Goal: Information Seeking & Learning: Learn about a topic

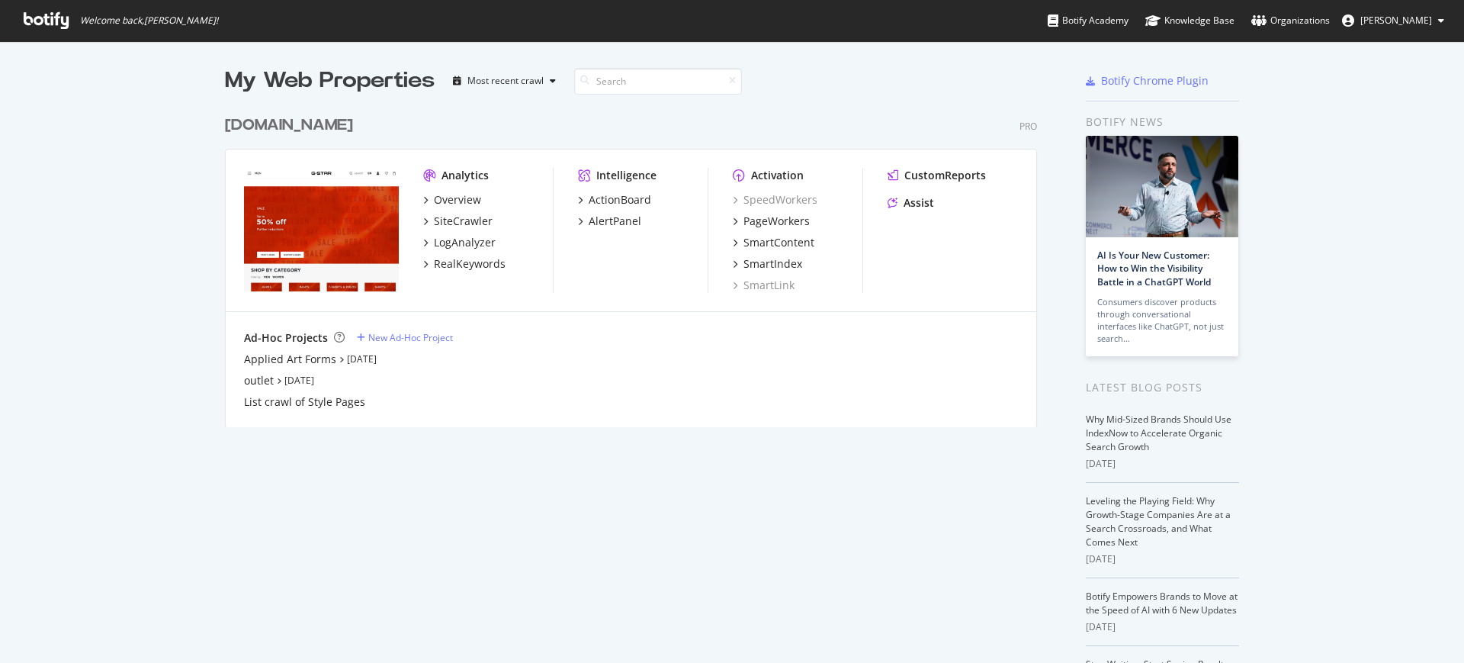
scroll to position [648, 1435]
click at [425, 259] on div "RealKeywords" at bounding box center [464, 263] width 82 height 15
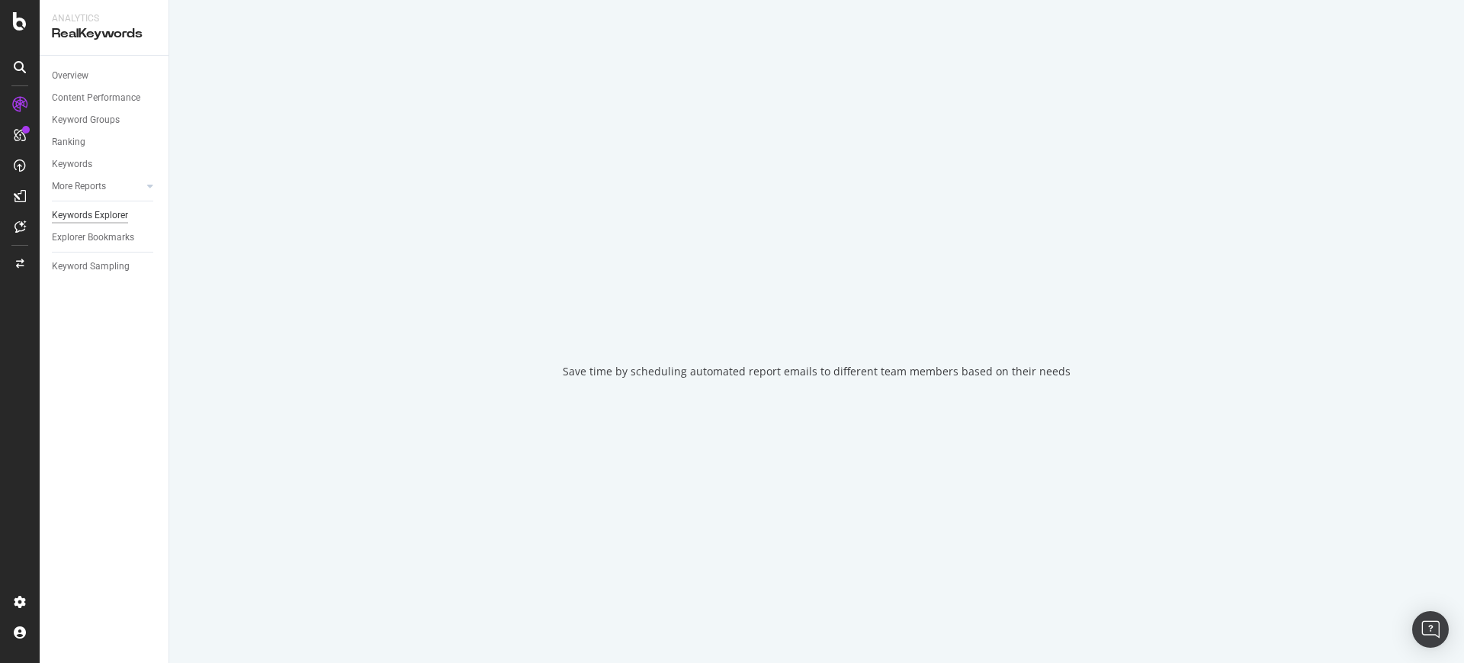
click at [71, 210] on div "Keywords Explorer" at bounding box center [90, 215] width 76 height 16
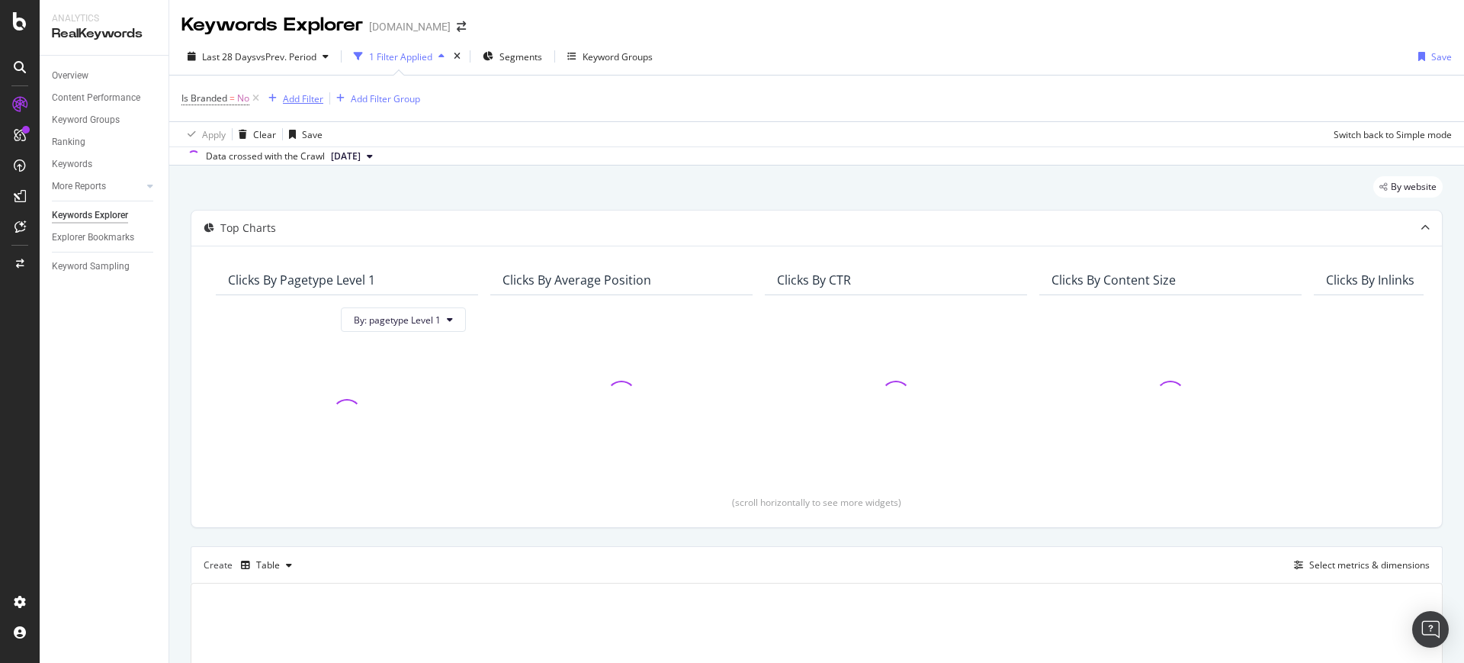
click at [265, 101] on div "button" at bounding box center [272, 98] width 21 height 9
click at [252, 98] on icon at bounding box center [255, 98] width 13 height 15
click at [216, 98] on div "Add Filter" at bounding box center [222, 98] width 40 height 13
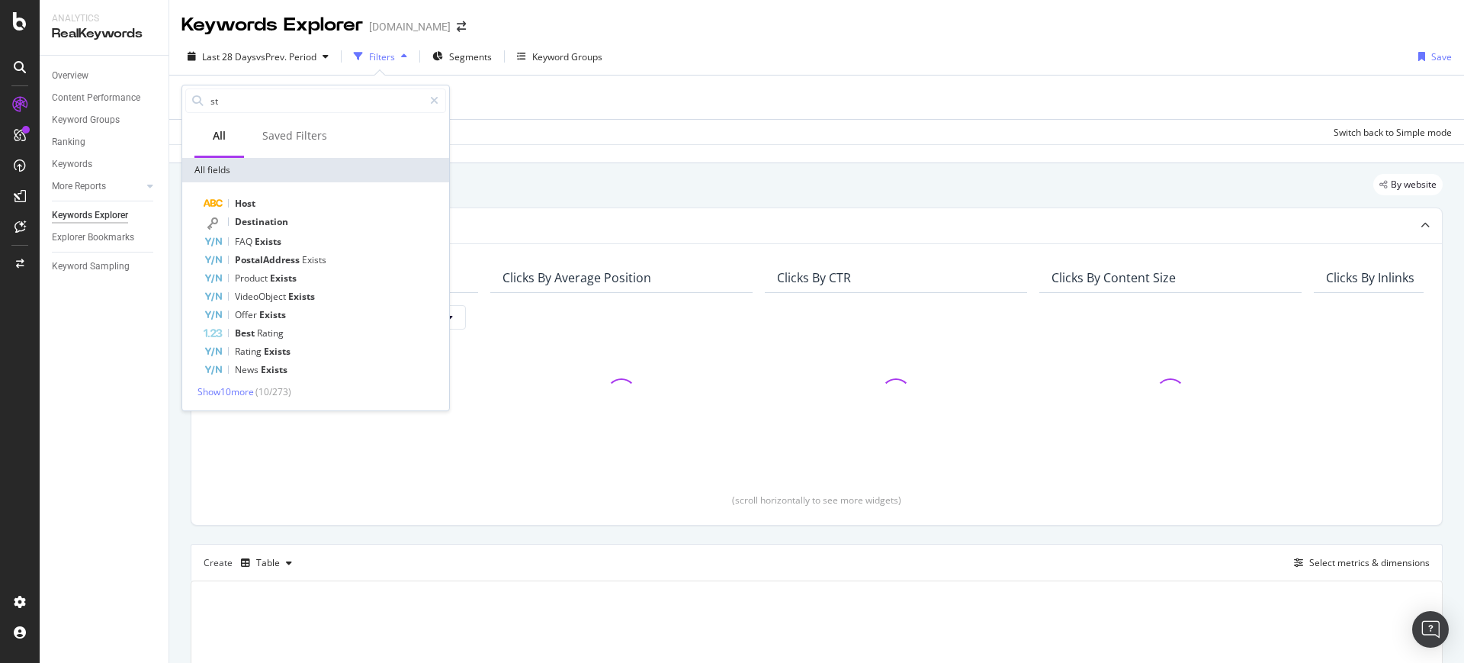
type input "s"
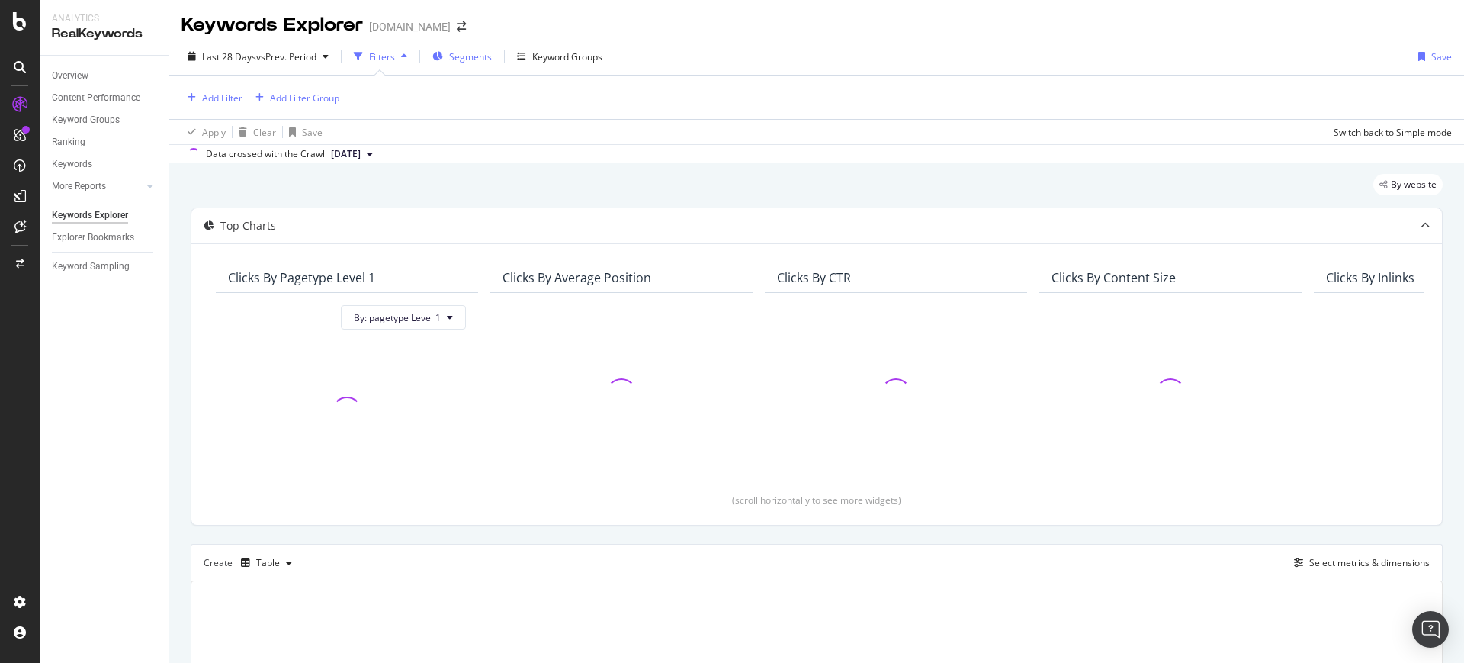
click at [490, 61] on span "Segments" at bounding box center [470, 56] width 43 height 13
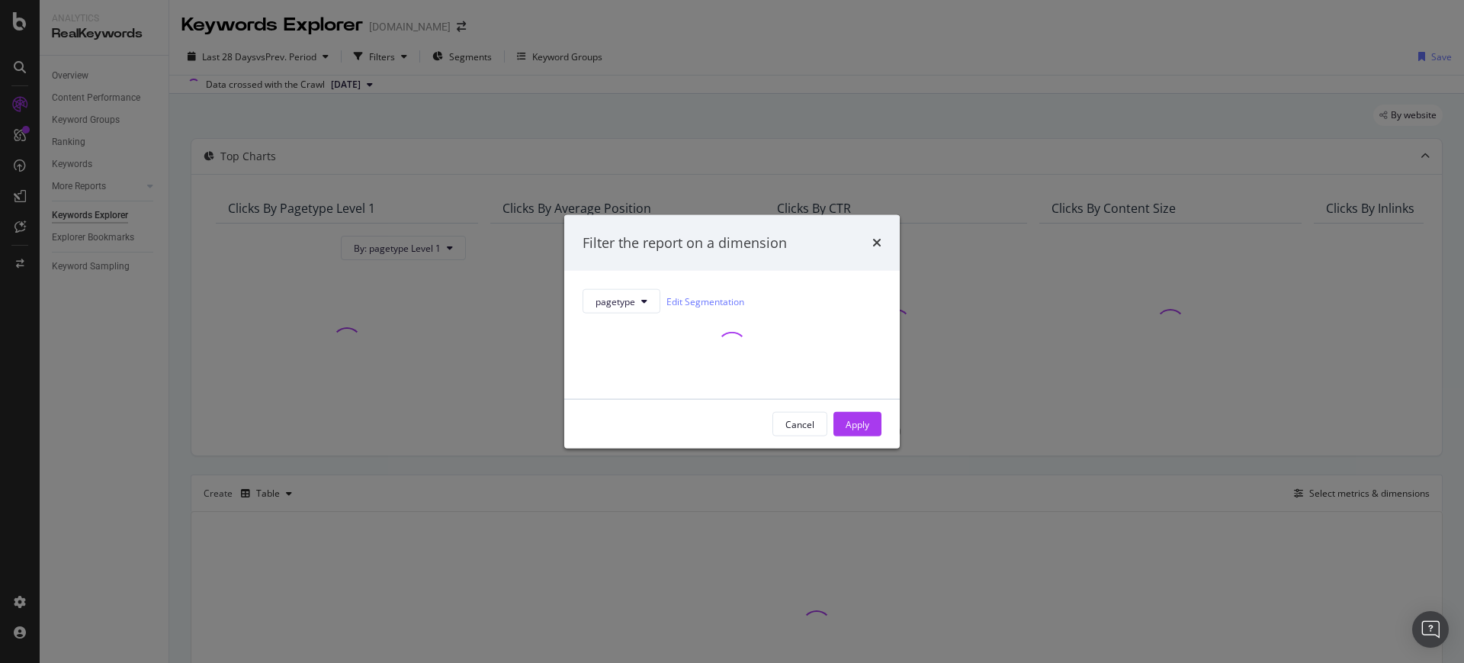
click at [628, 313] on div "modal" at bounding box center [732, 346] width 299 height 67
click at [629, 313] on div "modal" at bounding box center [732, 346] width 299 height 67
click at [608, 301] on span "pagetype" at bounding box center [616, 300] width 40 height 13
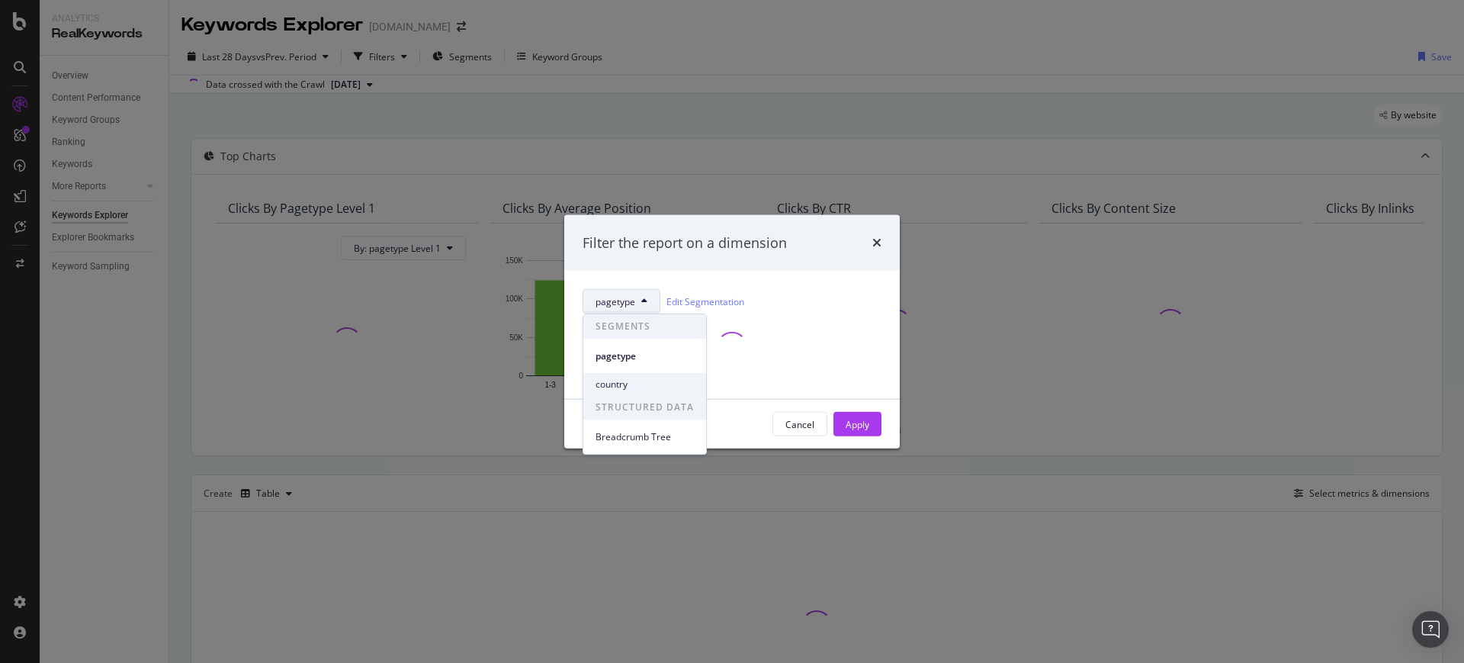
click at [667, 375] on div "country" at bounding box center [644, 384] width 123 height 22
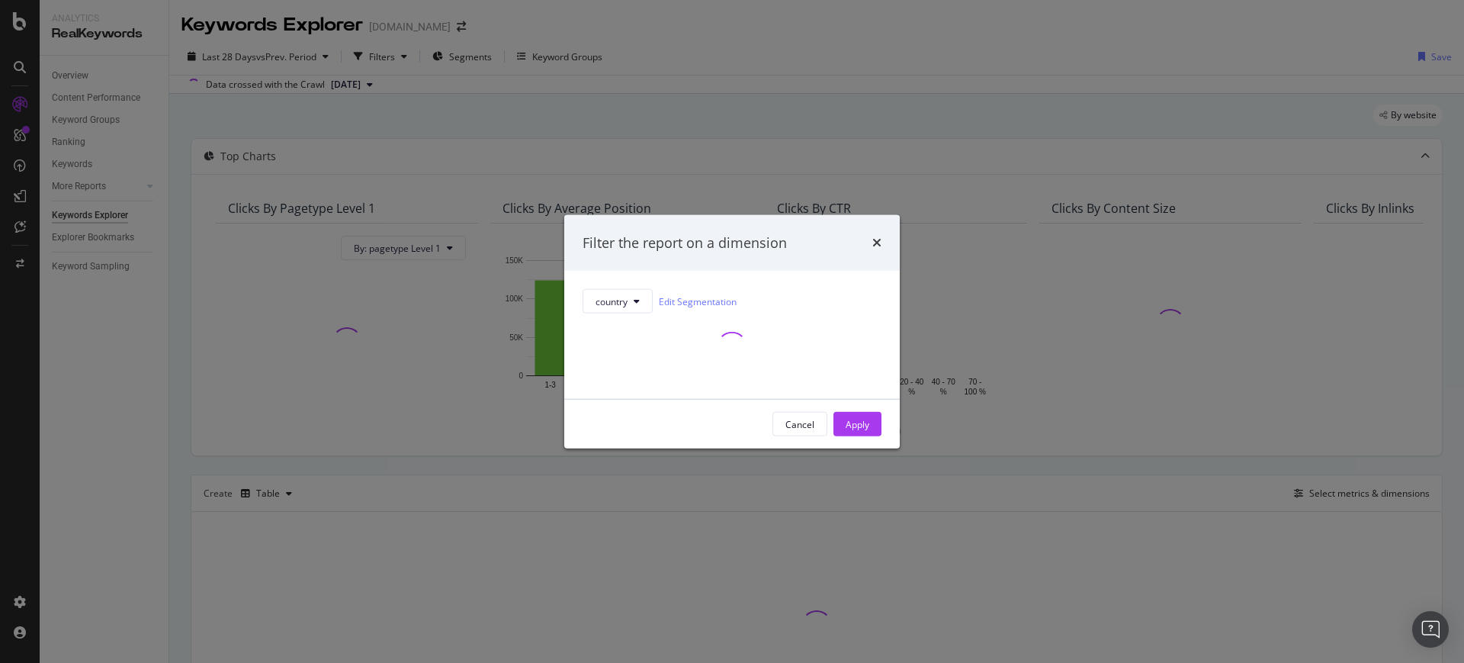
drag, startPoint x: 667, startPoint y: 375, endPoint x: 632, endPoint y: 318, distance: 67.5
click at [632, 318] on div "modal" at bounding box center [732, 346] width 299 height 67
click at [619, 300] on span "country" at bounding box center [612, 300] width 32 height 13
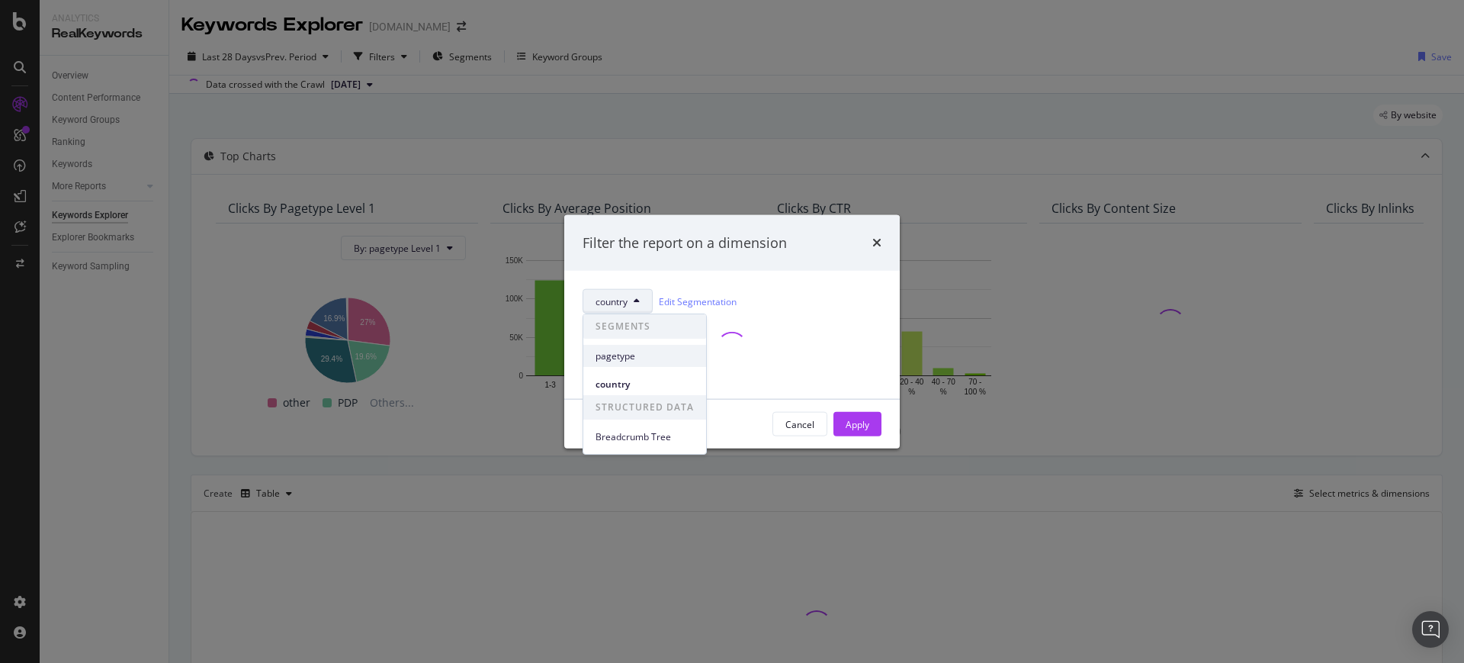
click at [649, 365] on div "pagetype" at bounding box center [644, 356] width 123 height 22
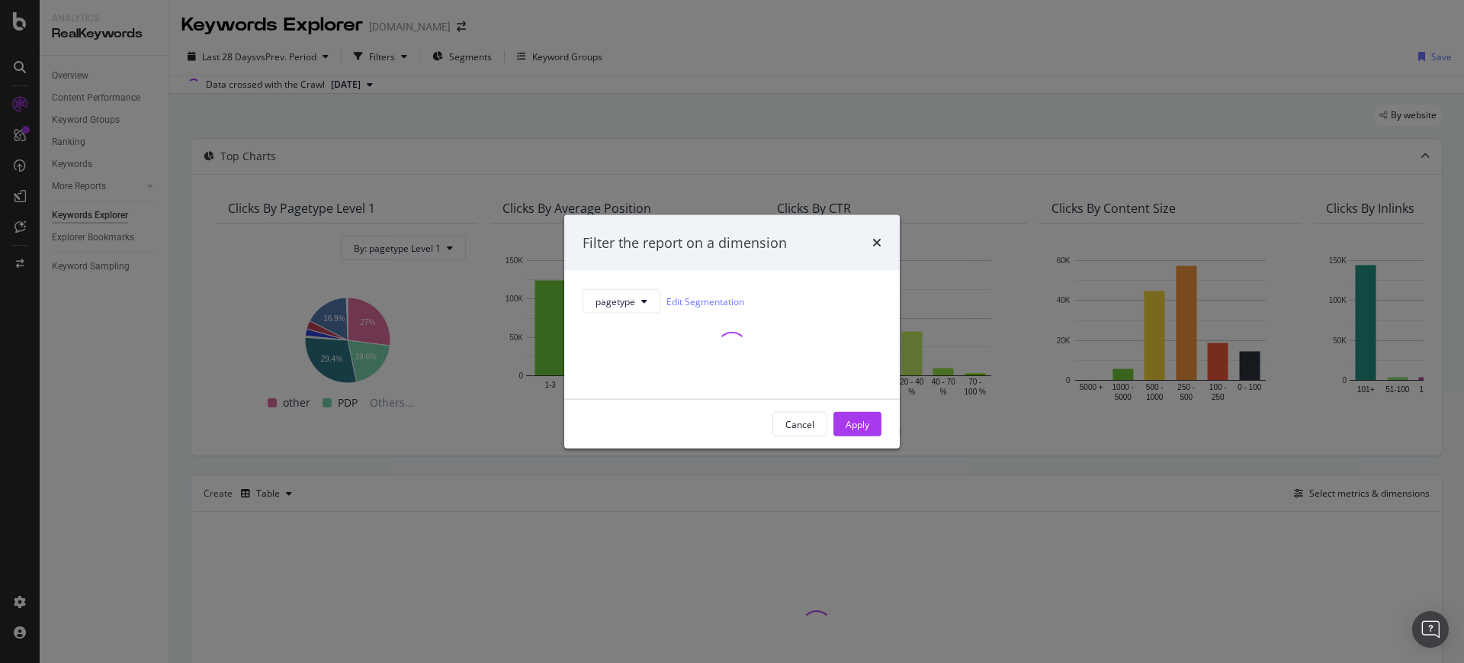
click at [882, 243] on div "Filter the report on a dimension" at bounding box center [732, 242] width 336 height 56
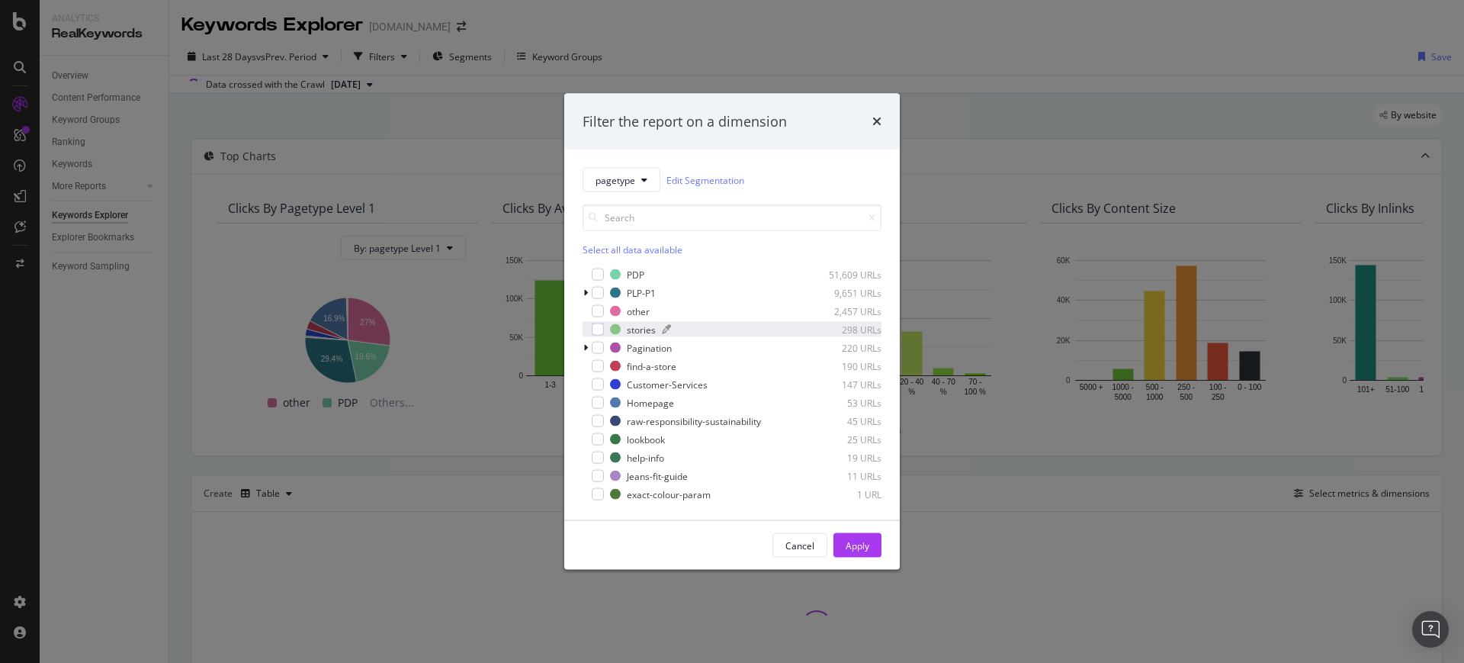
click at [697, 331] on div "modal" at bounding box center [731, 329] width 139 height 9
click at [879, 538] on button "Apply" at bounding box center [858, 545] width 48 height 24
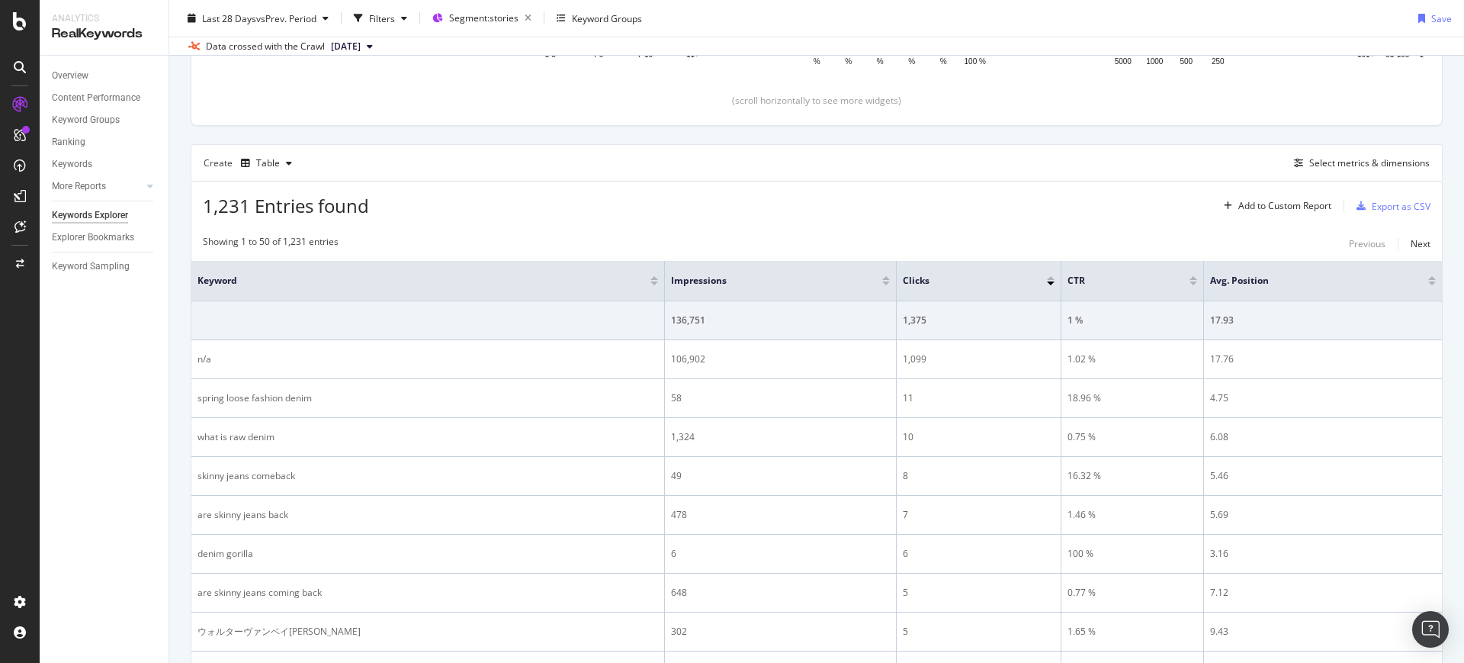
scroll to position [331, 0]
click at [881, 284] on div "Impressions" at bounding box center [781, 279] width 220 height 15
click at [363, 18] on icon "button" at bounding box center [358, 18] width 9 height 9
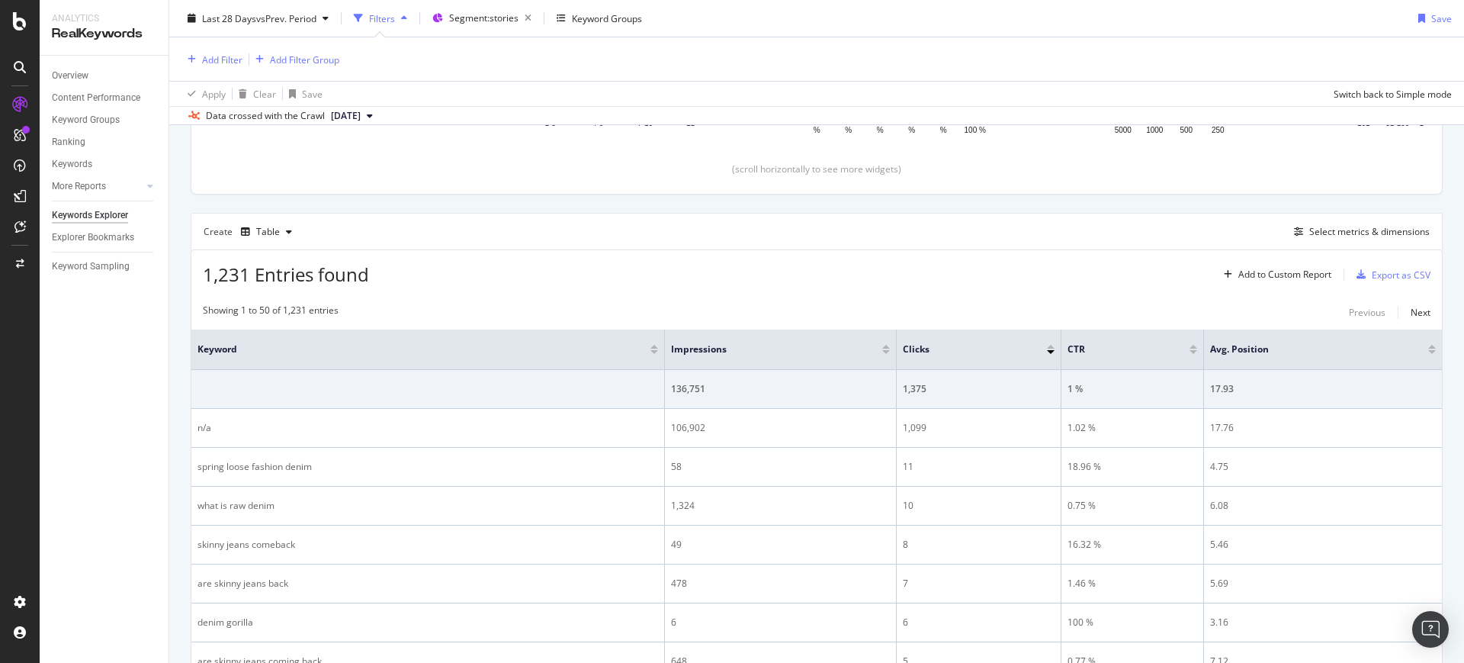
scroll to position [400, 0]
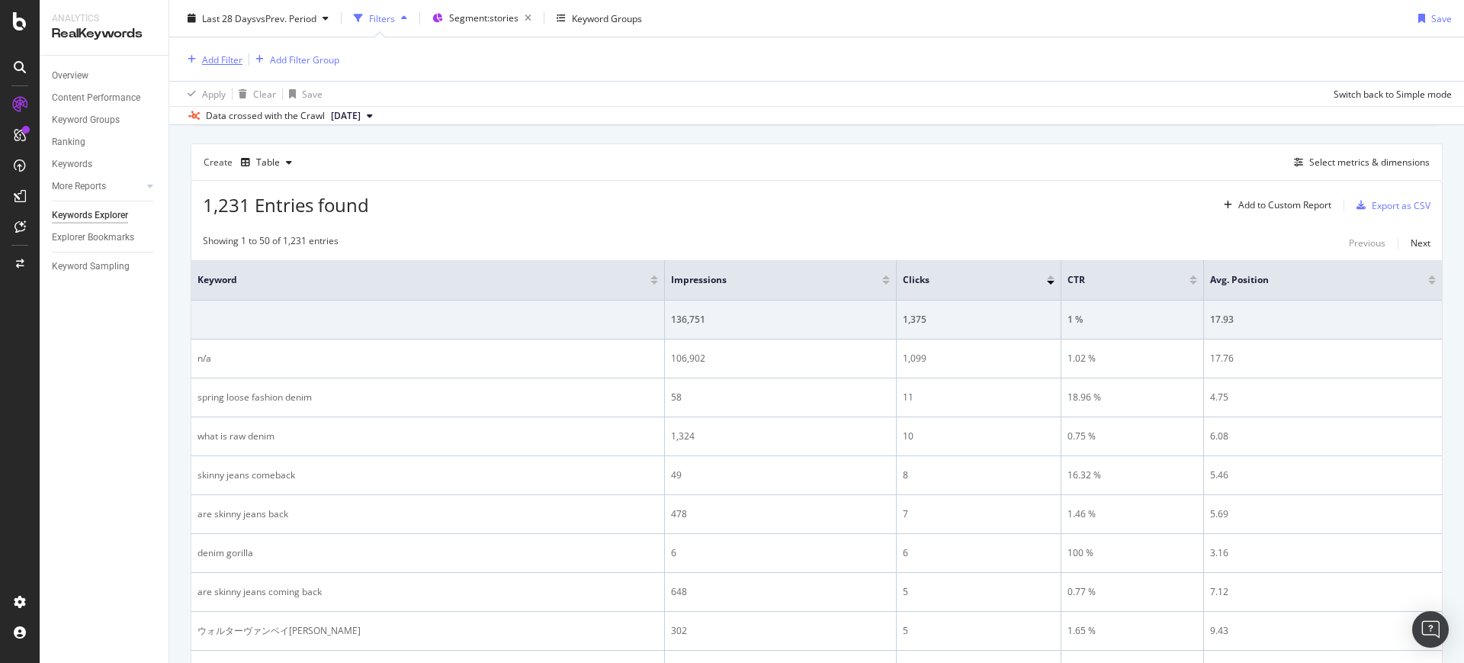
click at [237, 53] on div "Add Filter" at bounding box center [222, 59] width 40 height 13
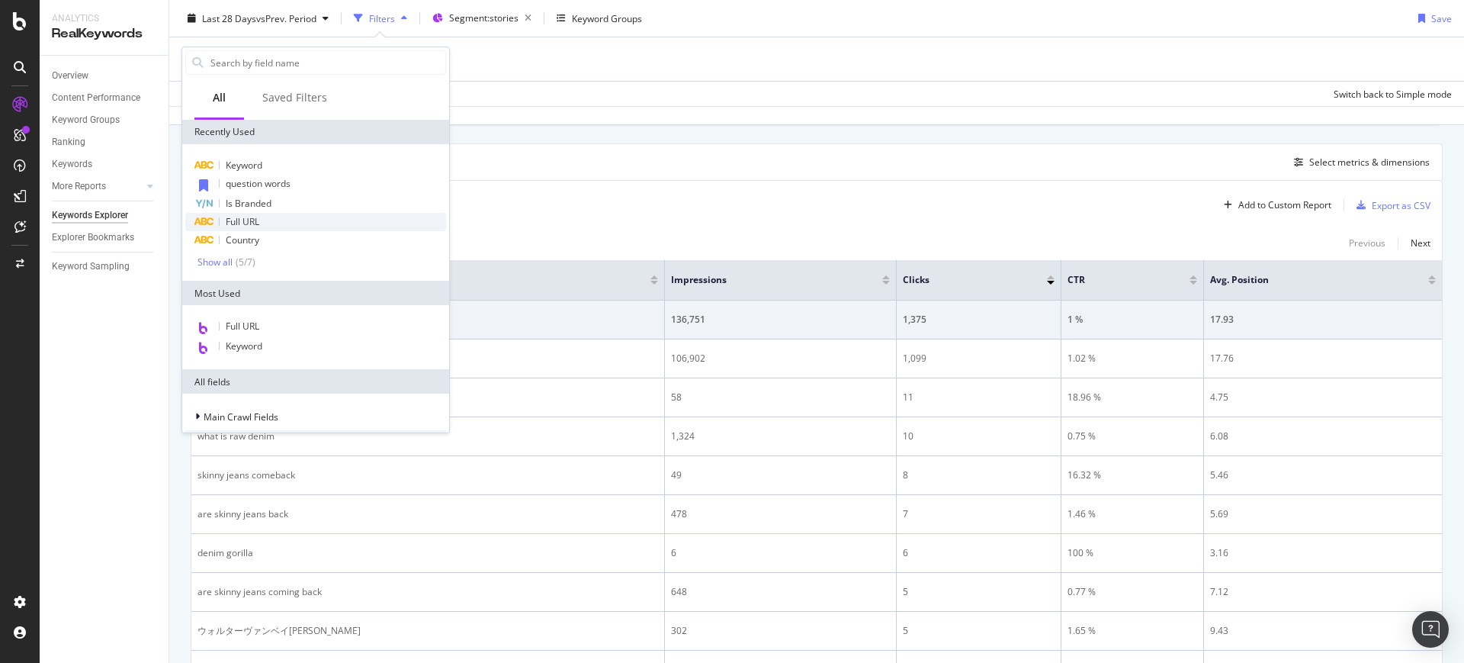
click at [251, 213] on div "Full URL" at bounding box center [315, 222] width 261 height 18
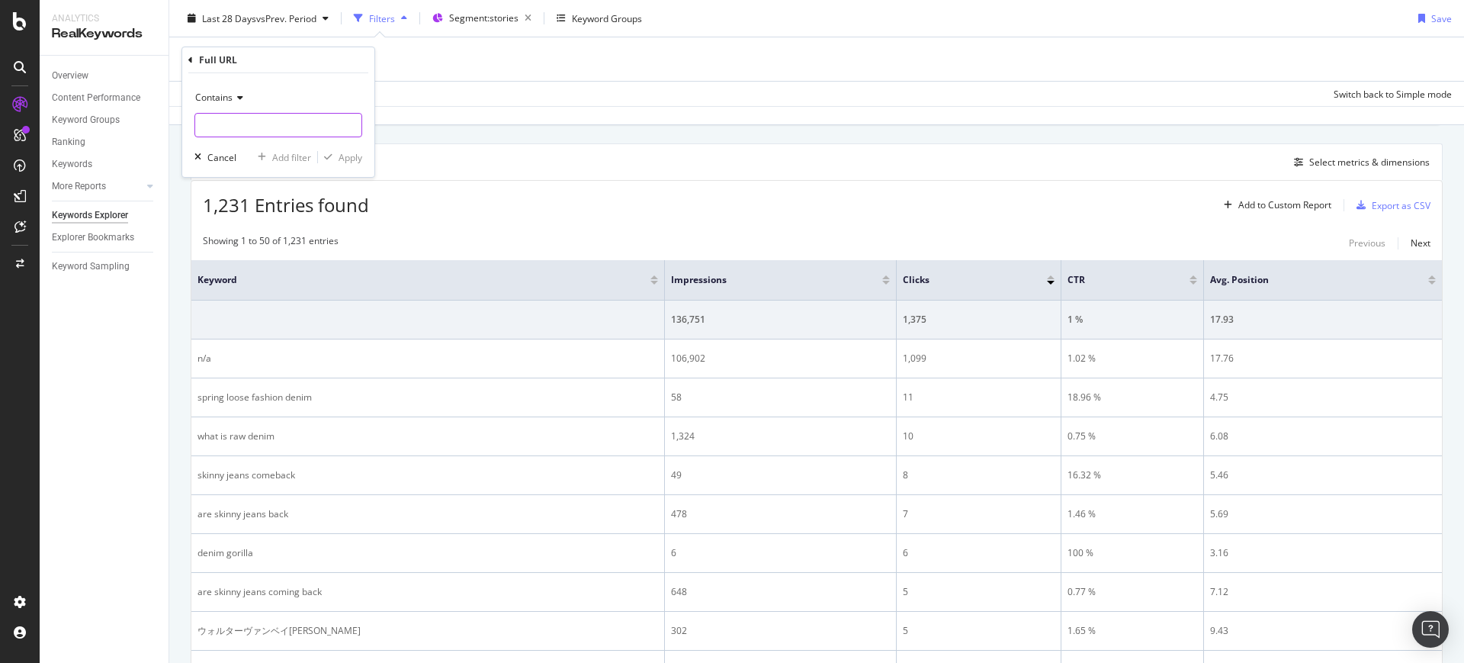
click at [217, 114] on input "text" at bounding box center [278, 125] width 166 height 24
type input "/spring-outfits"
click at [342, 166] on div "Contains /spring-outfits Cancel Add filter Apply" at bounding box center [278, 125] width 192 height 104
click at [351, 156] on div "Apply" at bounding box center [351, 157] width 24 height 13
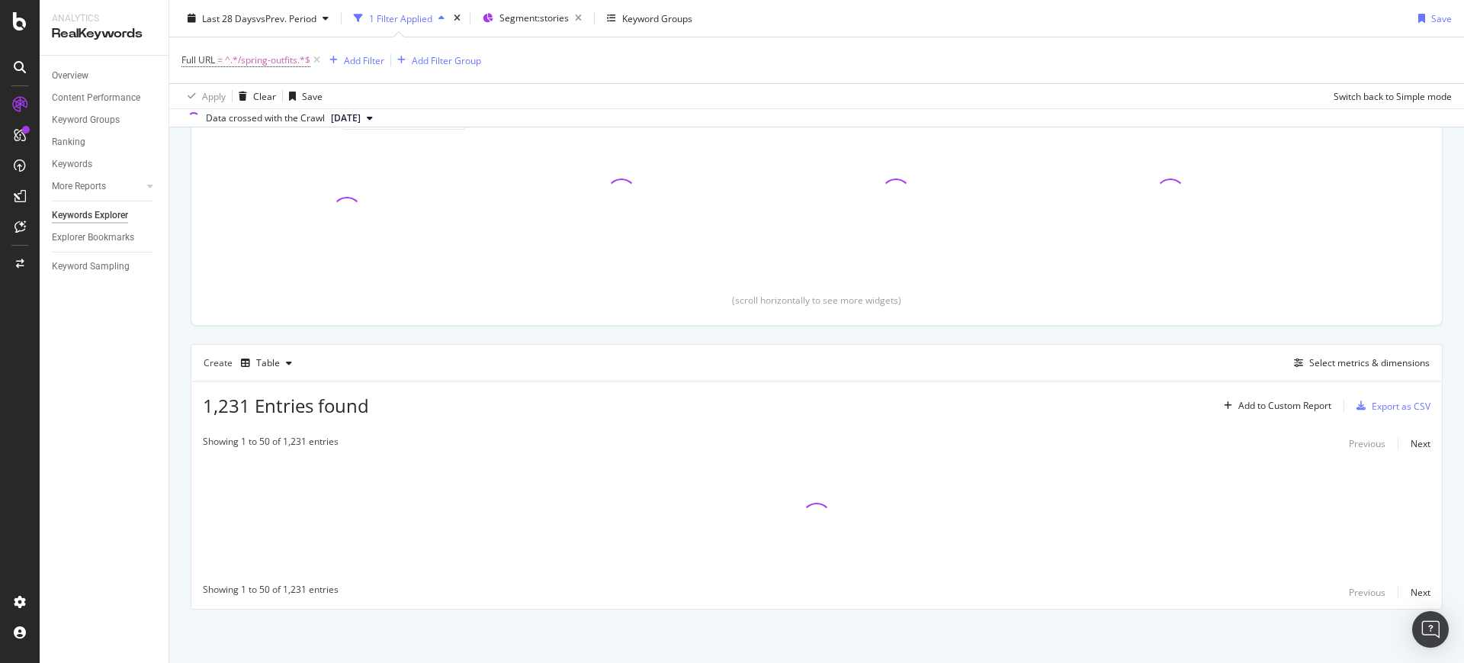
scroll to position [202, 0]
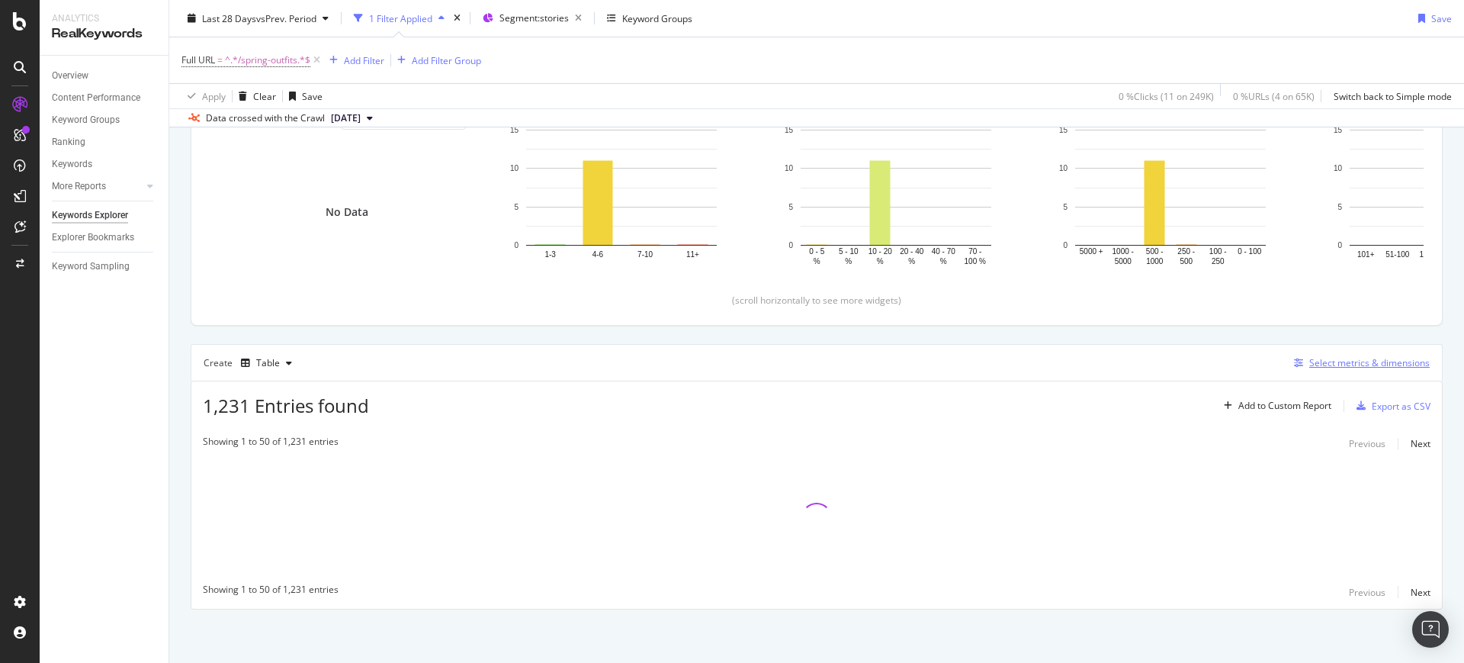
click at [1324, 364] on div "Select metrics & dimensions" at bounding box center [1370, 362] width 121 height 13
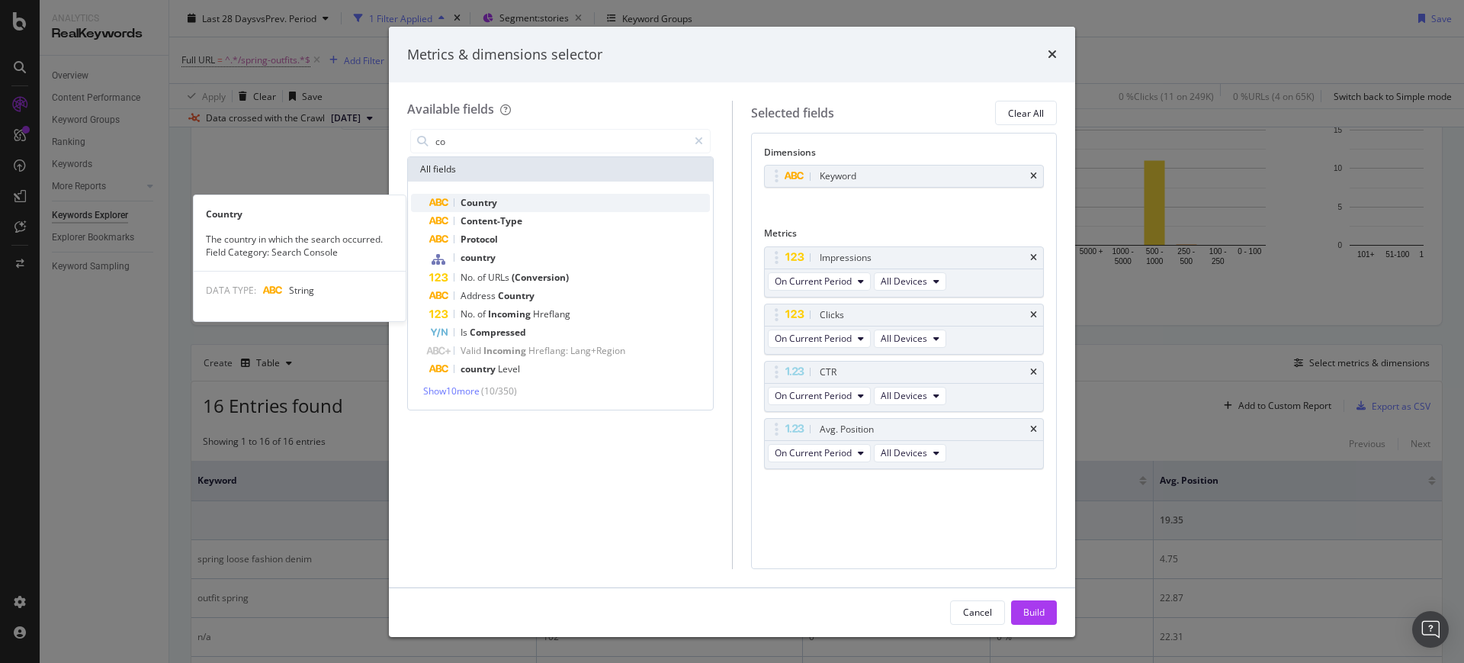
type input "co"
click at [571, 201] on div "Country" at bounding box center [569, 203] width 281 height 18
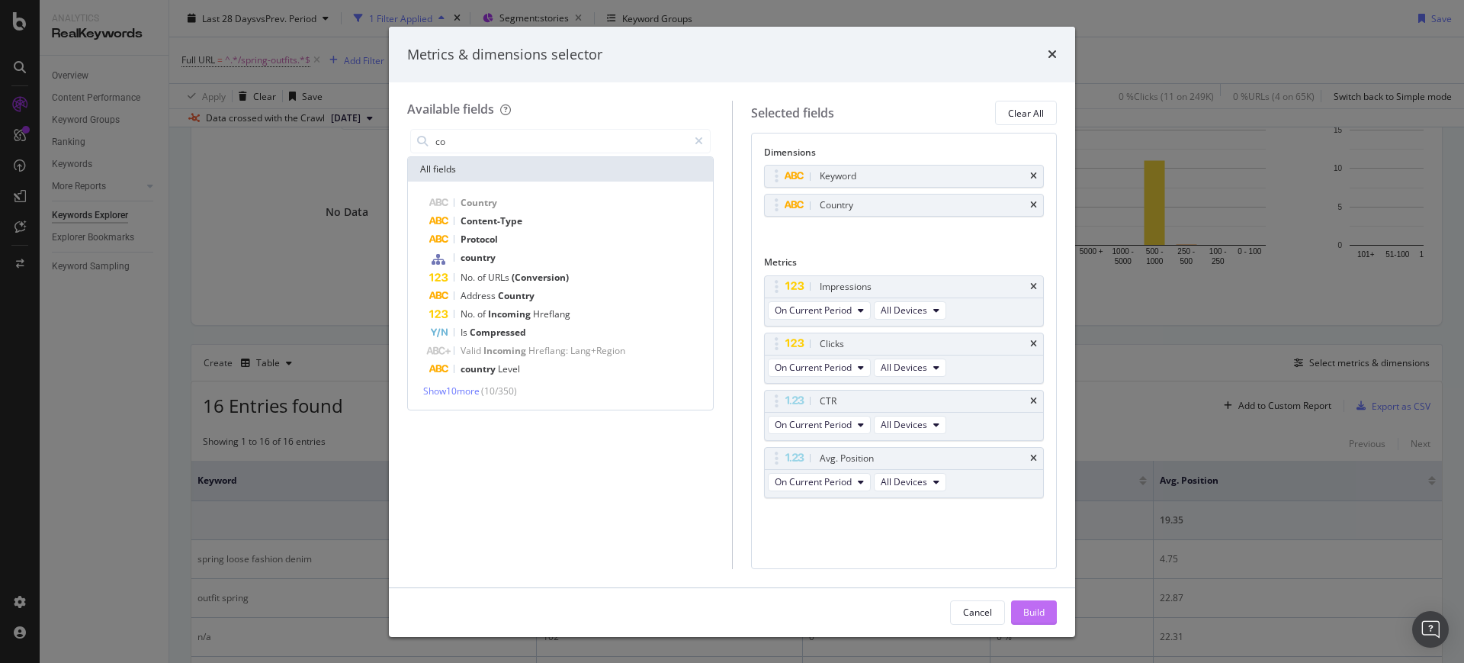
click at [1024, 623] on button "Build" at bounding box center [1034, 612] width 46 height 24
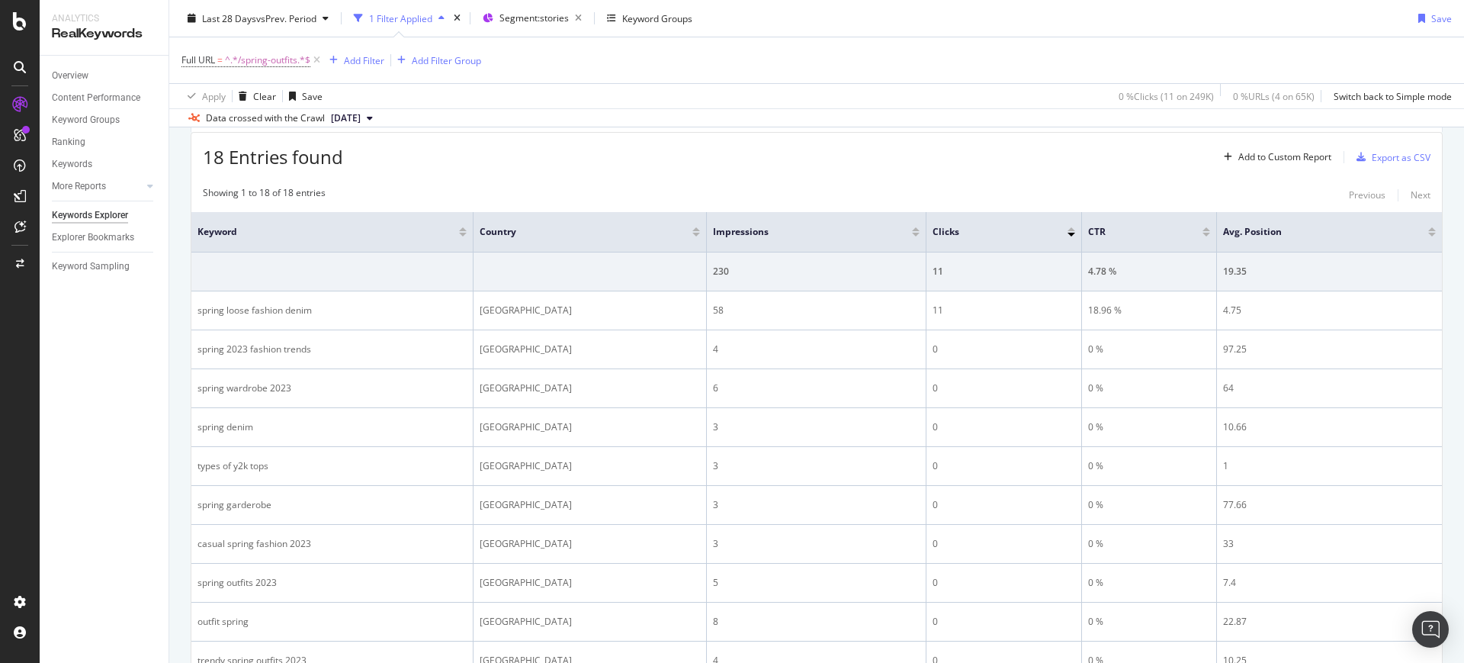
scroll to position [465, 0]
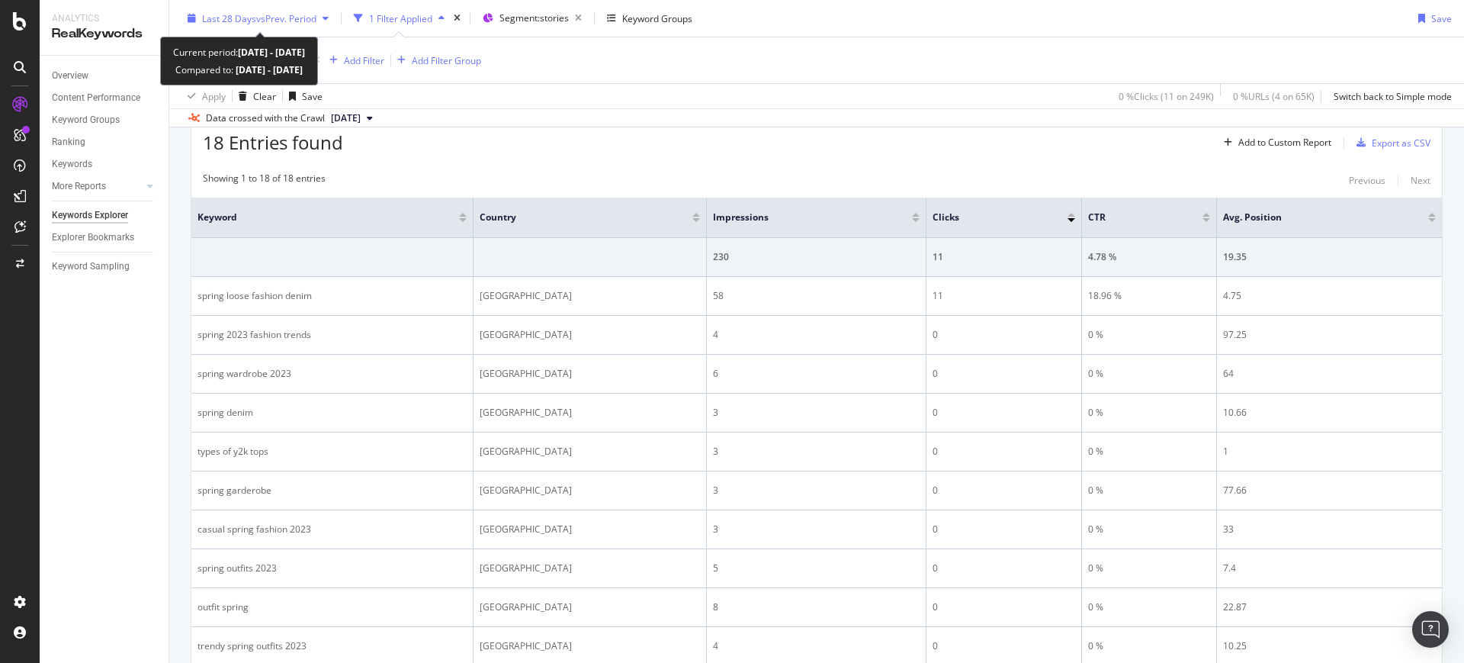
click at [272, 19] on span "vs Prev. Period" at bounding box center [286, 17] width 60 height 13
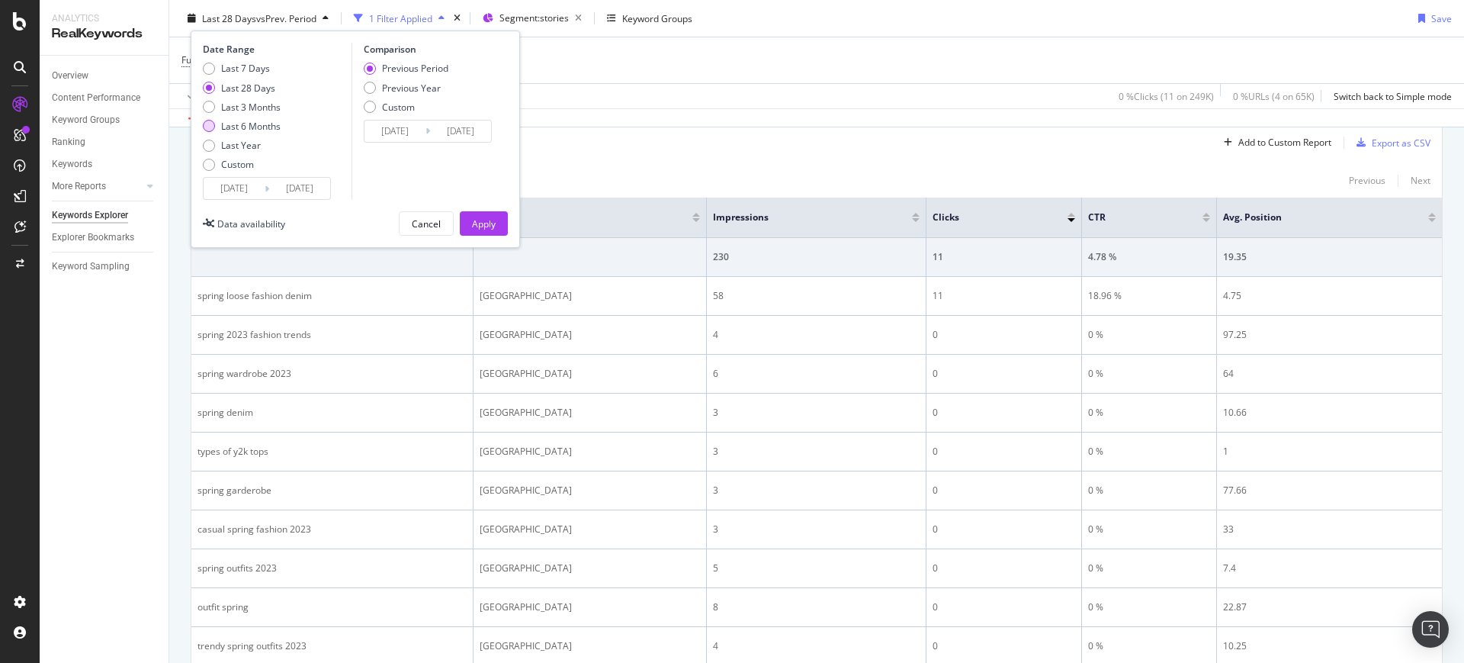
click at [255, 127] on div "Last 6 Months" at bounding box center [250, 126] width 59 height 13
type input "[DATE]"
click at [501, 218] on button "Apply" at bounding box center [484, 223] width 48 height 24
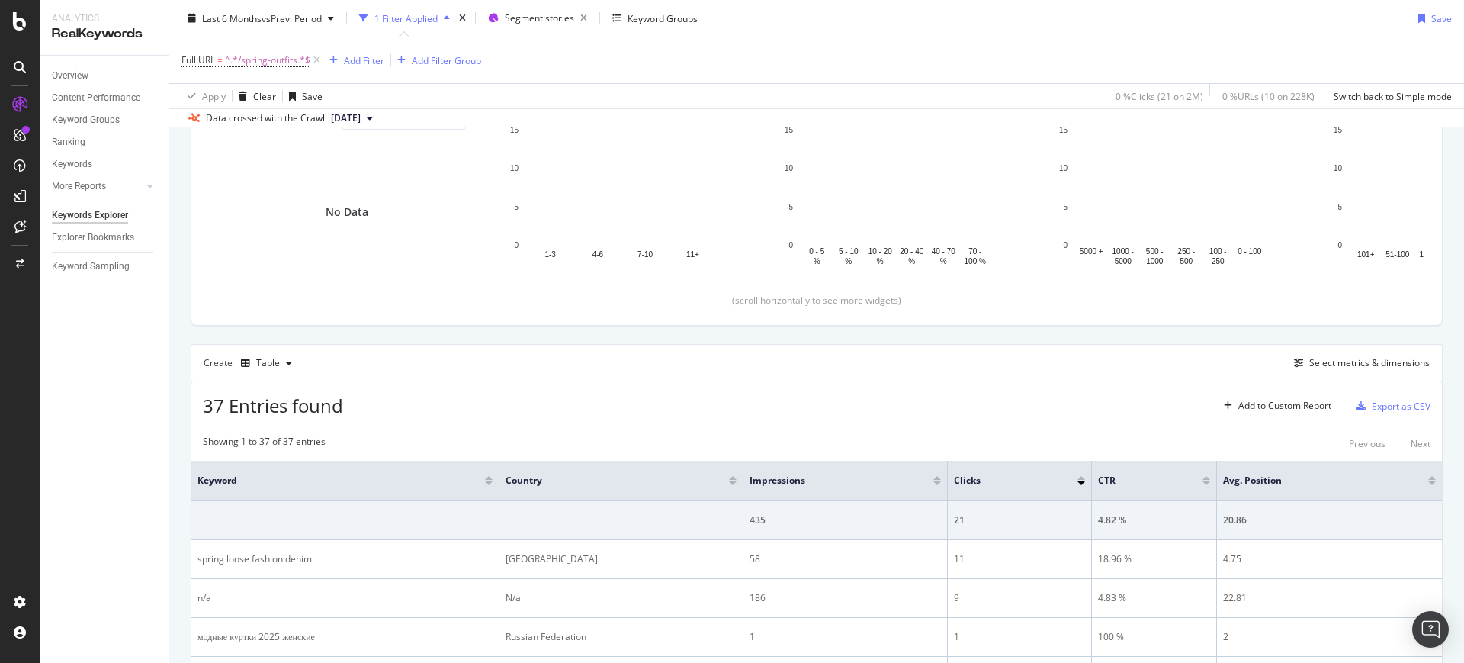
scroll to position [465, 0]
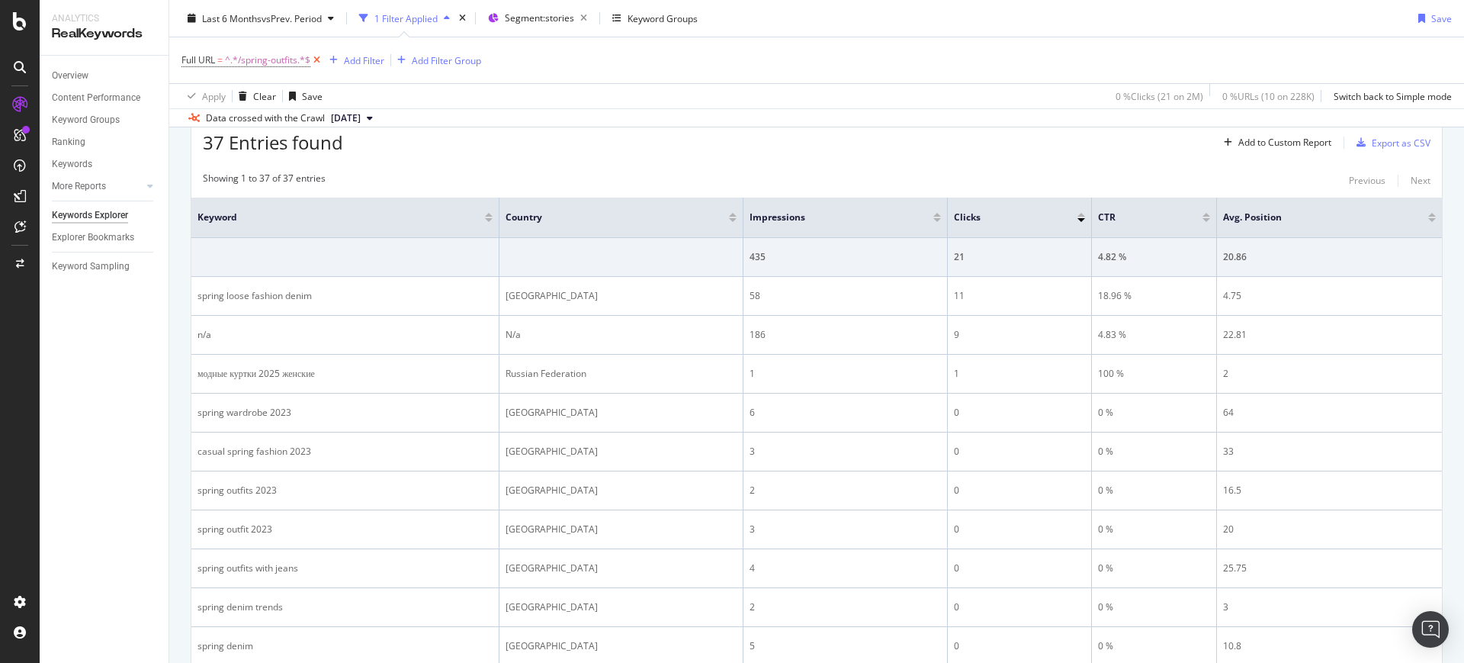
click at [317, 64] on icon at bounding box center [316, 60] width 13 height 15
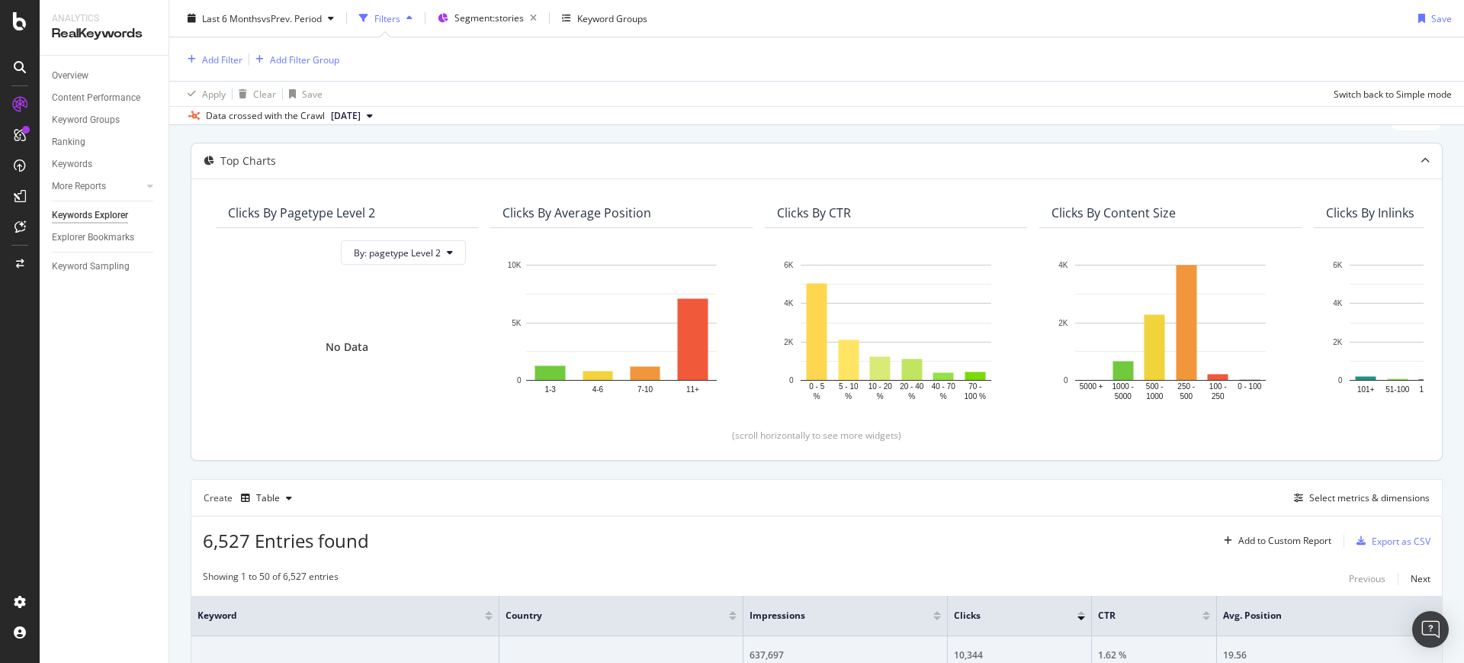
scroll to position [416, 0]
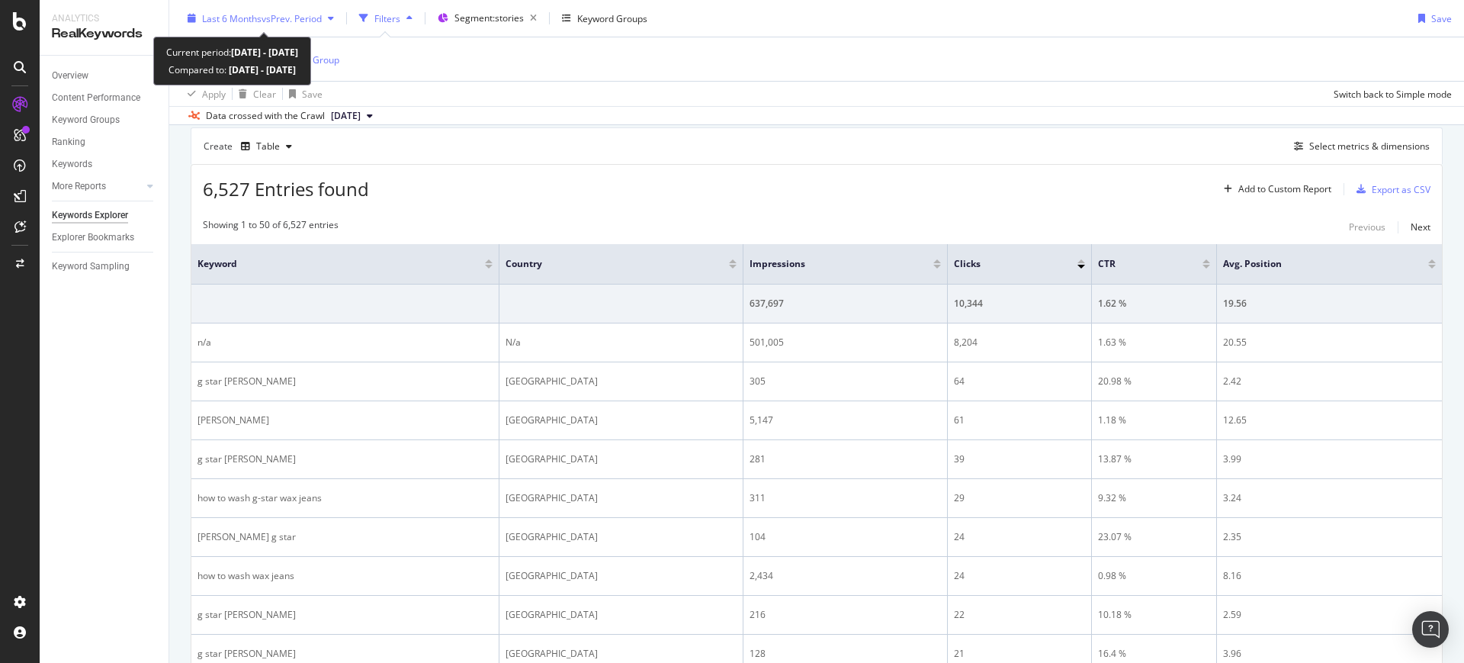
click at [320, 28] on div "Last 6 Months vs Prev. Period" at bounding box center [261, 18] width 159 height 23
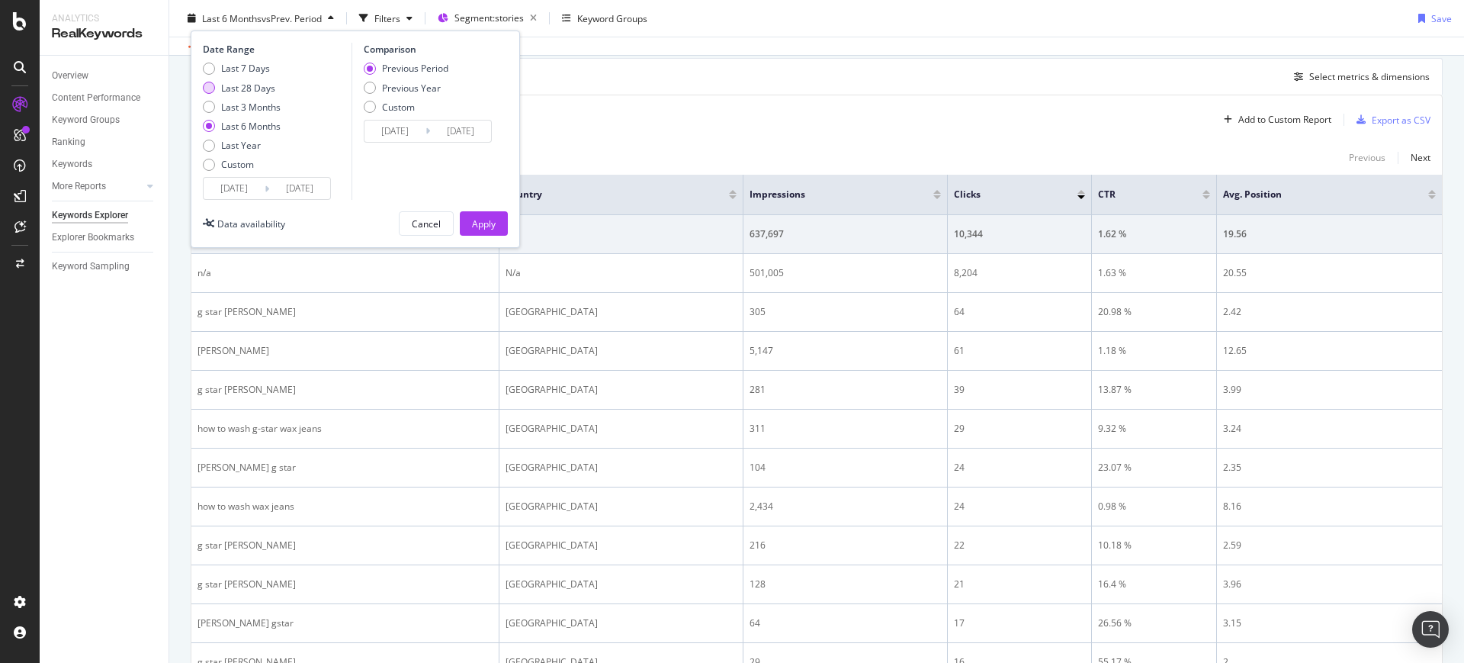
click at [249, 86] on div "Last 28 Days" at bounding box center [248, 87] width 54 height 13
type input "[DATE]"
click at [493, 214] on div "Apply" at bounding box center [484, 223] width 24 height 23
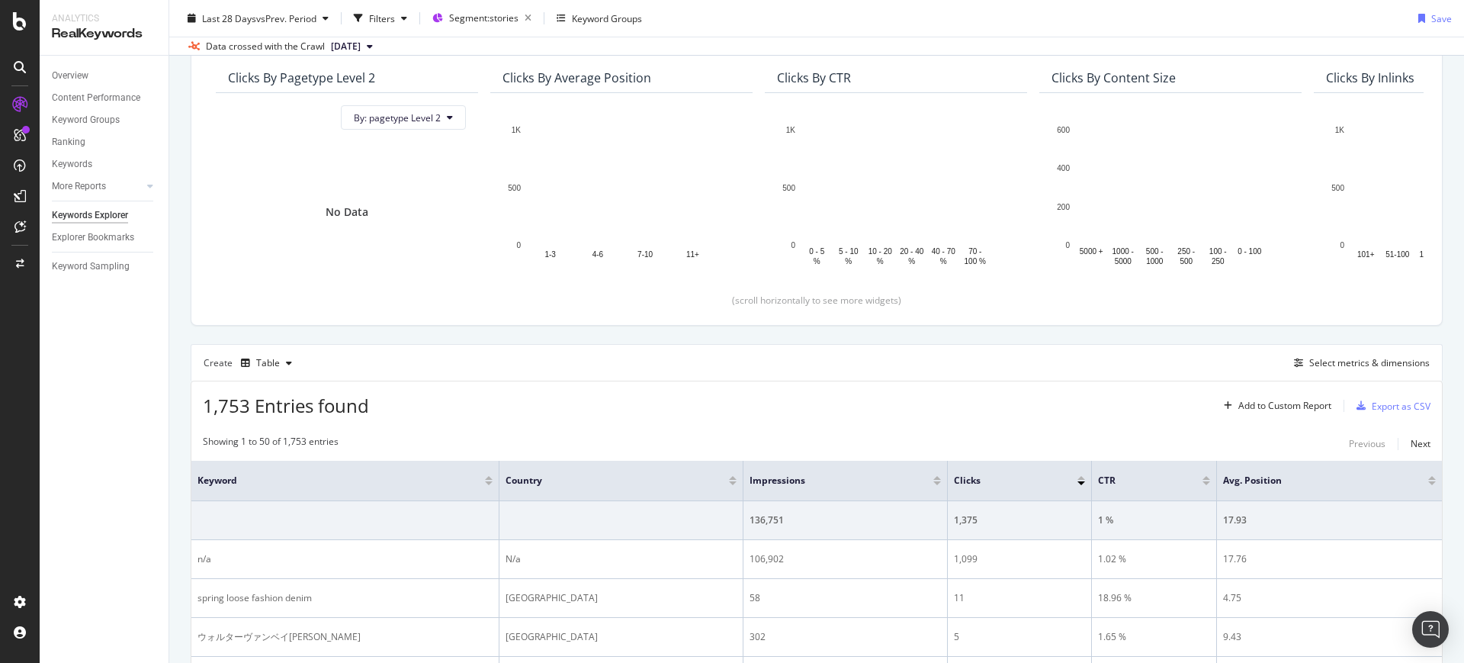
scroll to position [416, 0]
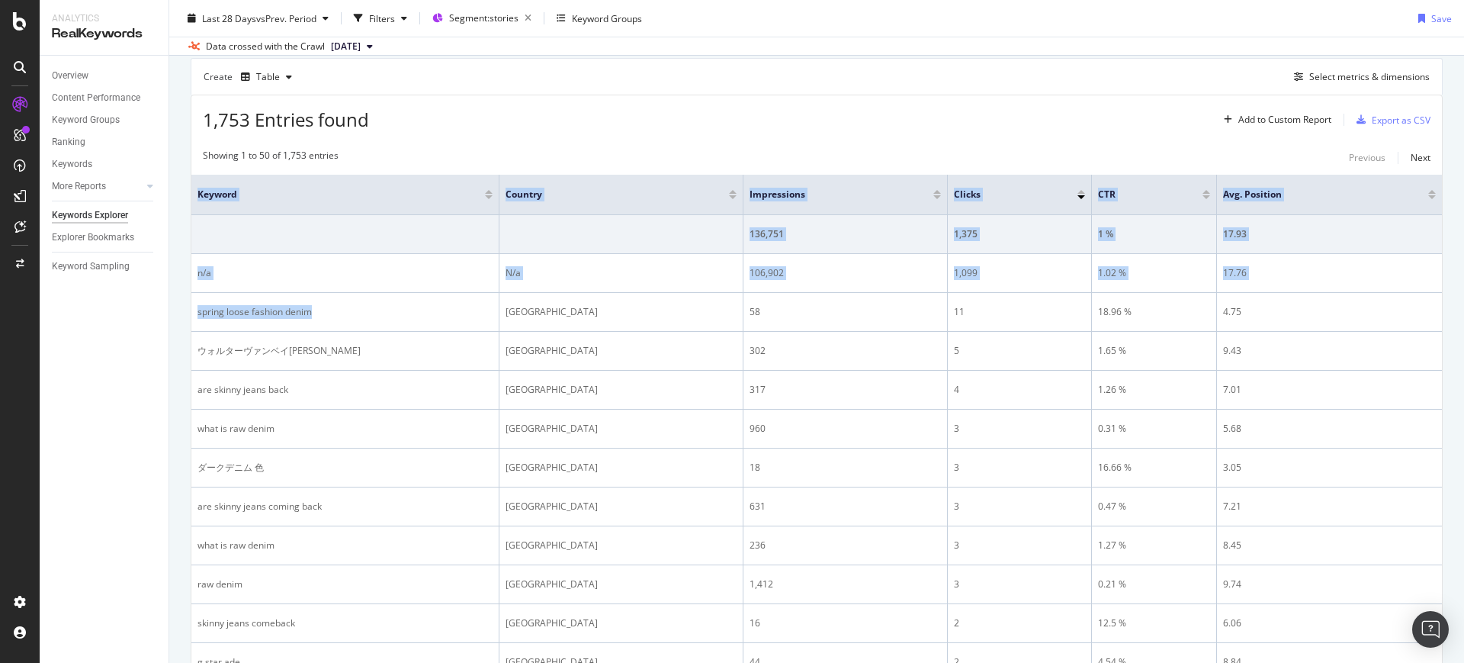
drag, startPoint x: 366, startPoint y: 314, endPoint x: 174, endPoint y: 317, distance: 192.2
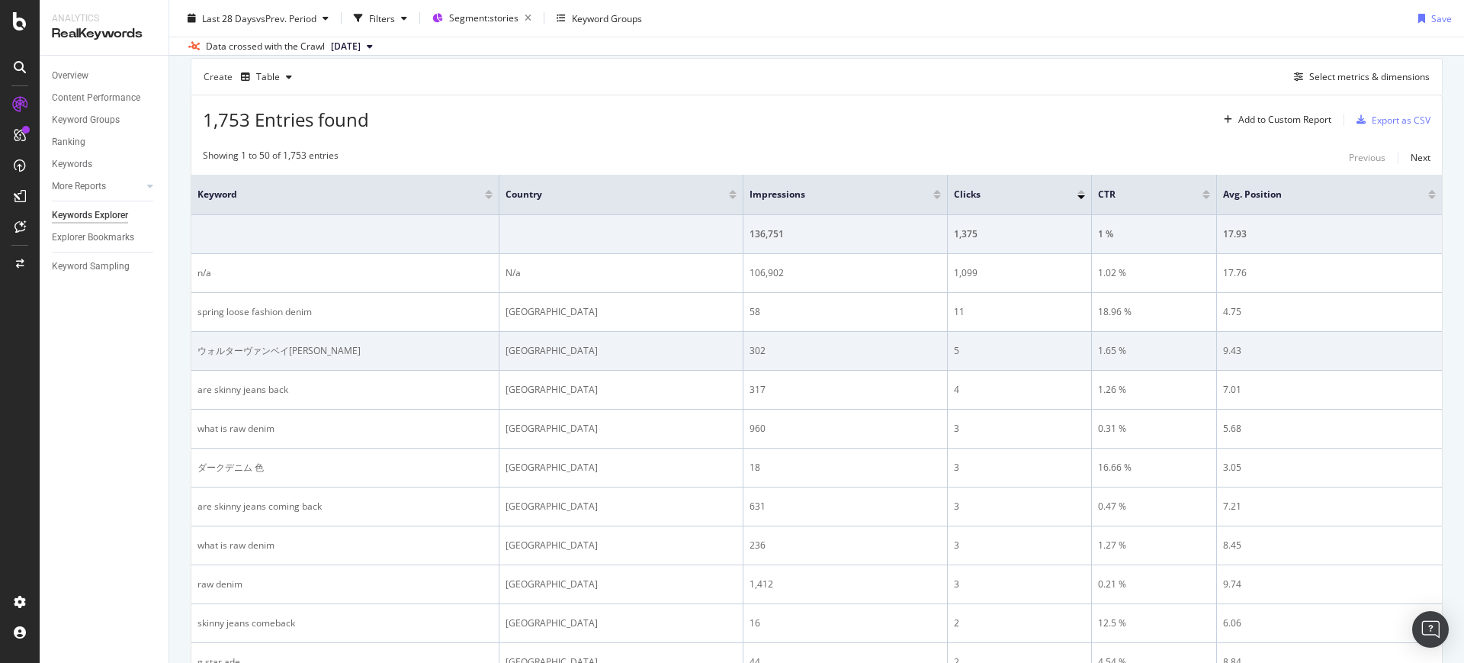
click at [935, 339] on td "302" at bounding box center [846, 351] width 204 height 39
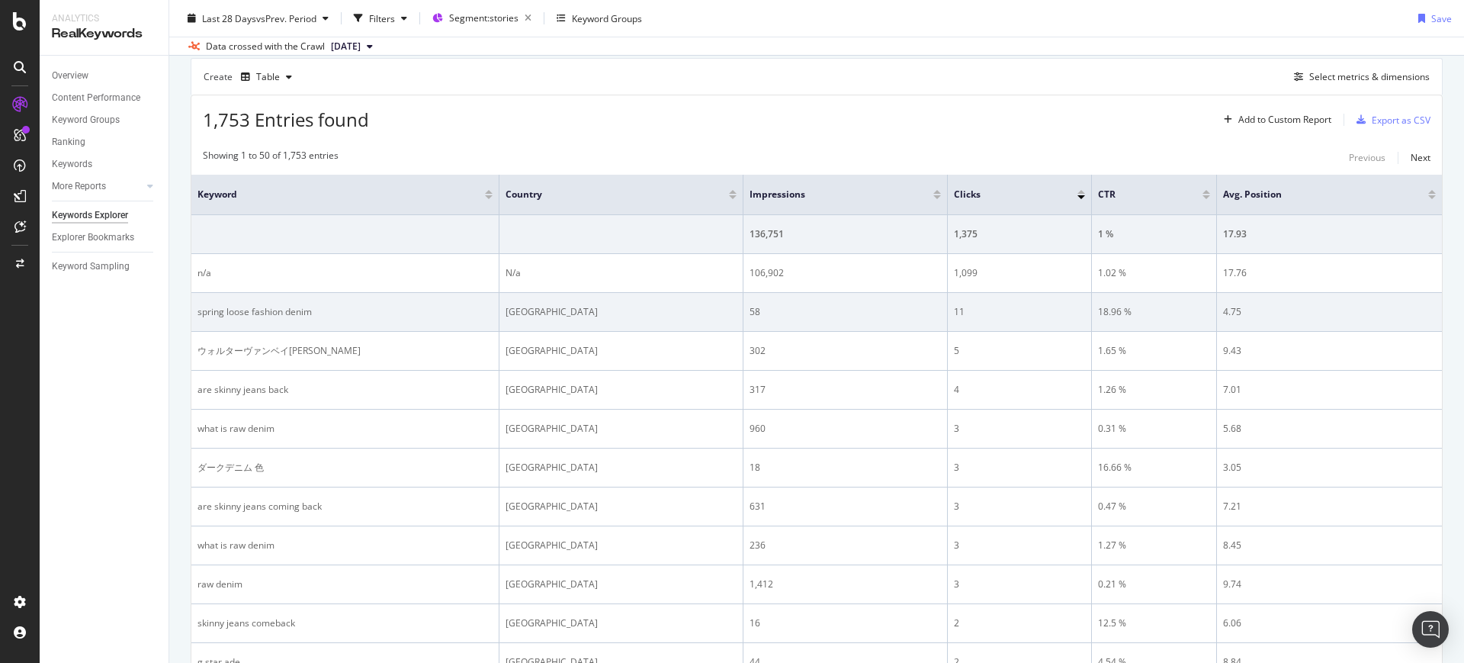
drag, startPoint x: 509, startPoint y: 306, endPoint x: 643, endPoint y: 325, distance: 134.8
click at [643, 325] on td "[GEOGRAPHIC_DATA]" at bounding box center [622, 312] width 244 height 39
drag, startPoint x: 643, startPoint y: 325, endPoint x: 597, endPoint y: 310, distance: 48.0
click at [597, 310] on html "Analytics RealKeywords Overview Content Performance Keyword Groups Ranking Keyw…" at bounding box center [732, 331] width 1464 height 663
click at [492, 305] on div "spring loose fashion denim" at bounding box center [345, 312] width 295 height 14
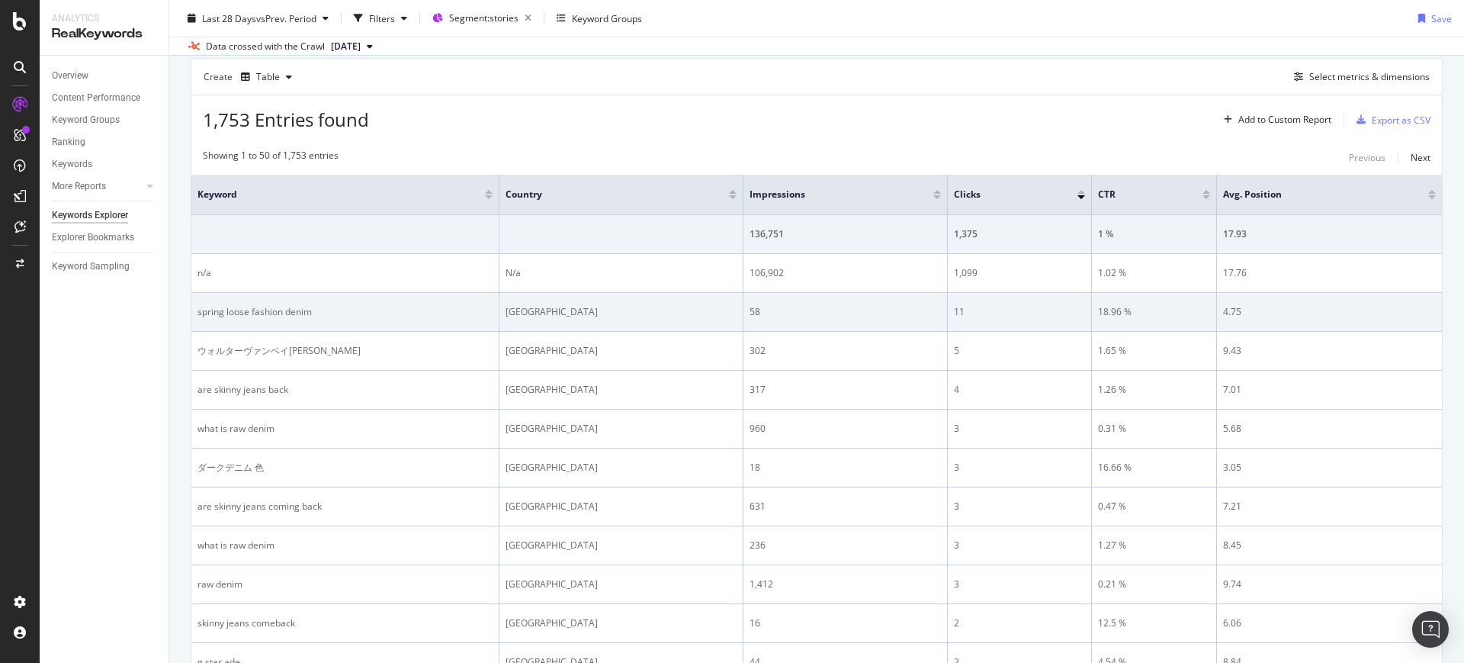
drag, startPoint x: 492, startPoint y: 304, endPoint x: 686, endPoint y: 317, distance: 195.0
click at [686, 317] on tr "spring loose fashion denim United States of America 58 11 18.96 % 4.75" at bounding box center [816, 312] width 1251 height 39
click at [551, 321] on td "[GEOGRAPHIC_DATA]" at bounding box center [622, 312] width 244 height 39
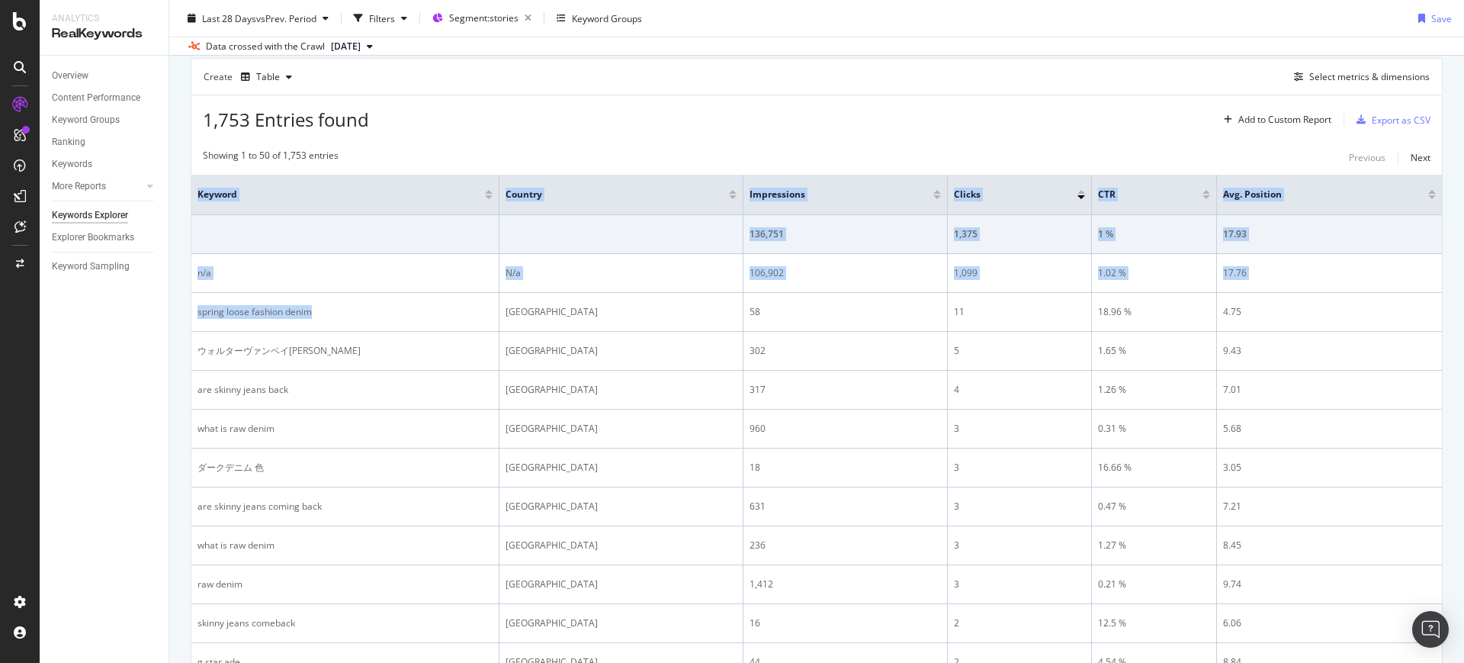
drag, startPoint x: 446, startPoint y: 317, endPoint x: 186, endPoint y: 316, distance: 260.1
copy table "Keyword Country Impressions Clicks CTR Avg. Position 136,751 1,375 1 % 17.93 n/…"
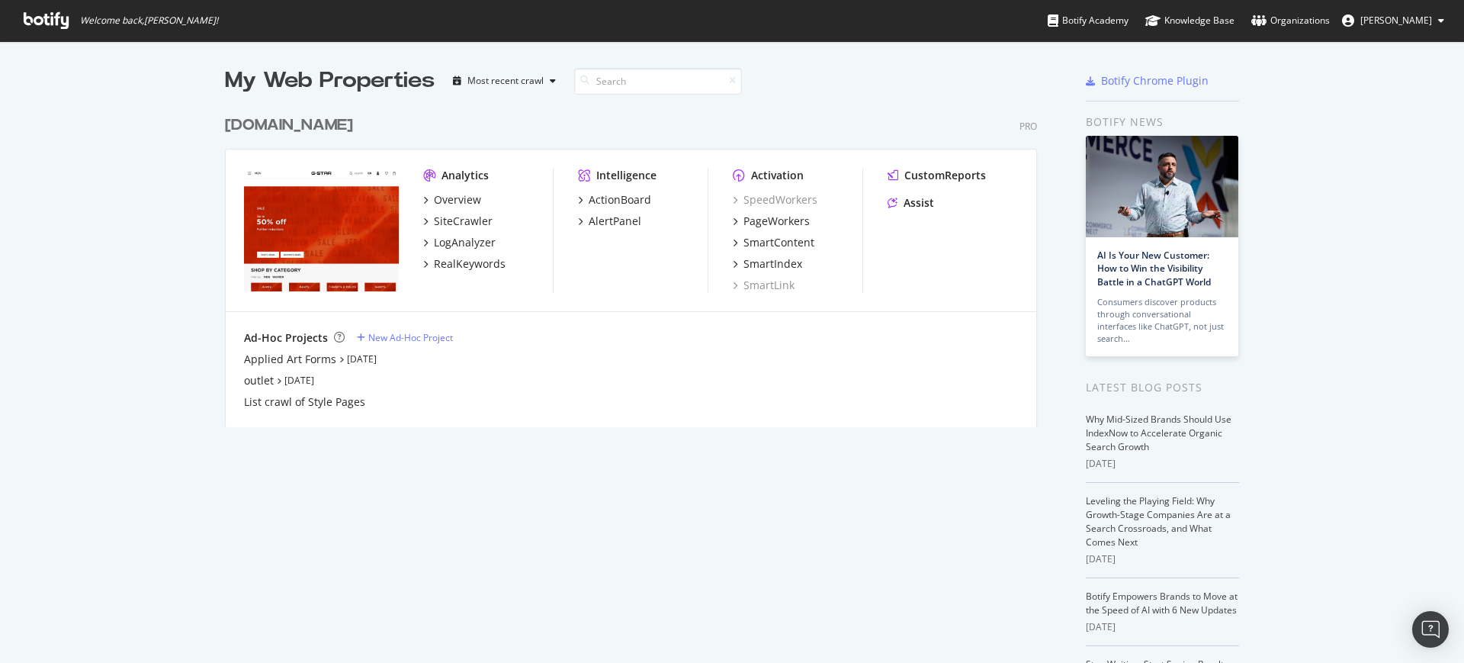
scroll to position [648, 1435]
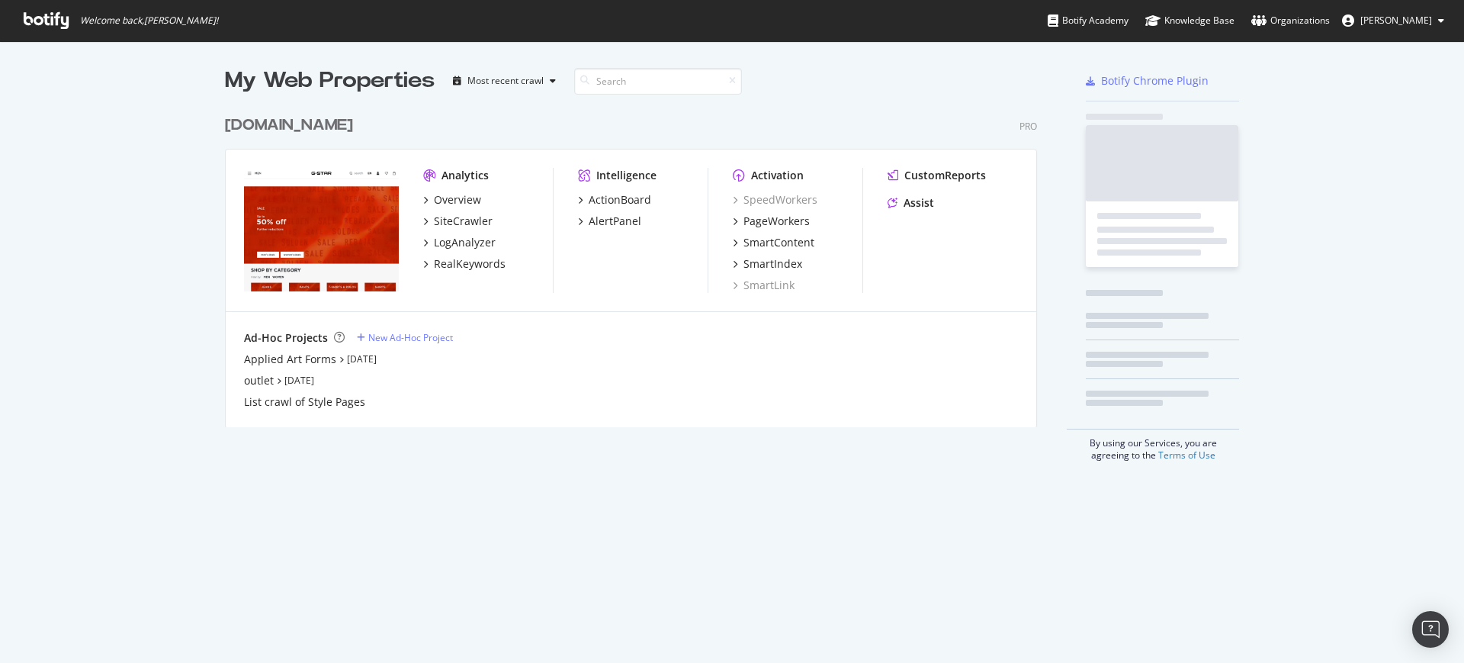
scroll to position [317, 810]
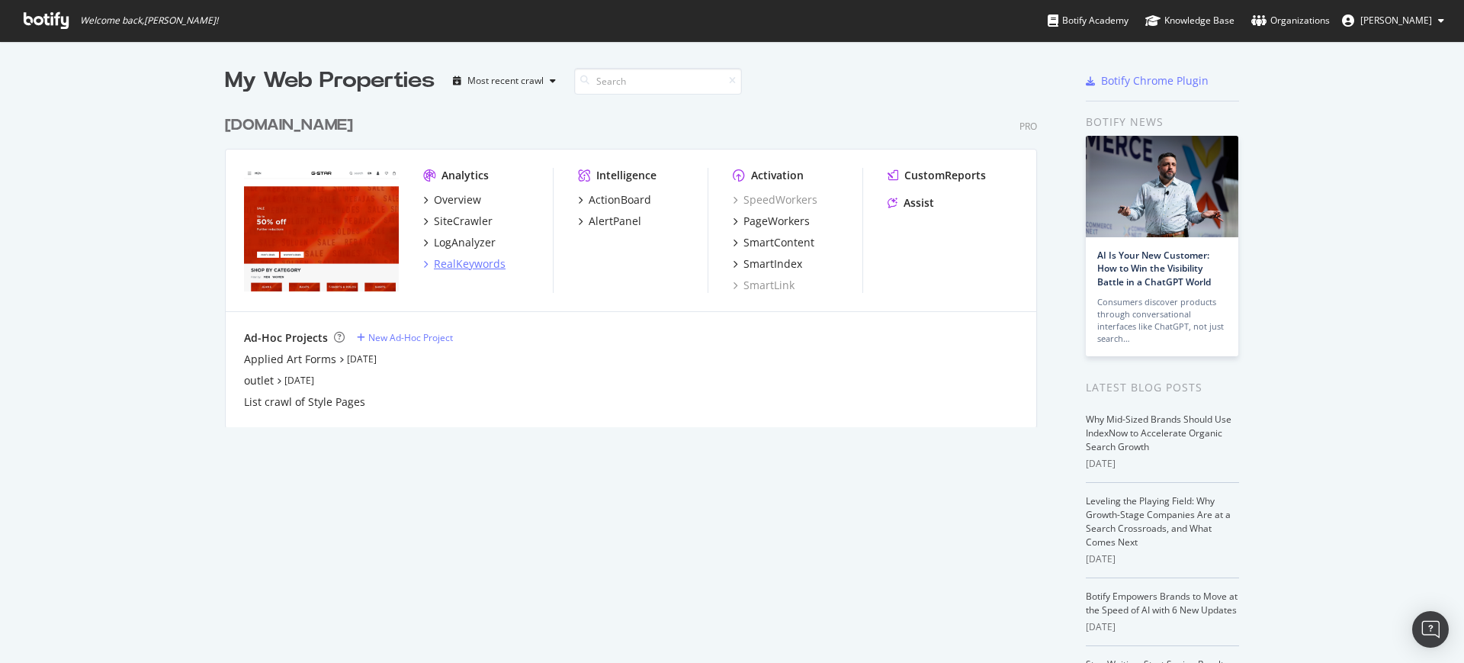
click at [458, 265] on div "RealKeywords" at bounding box center [470, 263] width 72 height 15
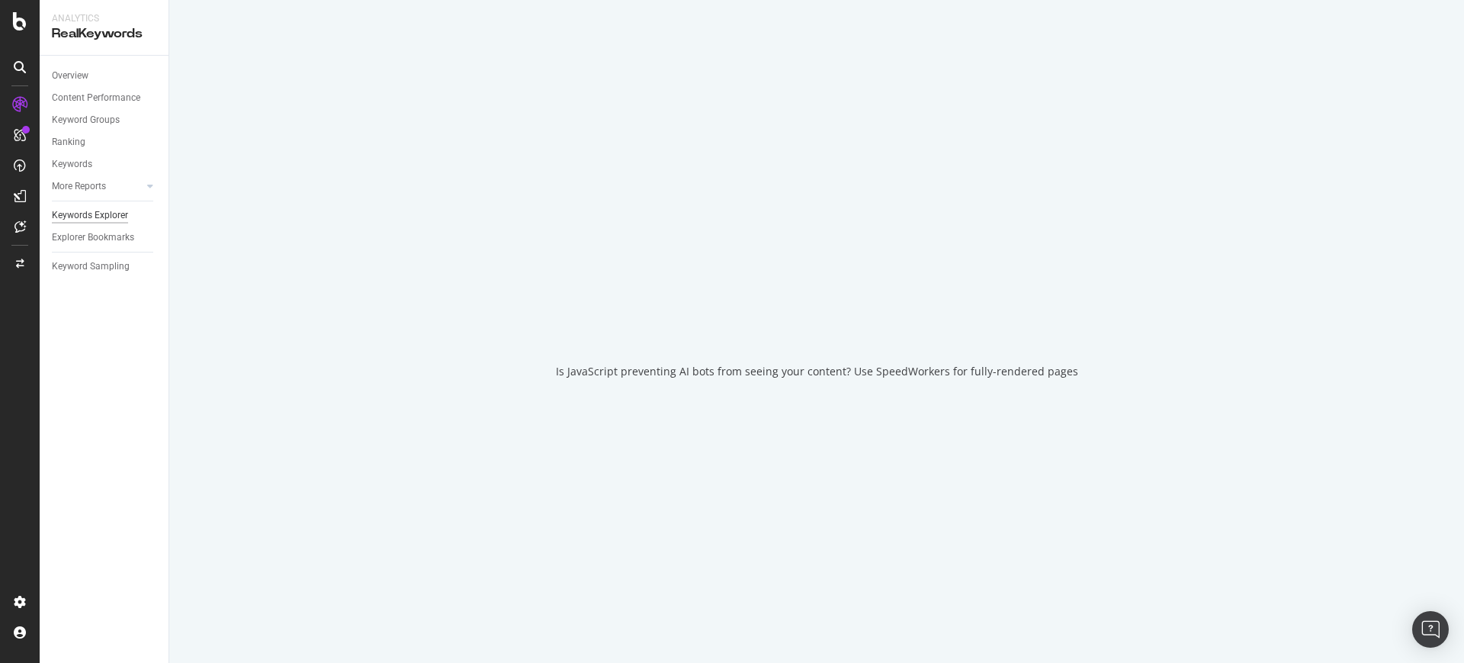
click at [99, 212] on div "Keywords Explorer" at bounding box center [90, 215] width 76 height 16
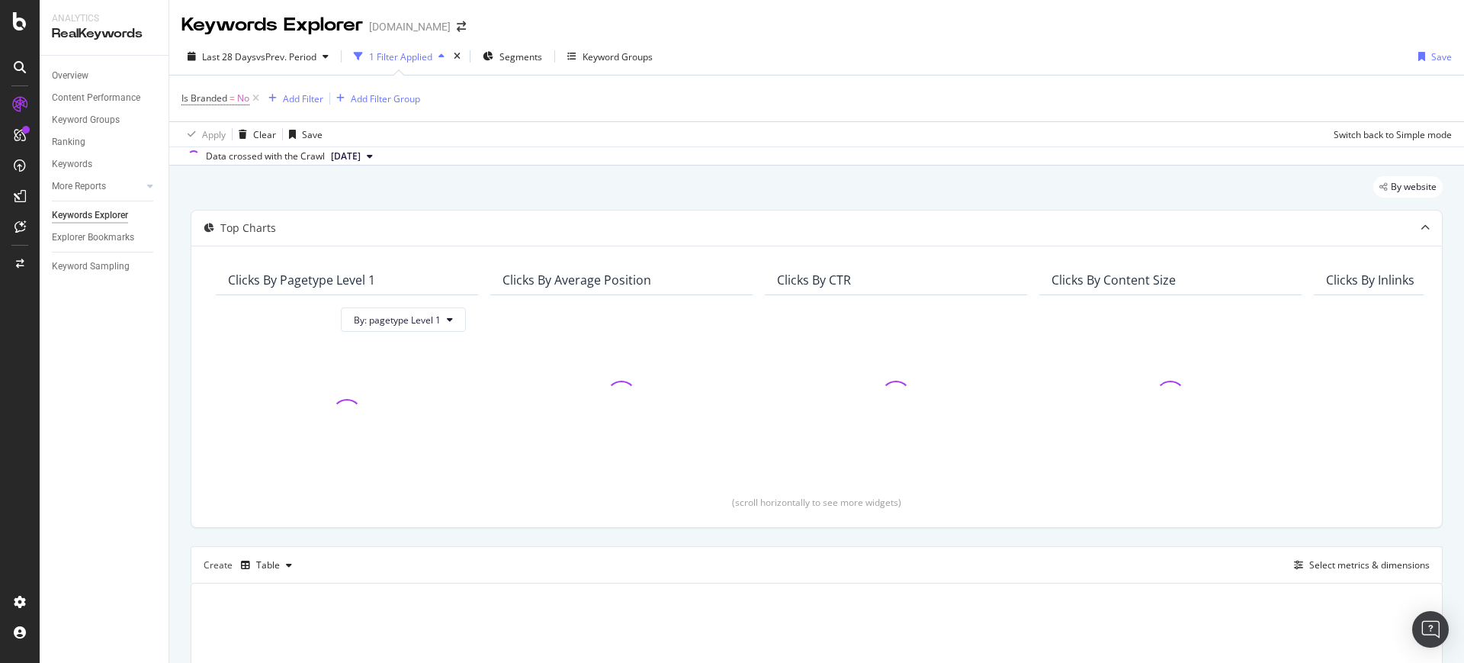
scroll to position [191, 0]
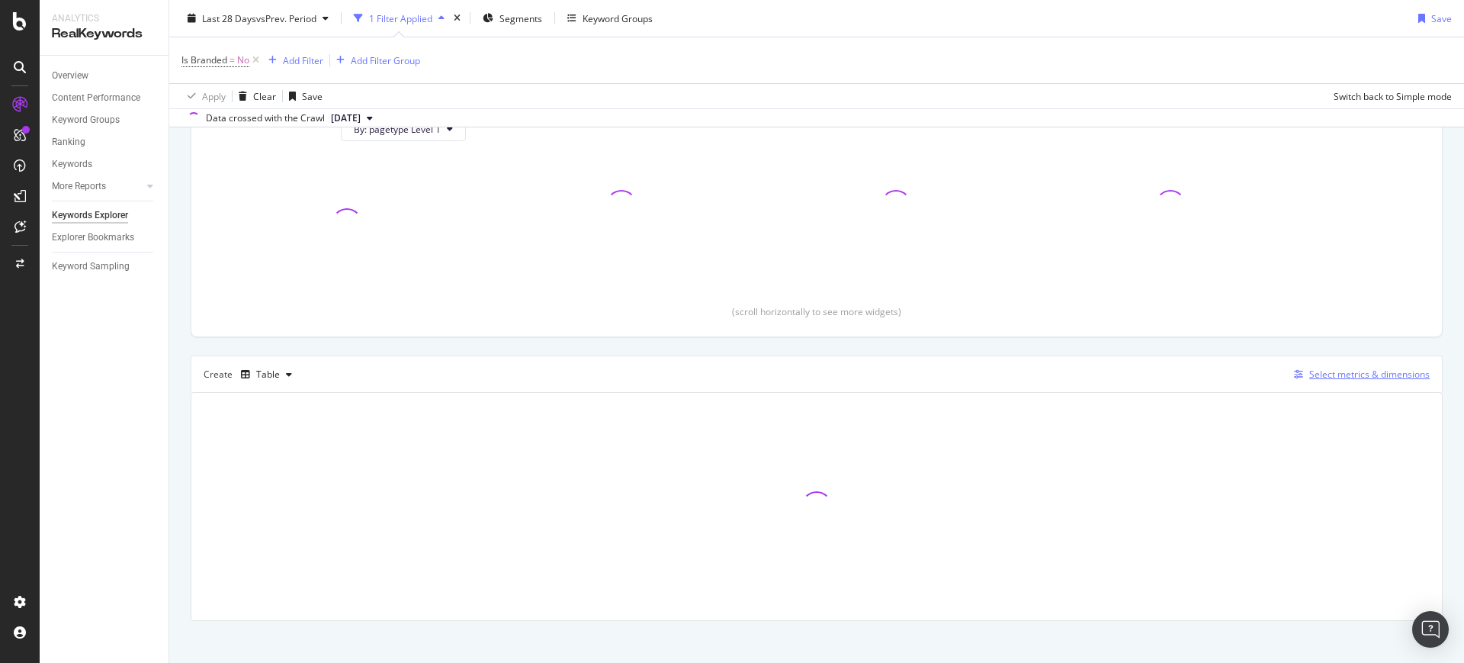
click at [1288, 371] on div "button" at bounding box center [1298, 374] width 21 height 9
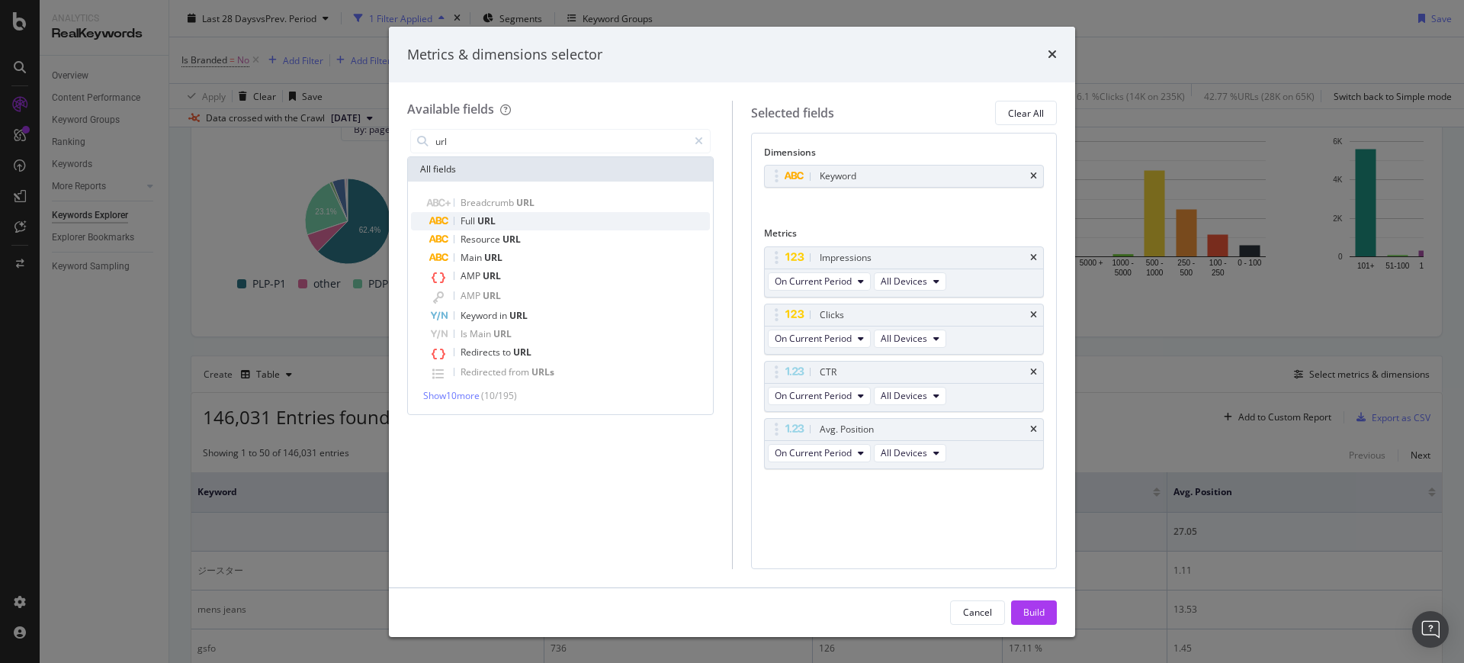
click at [490, 213] on div "Full URL" at bounding box center [569, 221] width 281 height 18
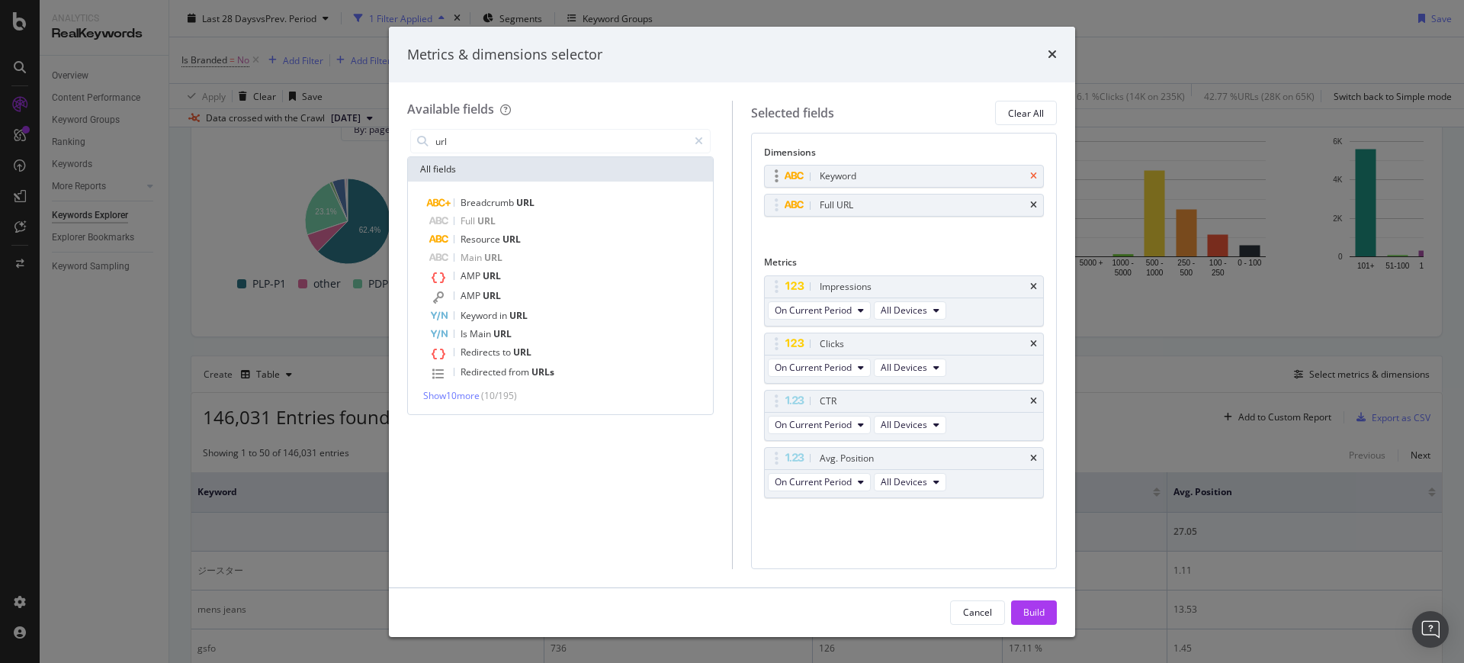
click at [1035, 178] on icon "times" at bounding box center [1033, 176] width 7 height 9
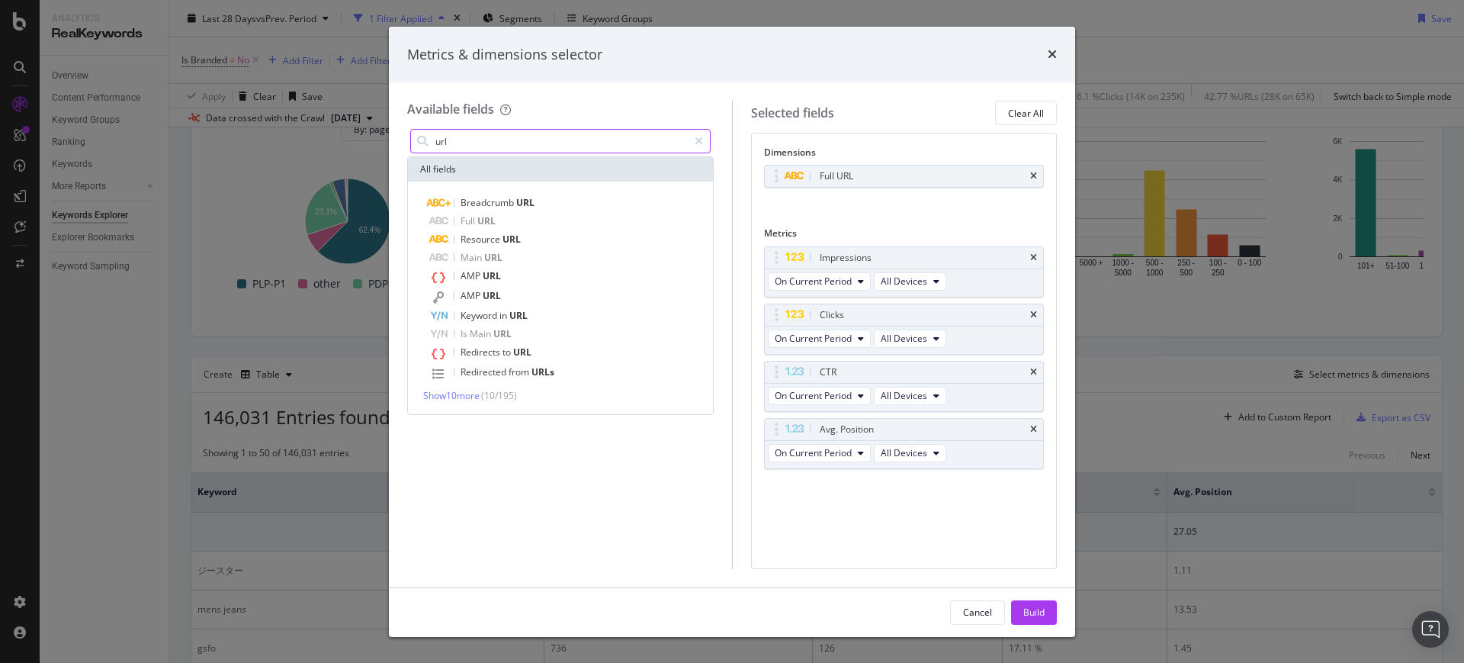
click at [615, 130] on input "url" at bounding box center [561, 141] width 254 height 23
type input "s"
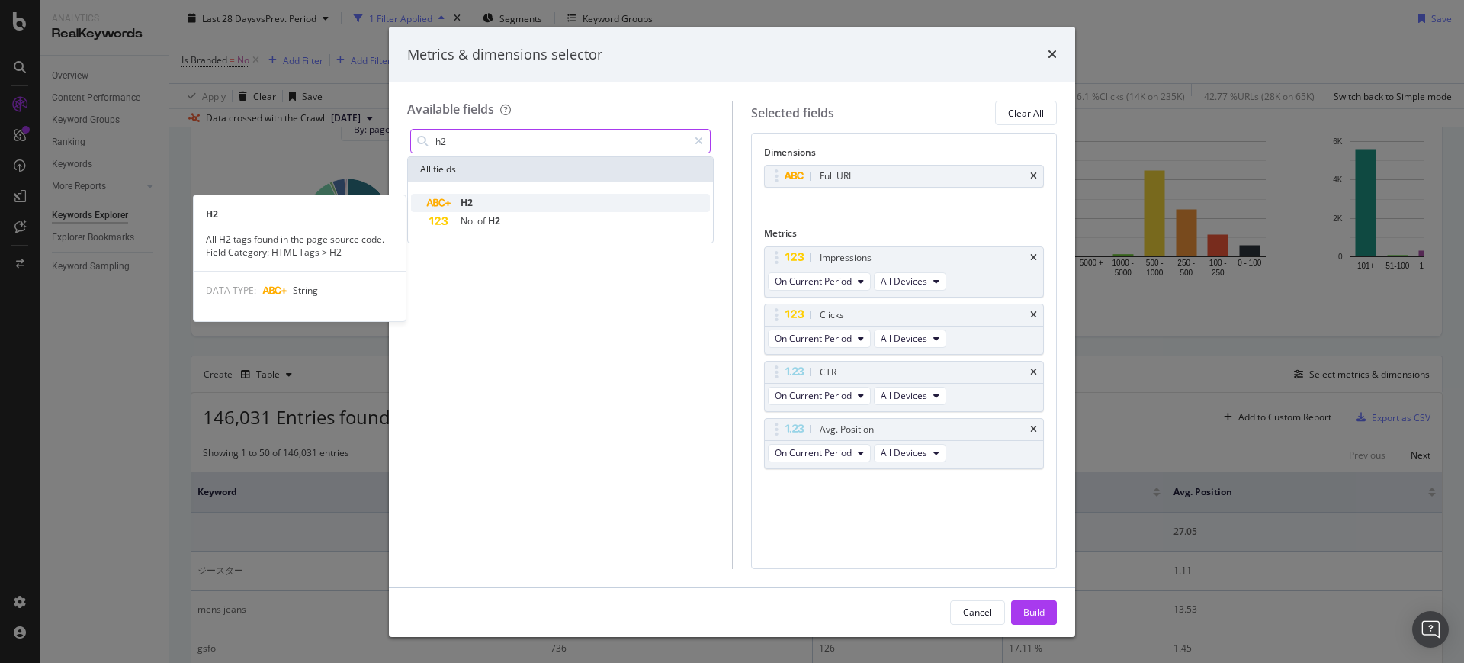
type input "h2"
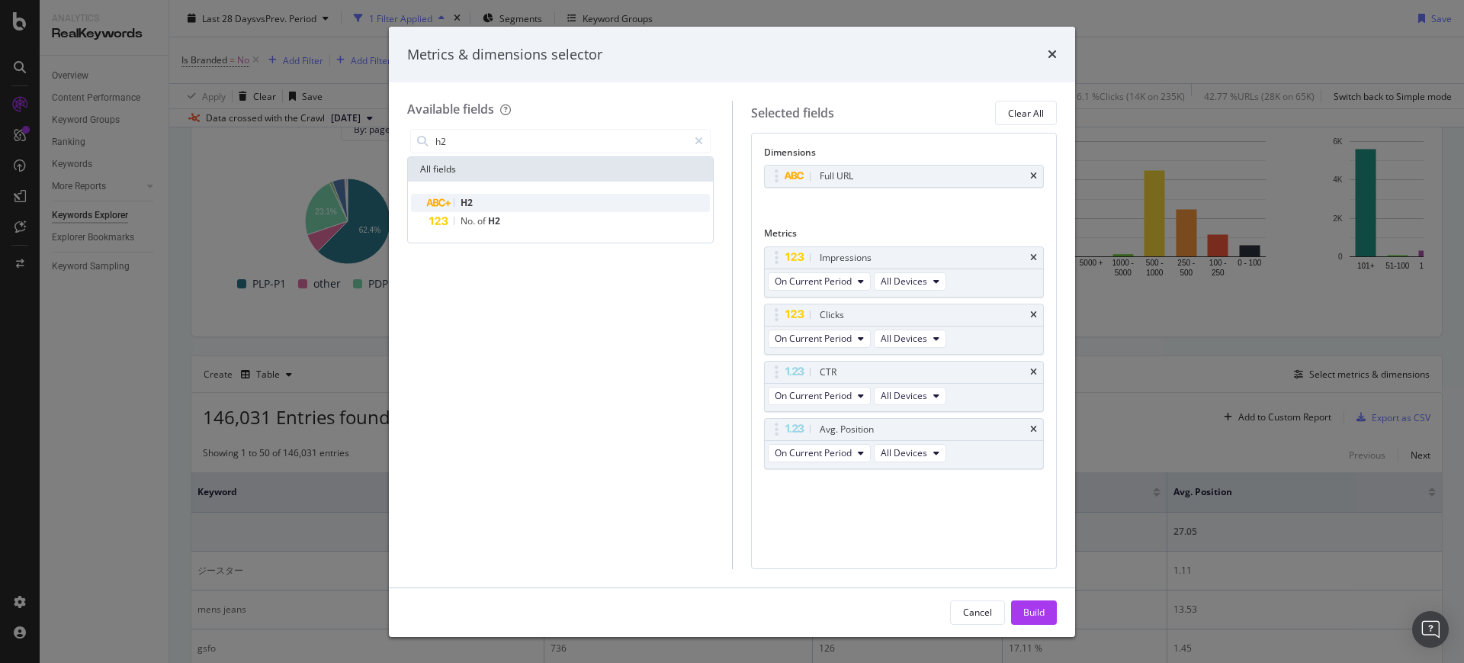
click at [581, 194] on div "H2" at bounding box center [569, 203] width 281 height 18
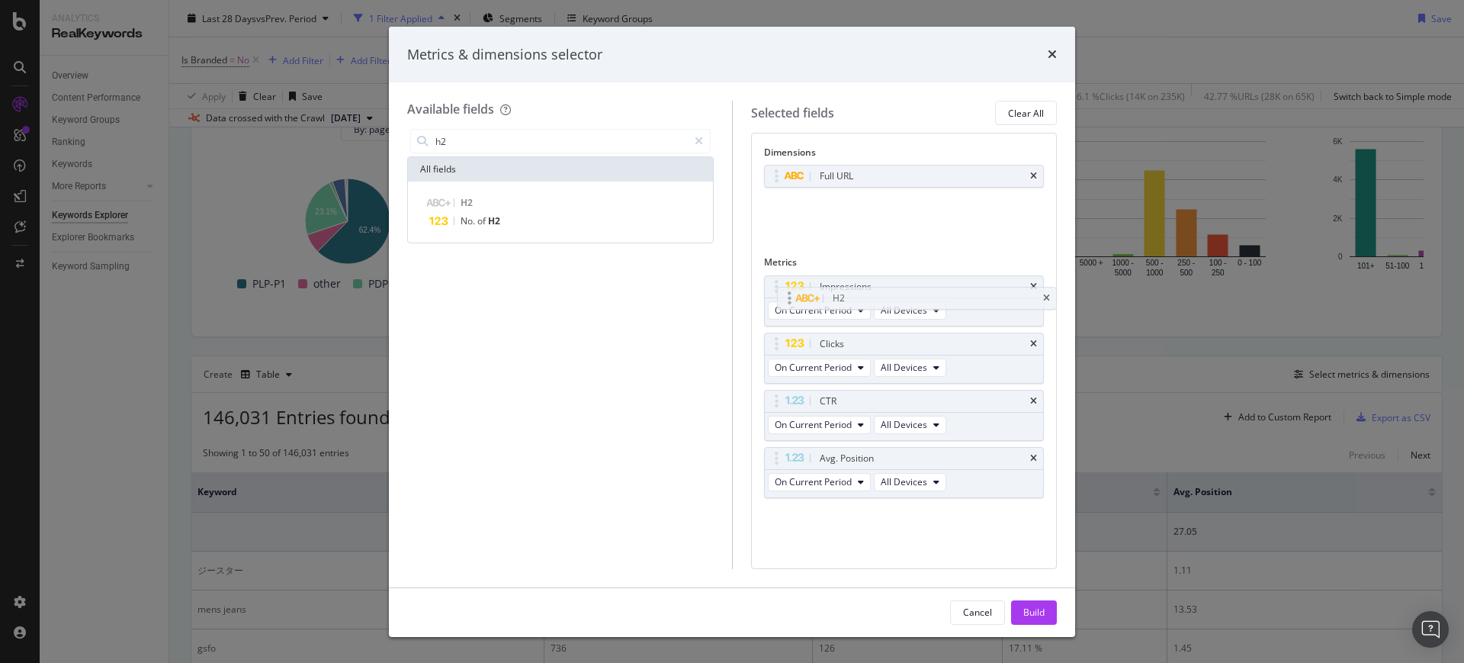
drag, startPoint x: 798, startPoint y: 211, endPoint x: 781, endPoint y: 246, distance: 38.2
click at [791, 274] on div "Dimensions Full URL H2 You can use this field as a dimension Metrics Impression…" at bounding box center [904, 338] width 281 height 385
click at [1017, 603] on button "Build" at bounding box center [1034, 612] width 46 height 24
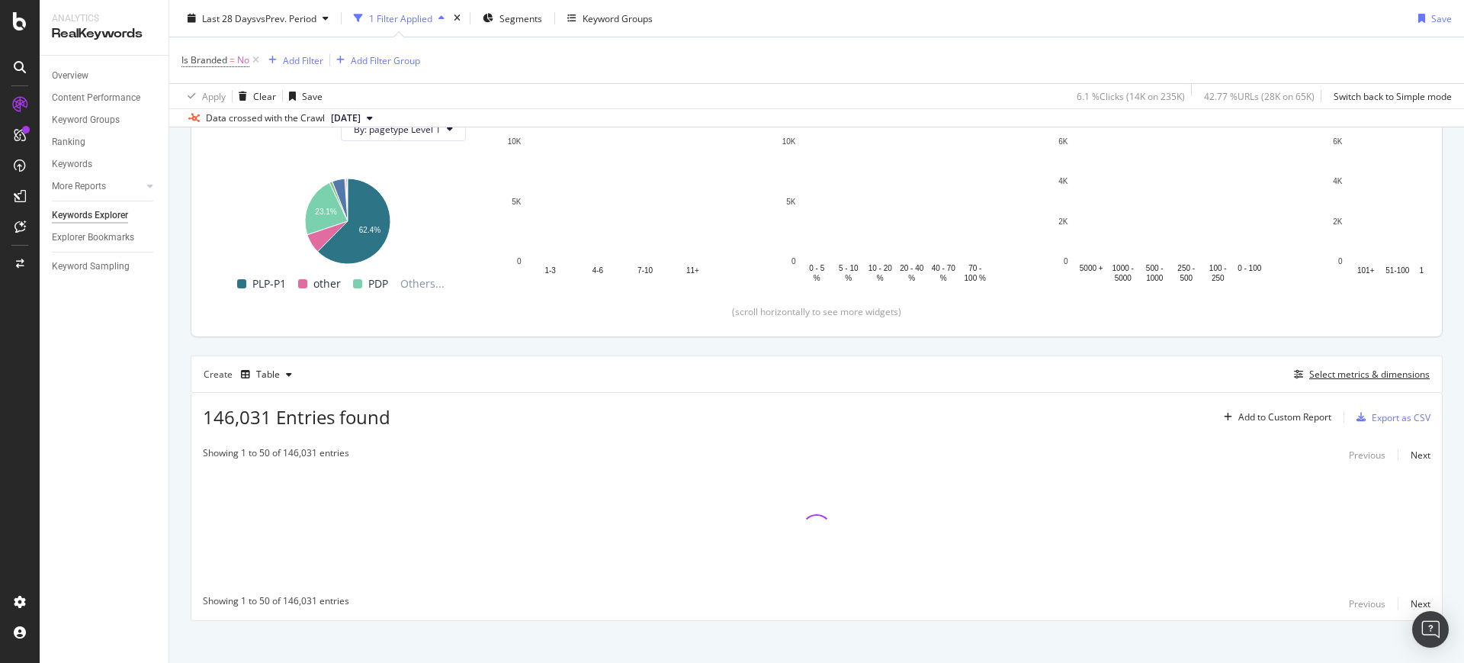
scroll to position [202, 0]
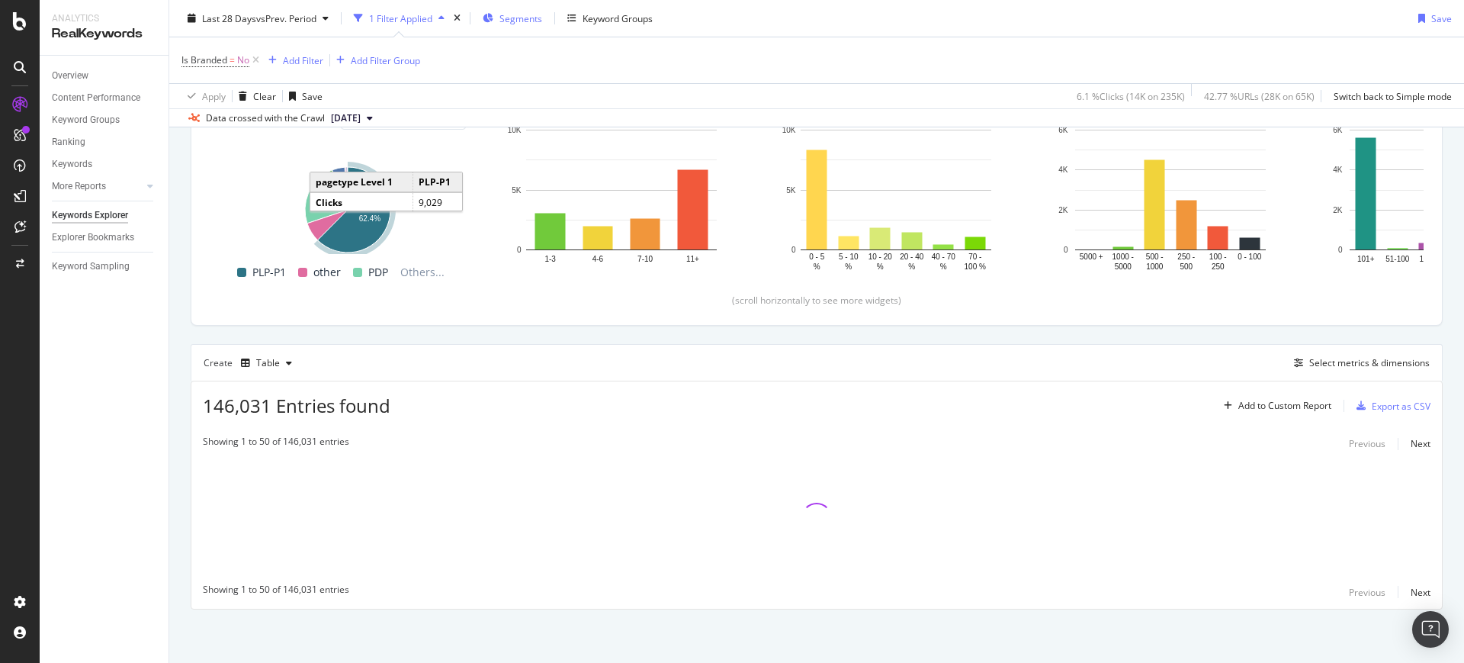
click at [511, 22] on span "Segments" at bounding box center [521, 17] width 43 height 13
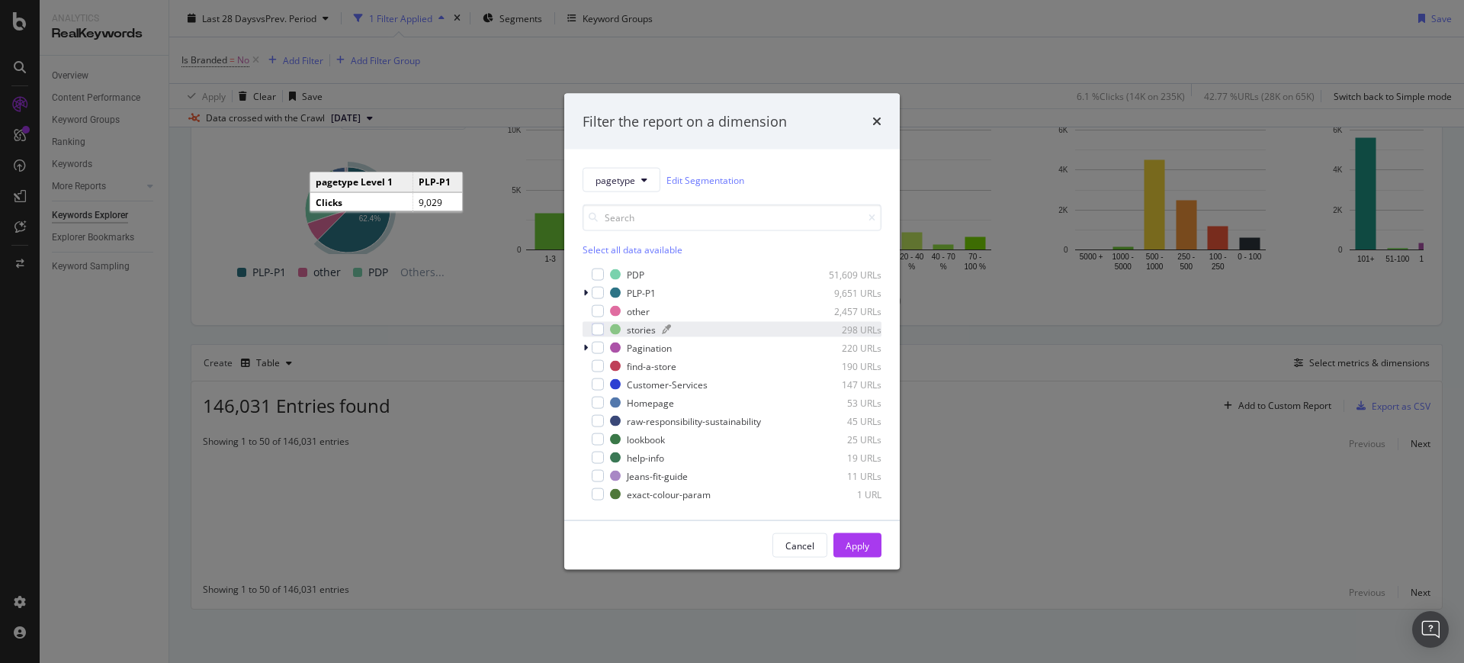
click at [625, 326] on div "stories 298 URLs" at bounding box center [746, 329] width 272 height 13
click at [850, 538] on div "Apply" at bounding box center [858, 544] width 24 height 13
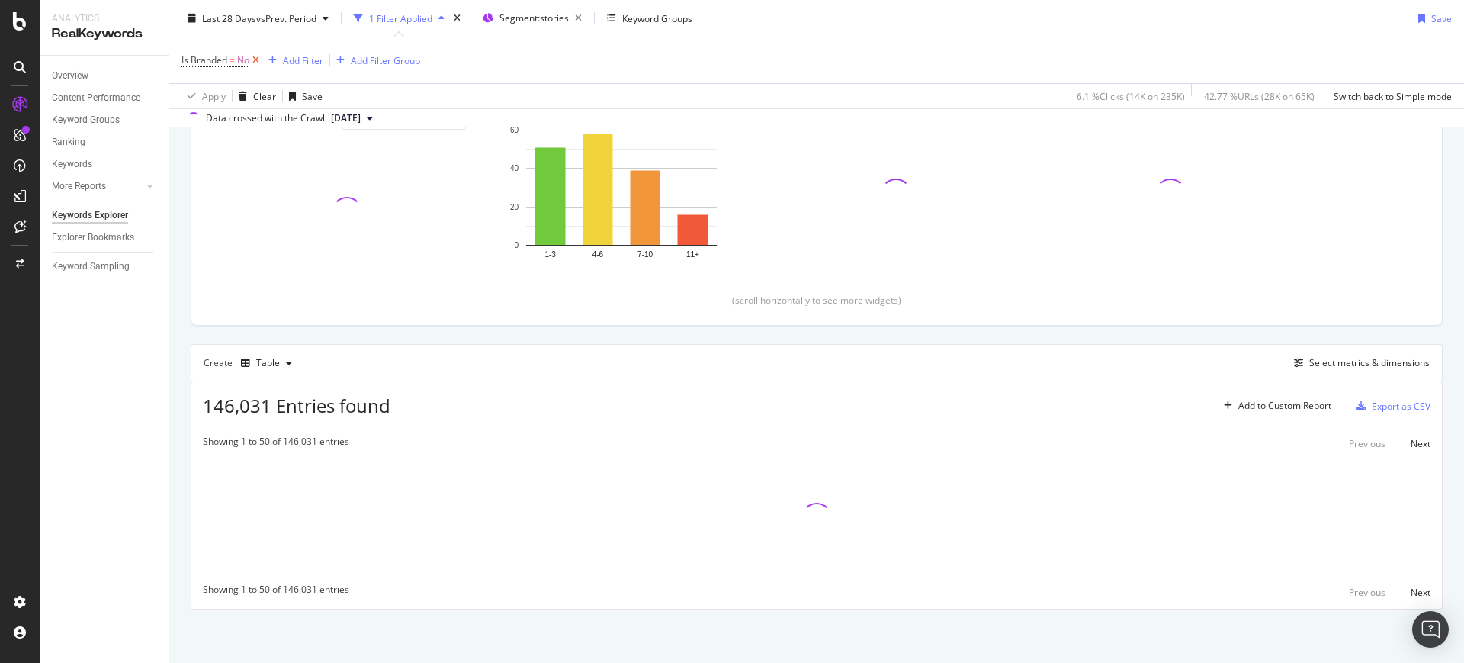
click at [260, 63] on icon at bounding box center [255, 60] width 13 height 15
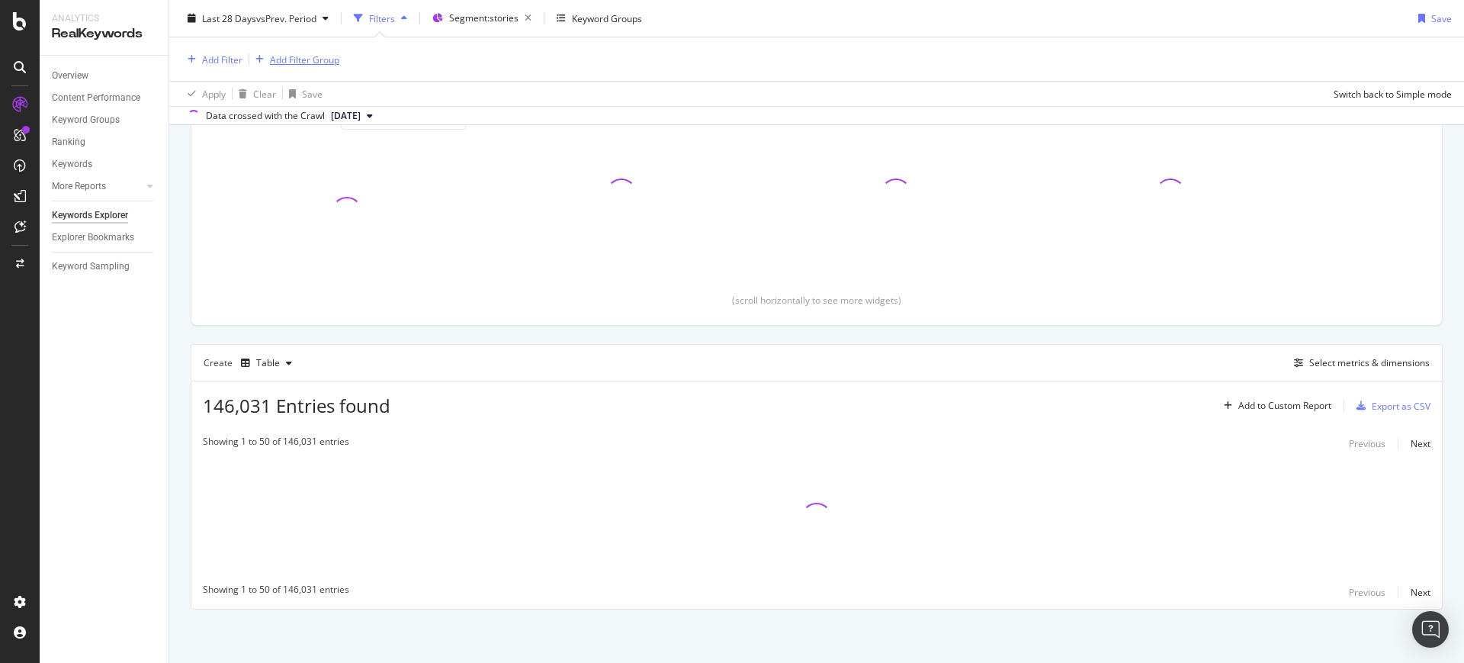
scroll to position [200, 0]
click at [249, 63] on div at bounding box center [249, 59] width 1 height 12
click at [230, 63] on div "Add Filter" at bounding box center [222, 59] width 40 height 13
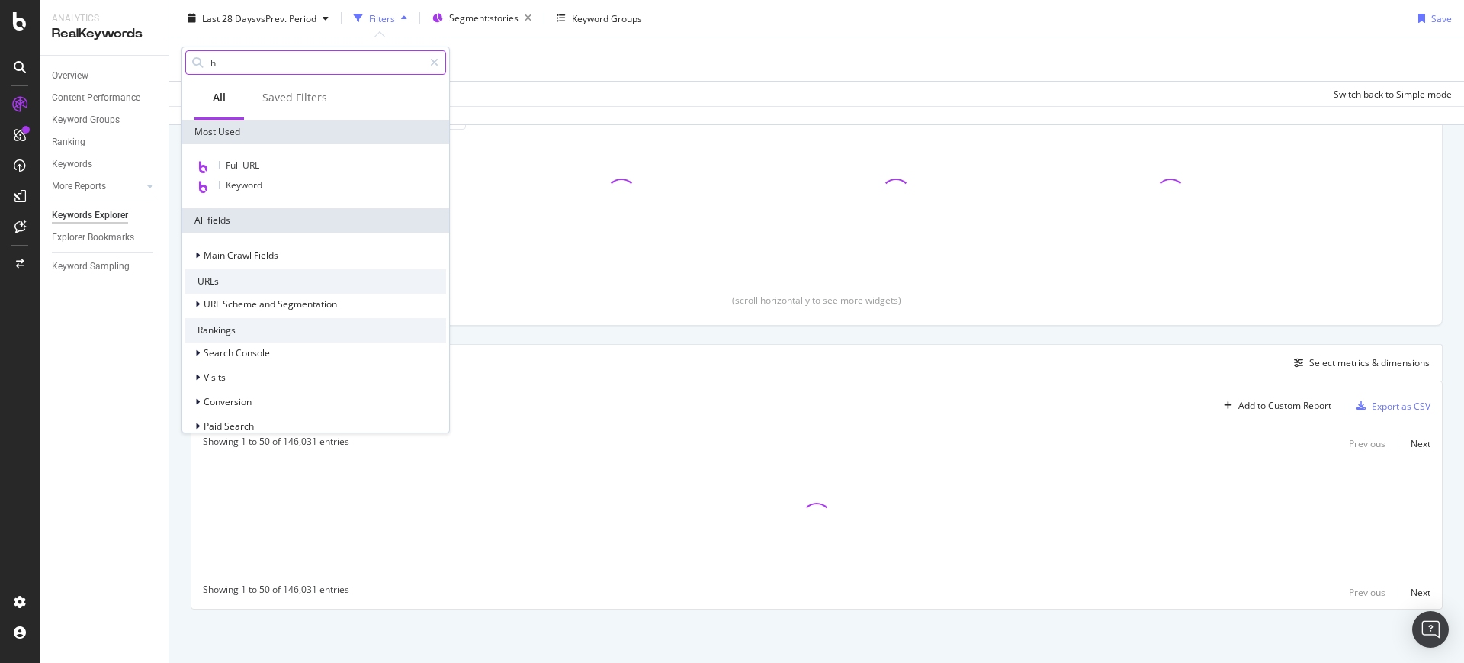
type input "h2"
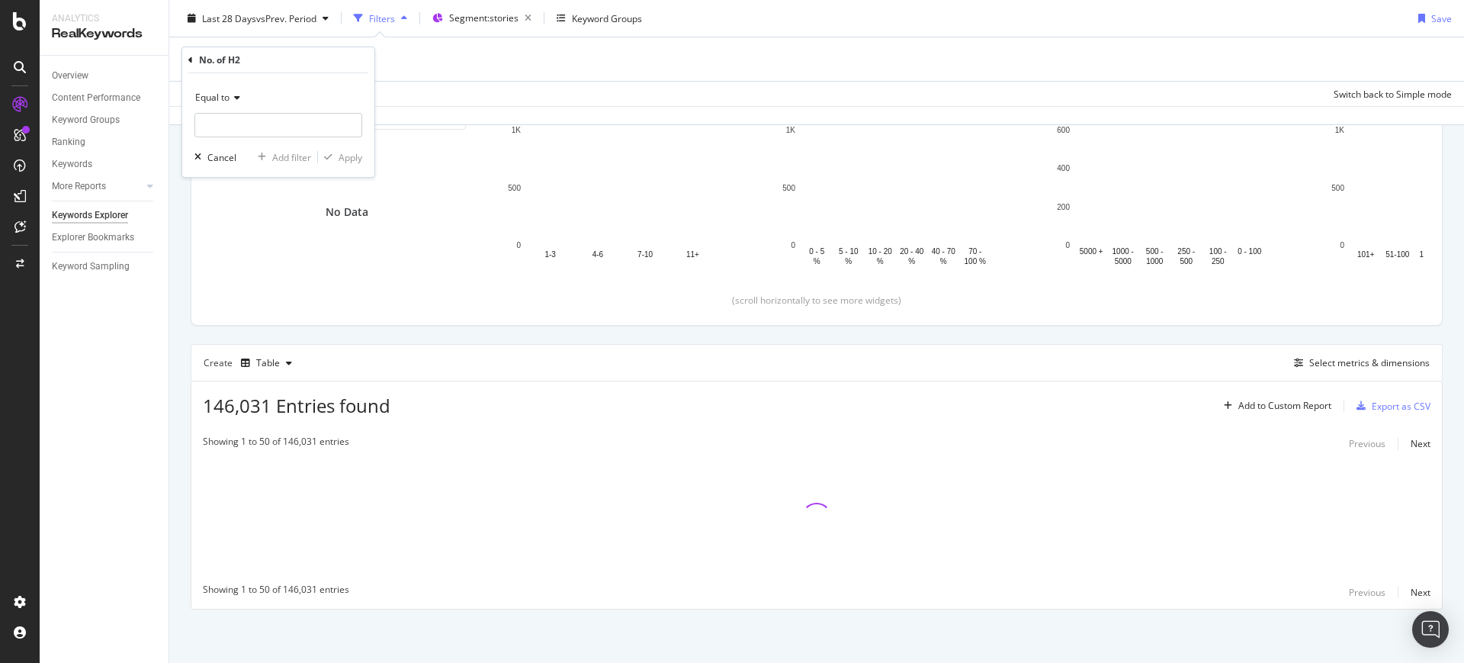
click at [227, 103] on span "Equal to" at bounding box center [212, 97] width 34 height 13
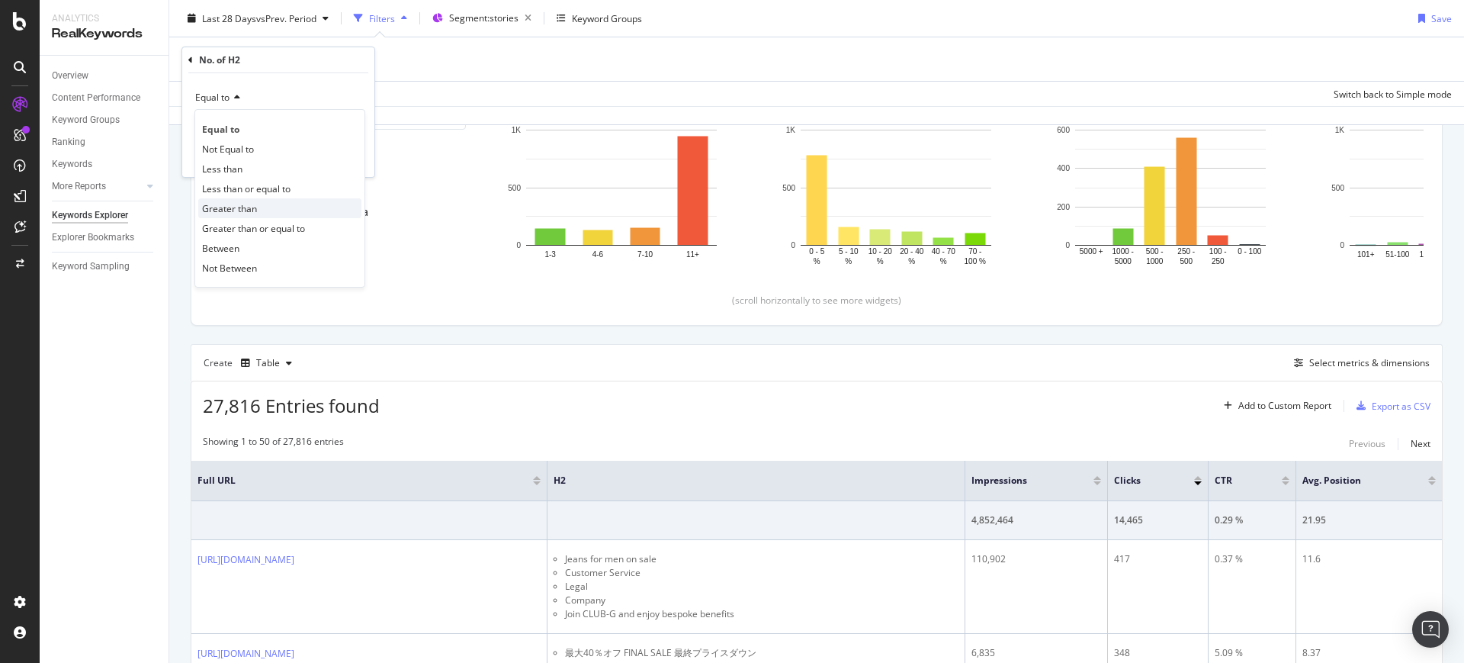
click at [225, 204] on span "Greater than" at bounding box center [229, 208] width 55 height 13
click at [220, 118] on input "number" at bounding box center [278, 125] width 168 height 24
click at [246, 109] on div "Greater than" at bounding box center [278, 97] width 168 height 24
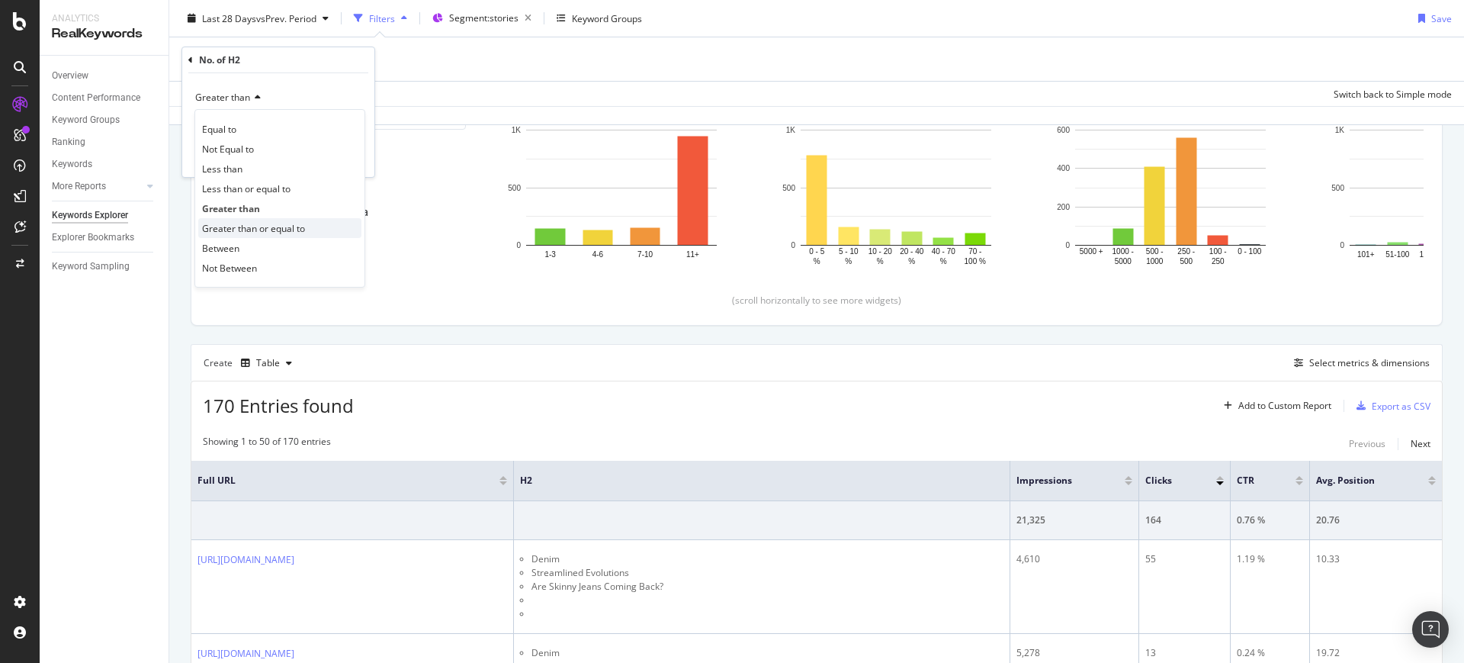
click at [269, 227] on span "Greater than or equal to" at bounding box center [253, 228] width 103 height 13
click at [261, 128] on input "number" at bounding box center [278, 125] width 168 height 24
type input "1"
click at [349, 158] on div "Apply" at bounding box center [351, 157] width 24 height 13
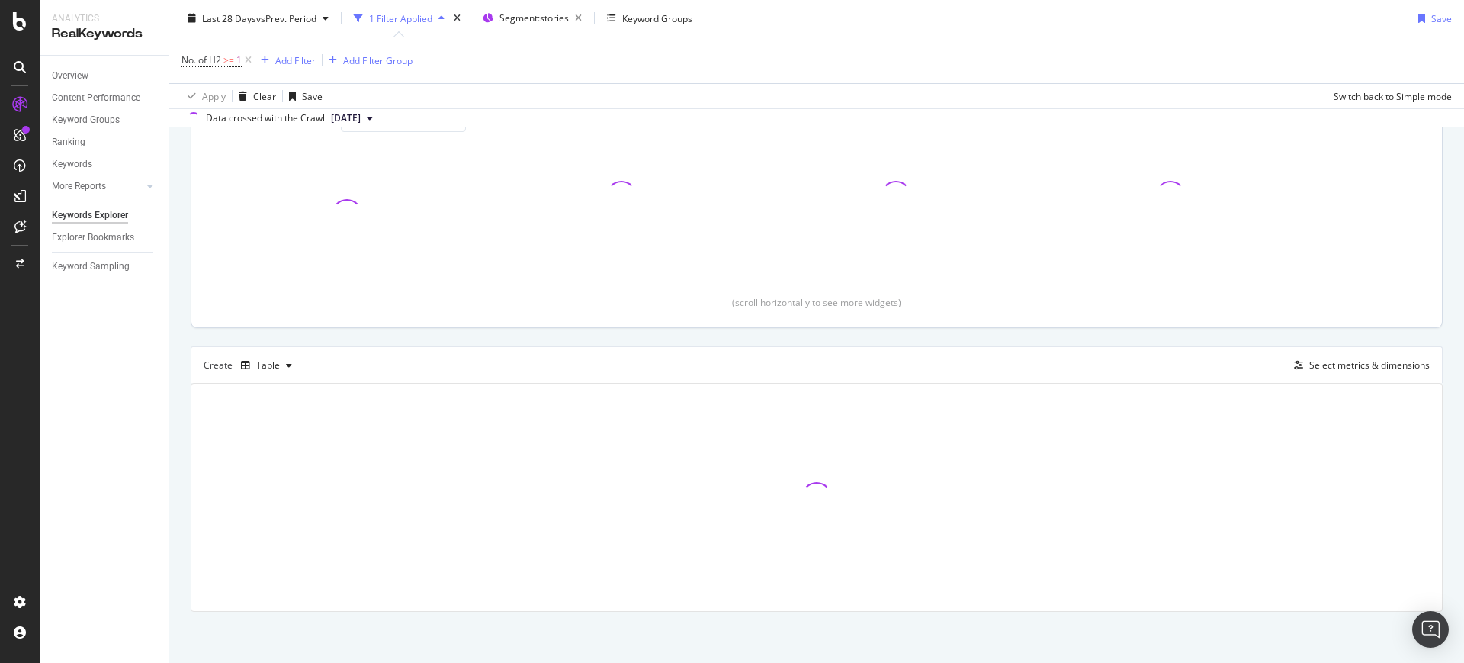
scroll to position [202, 0]
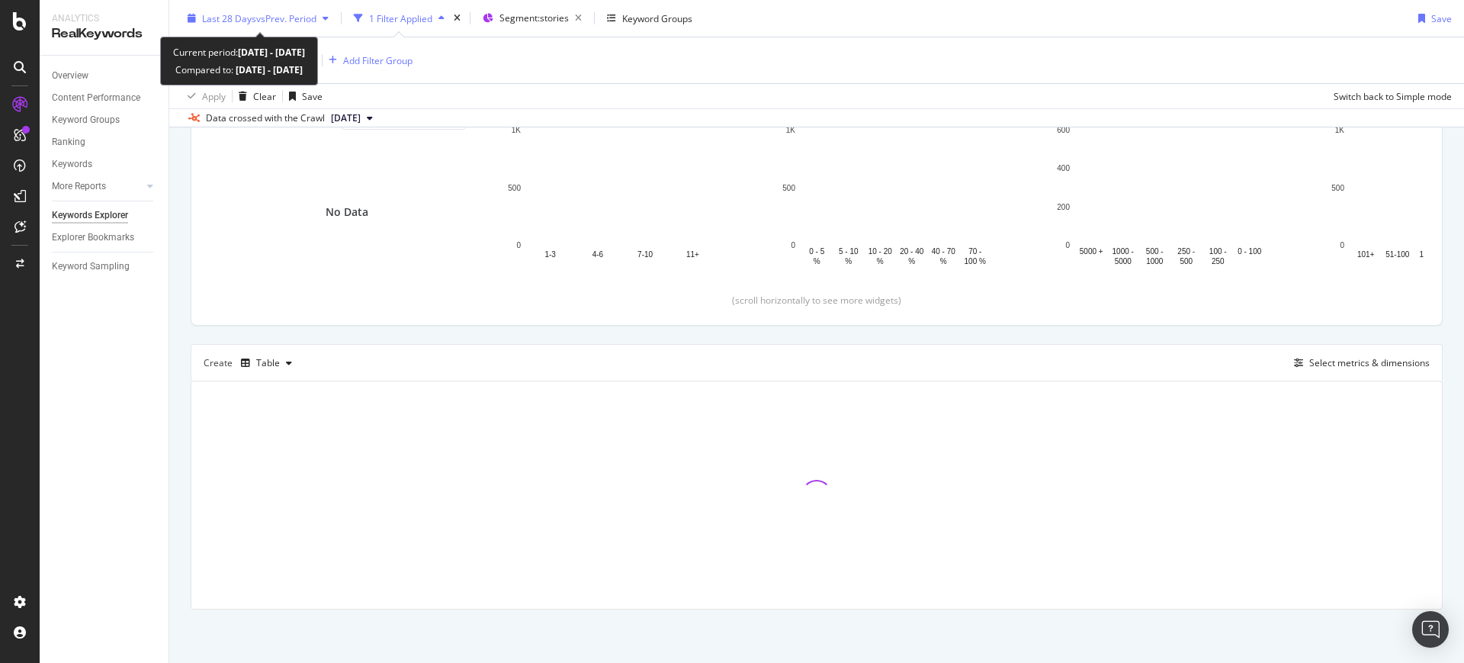
click at [294, 19] on span "vs Prev. Period" at bounding box center [286, 17] width 60 height 13
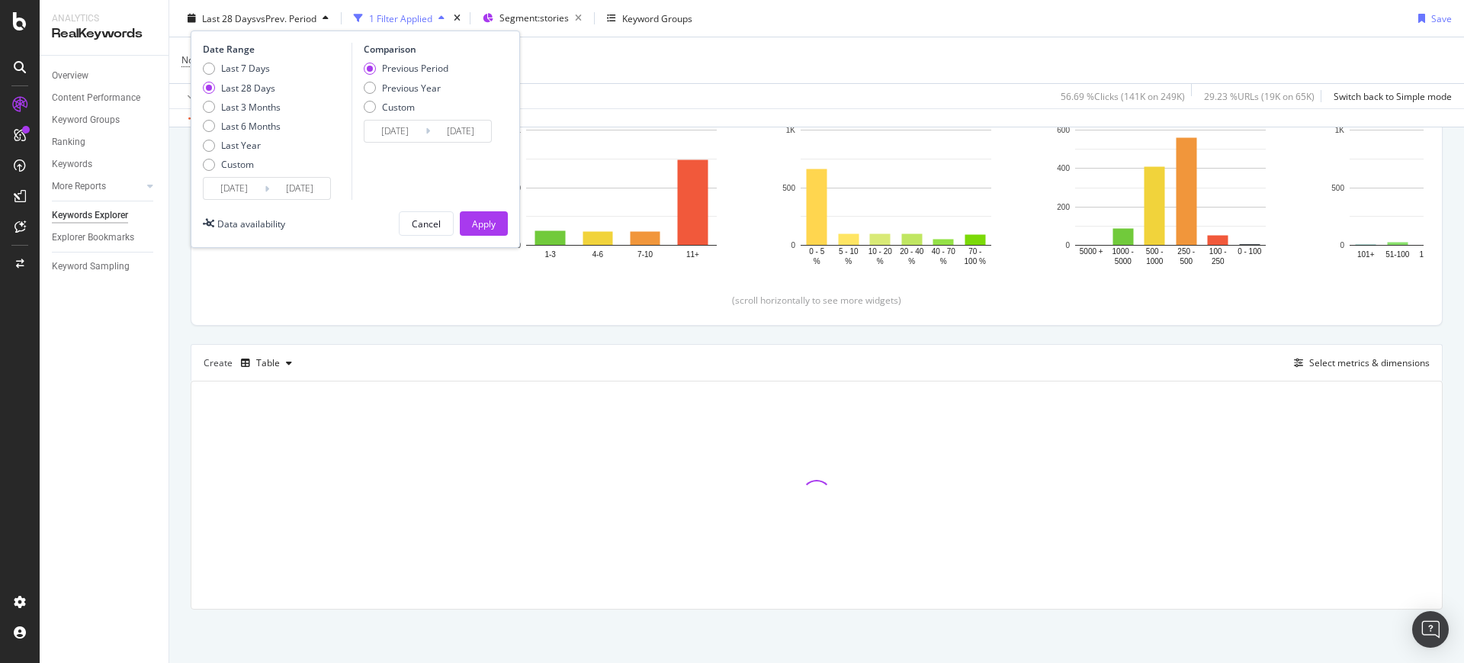
click at [256, 117] on div "Last 7 Days Last 28 Days Last 3 Months Last 6 Months Last Year Custom" at bounding box center [242, 119] width 78 height 115
click at [252, 105] on div "Last 3 Months" at bounding box center [250, 106] width 59 height 13
type input "[DATE]"
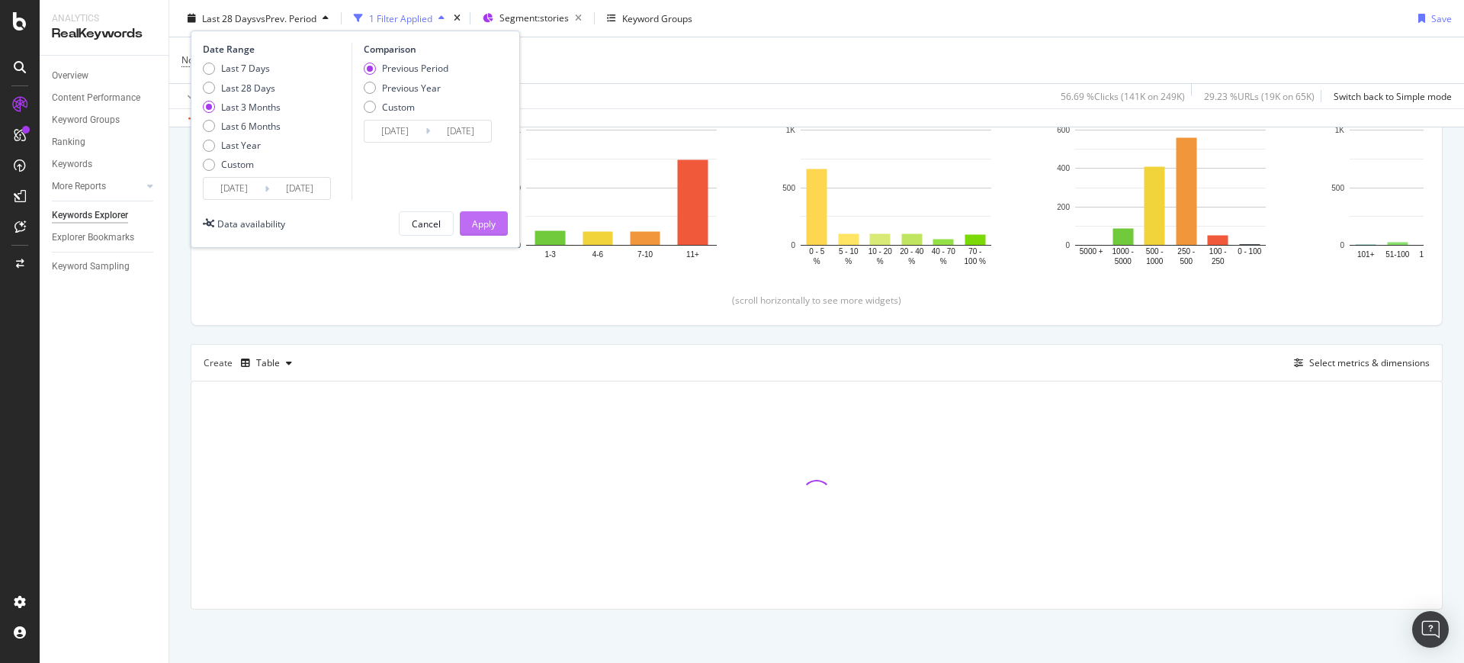
click at [474, 228] on div "Apply" at bounding box center [484, 223] width 24 height 13
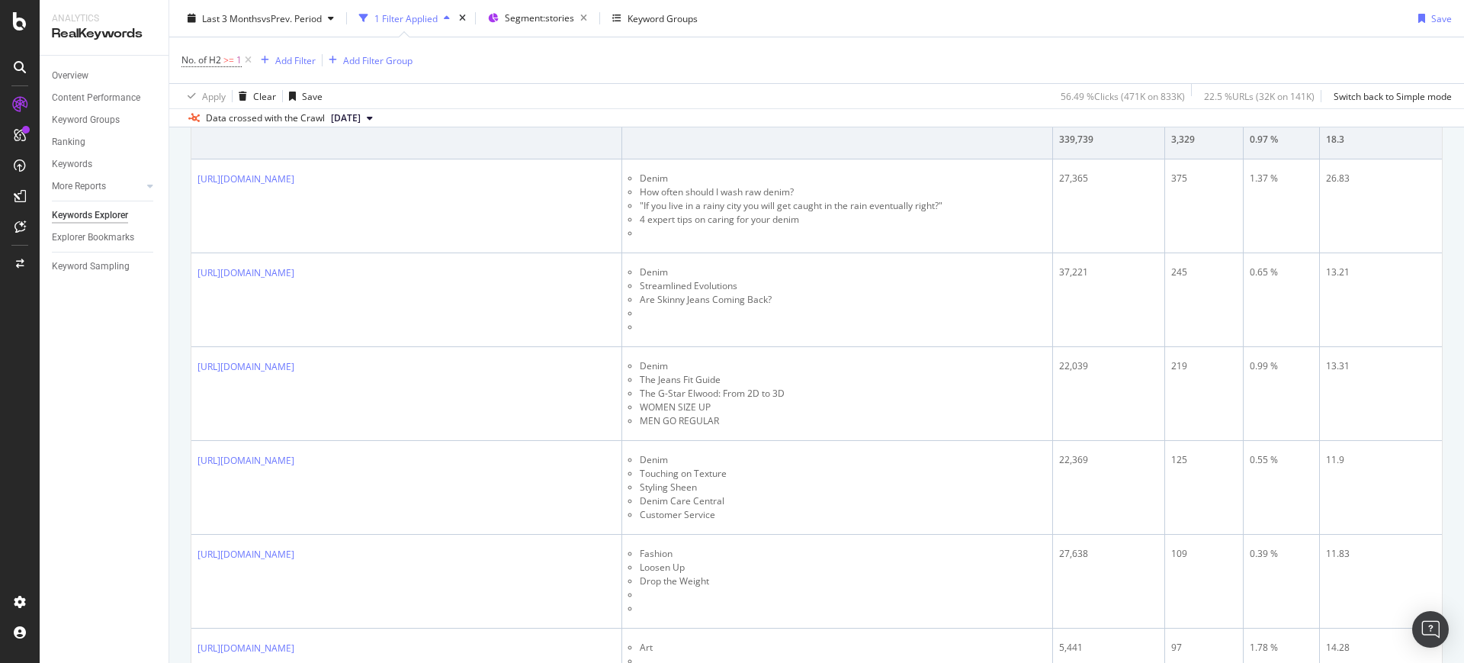
scroll to position [583, 0]
click at [207, 65] on span "No. of H2" at bounding box center [202, 59] width 40 height 13
click at [246, 98] on span "Greater than or equal to" at bounding box center [246, 95] width 103 height 13
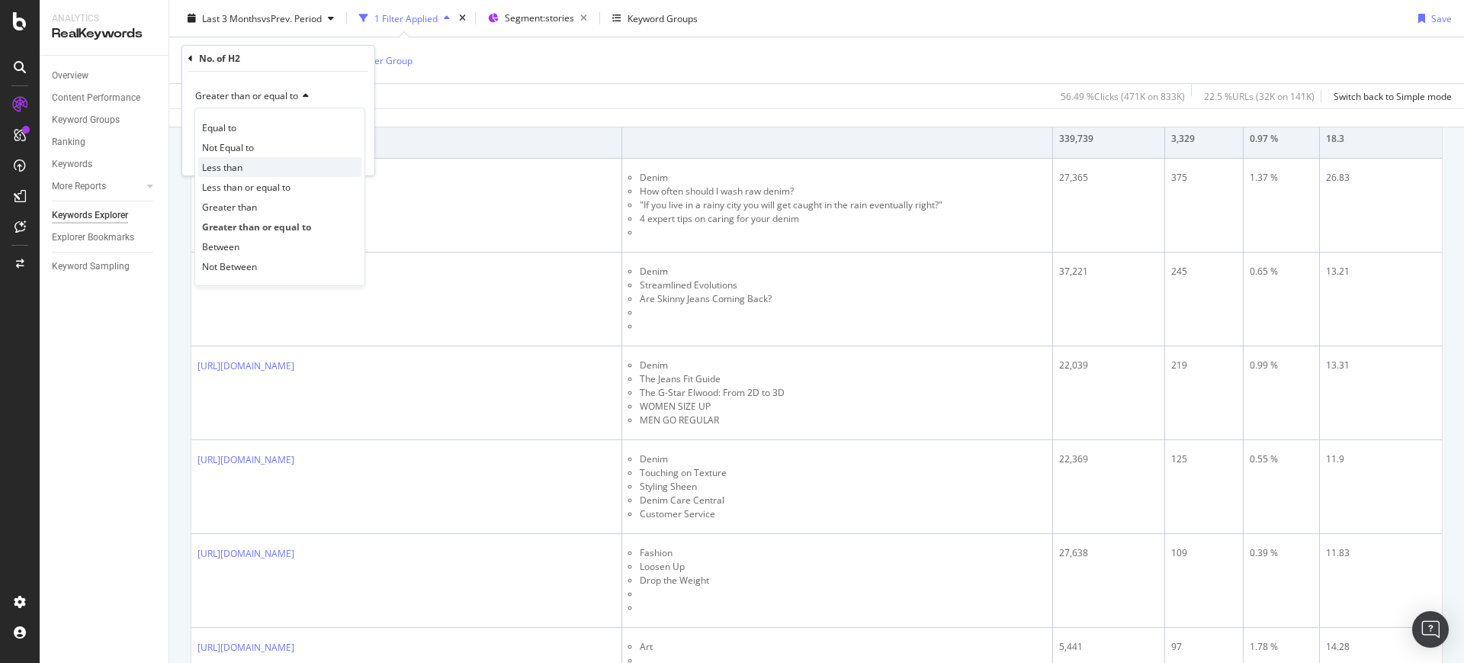
click at [252, 168] on div "Less than" at bounding box center [279, 167] width 163 height 20
click at [230, 87] on div "Less than" at bounding box center [278, 96] width 168 height 24
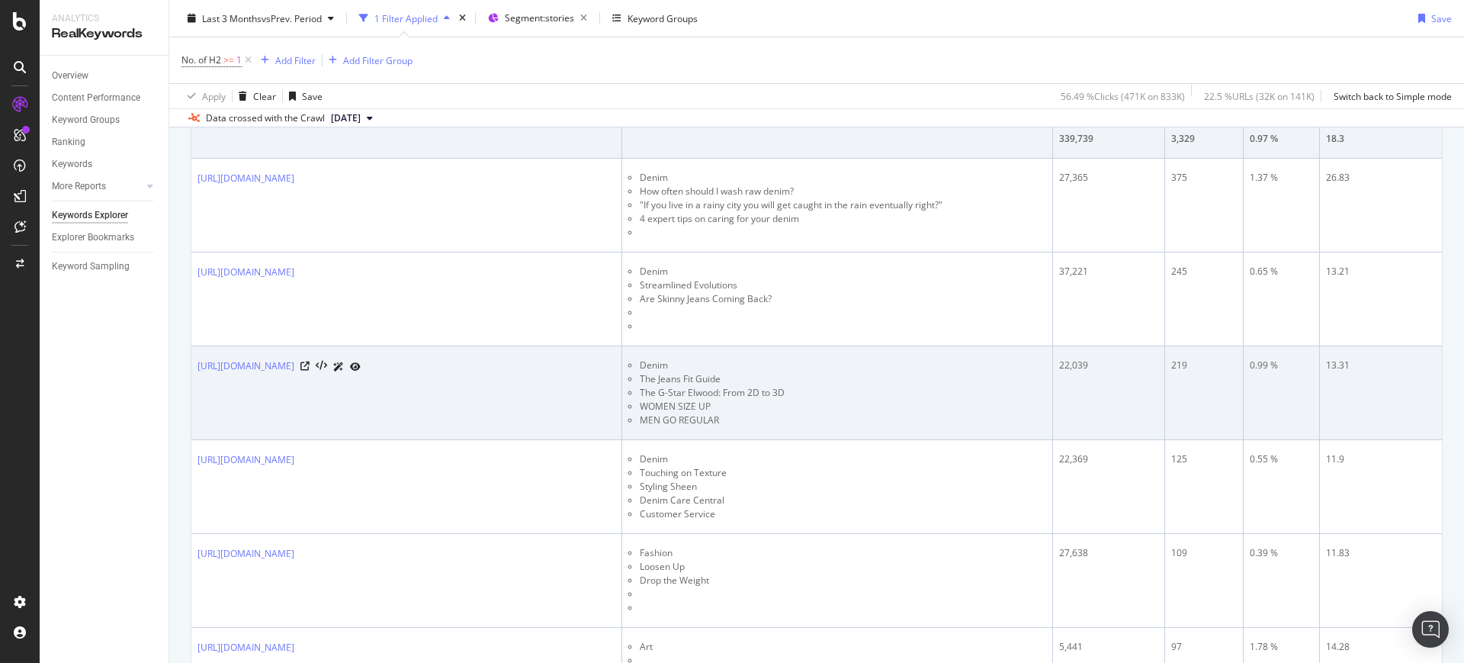
click at [733, 382] on li "The Jeans Fit Guide" at bounding box center [843, 379] width 407 height 14
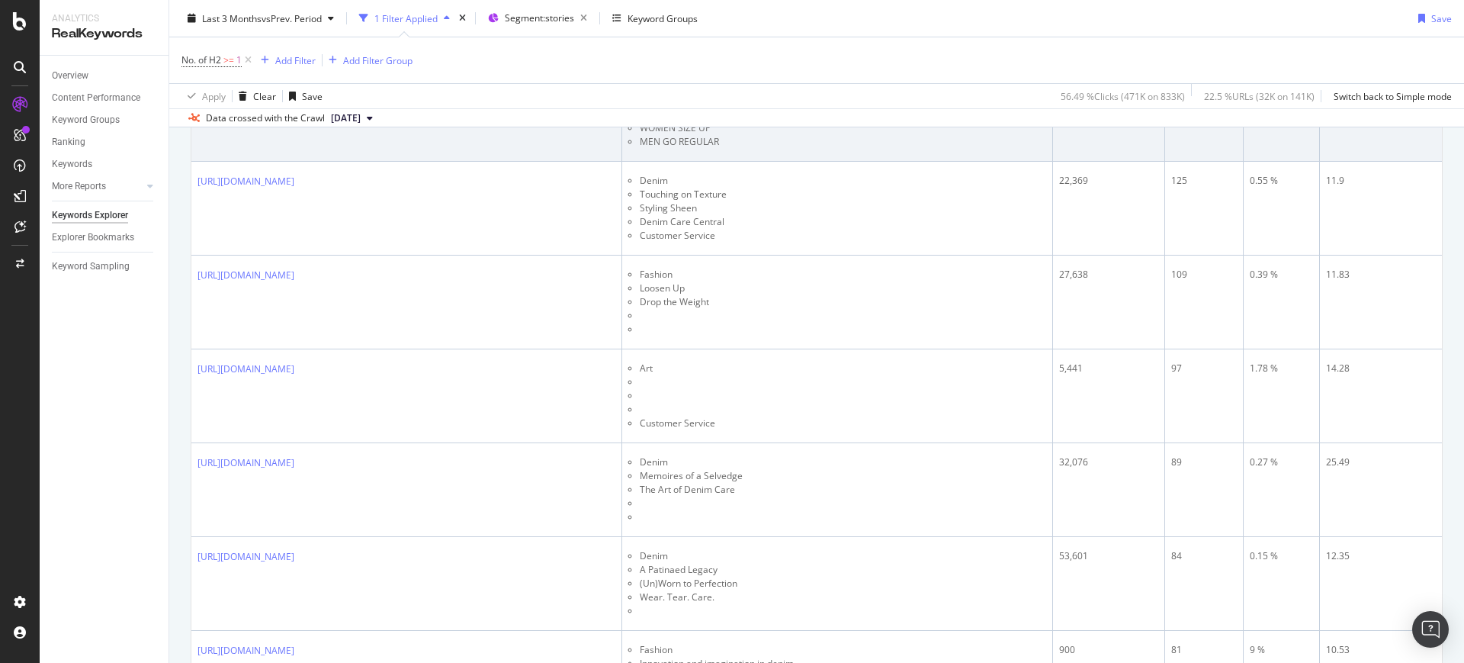
scroll to position [869, 0]
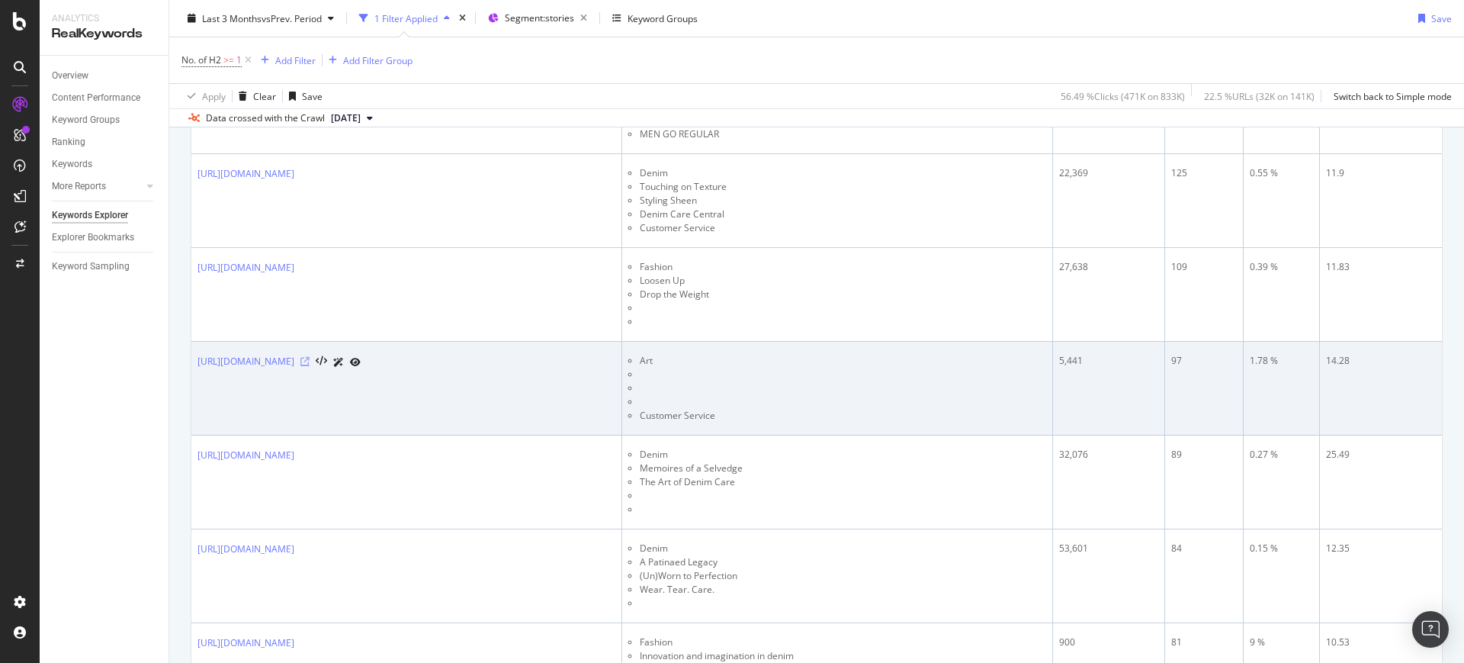
click at [310, 358] on icon at bounding box center [304, 361] width 9 height 9
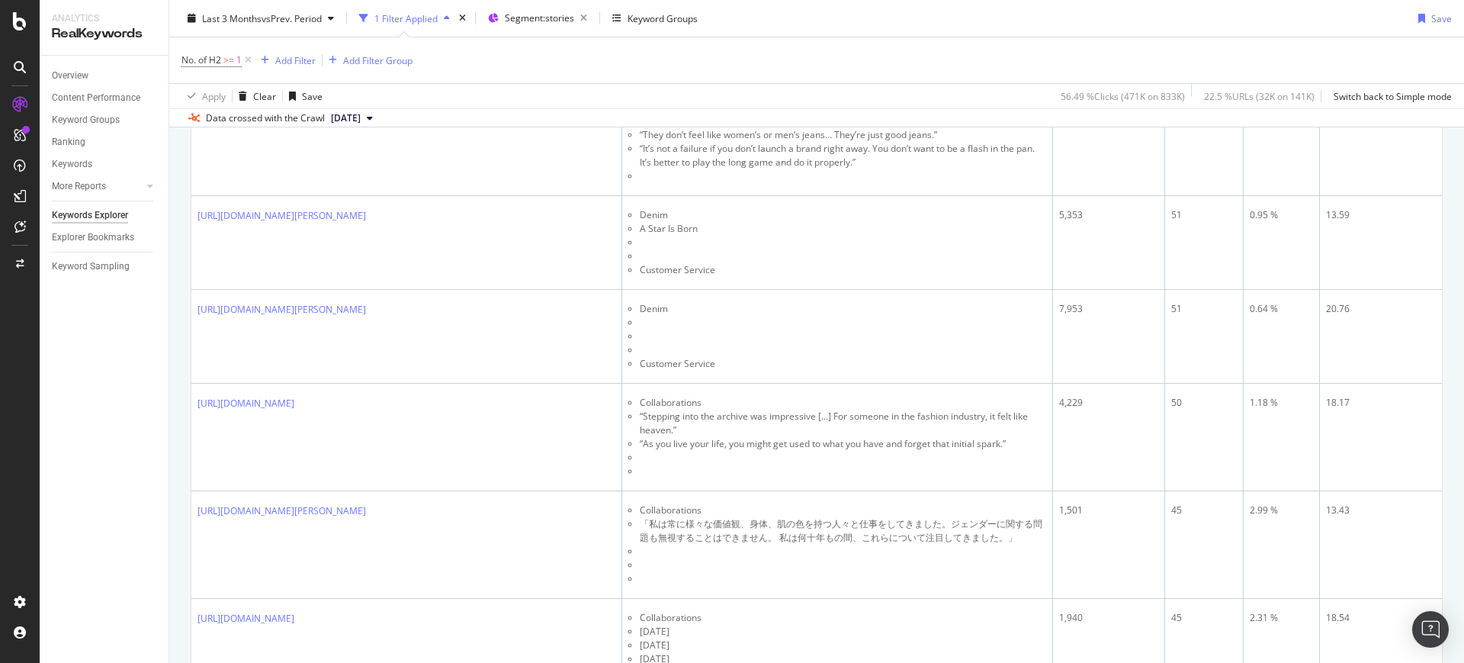
scroll to position [1918, 0]
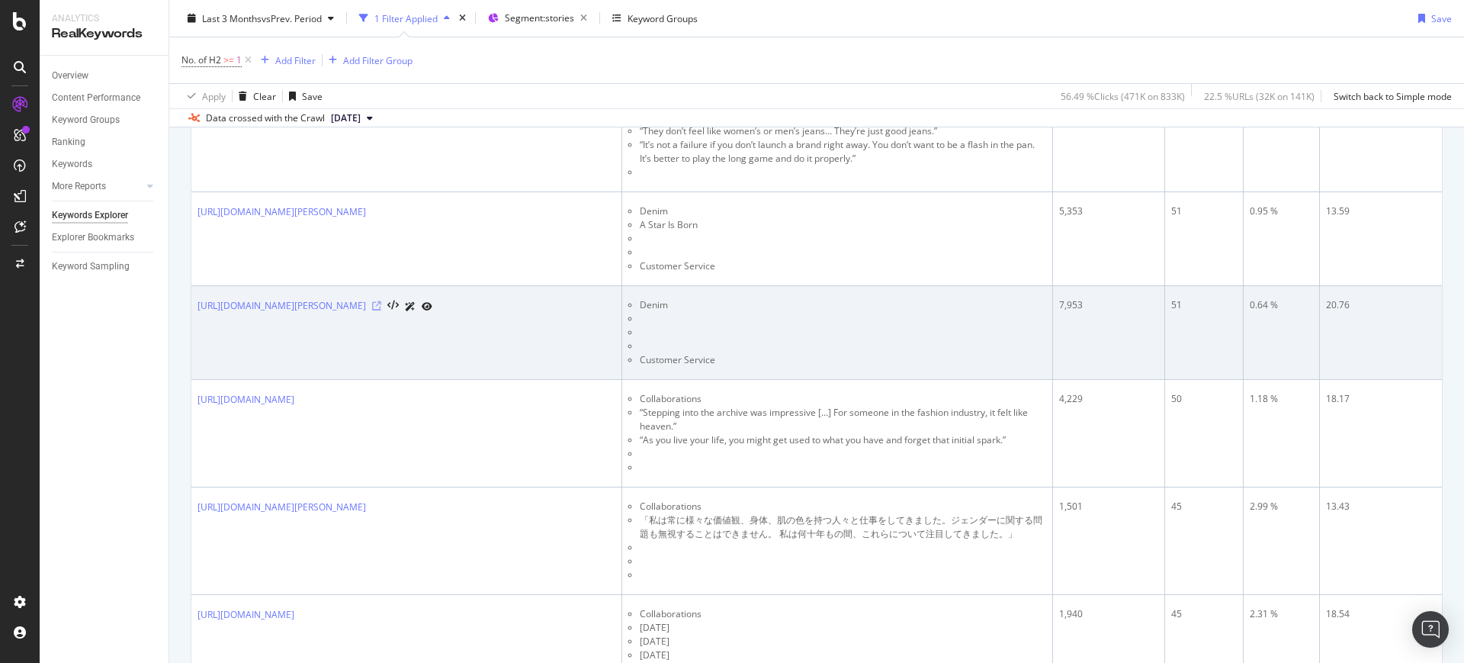
click at [381, 301] on icon at bounding box center [376, 305] width 9 height 9
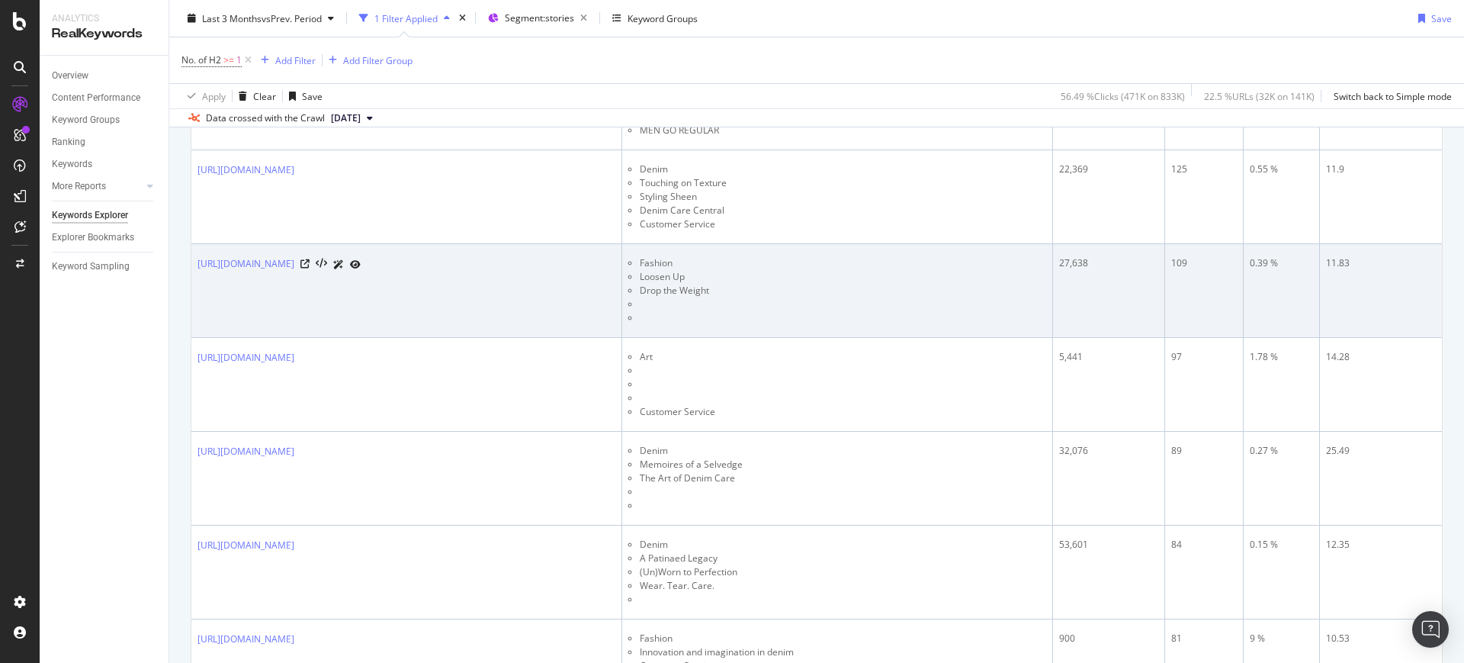
scroll to position [869, 0]
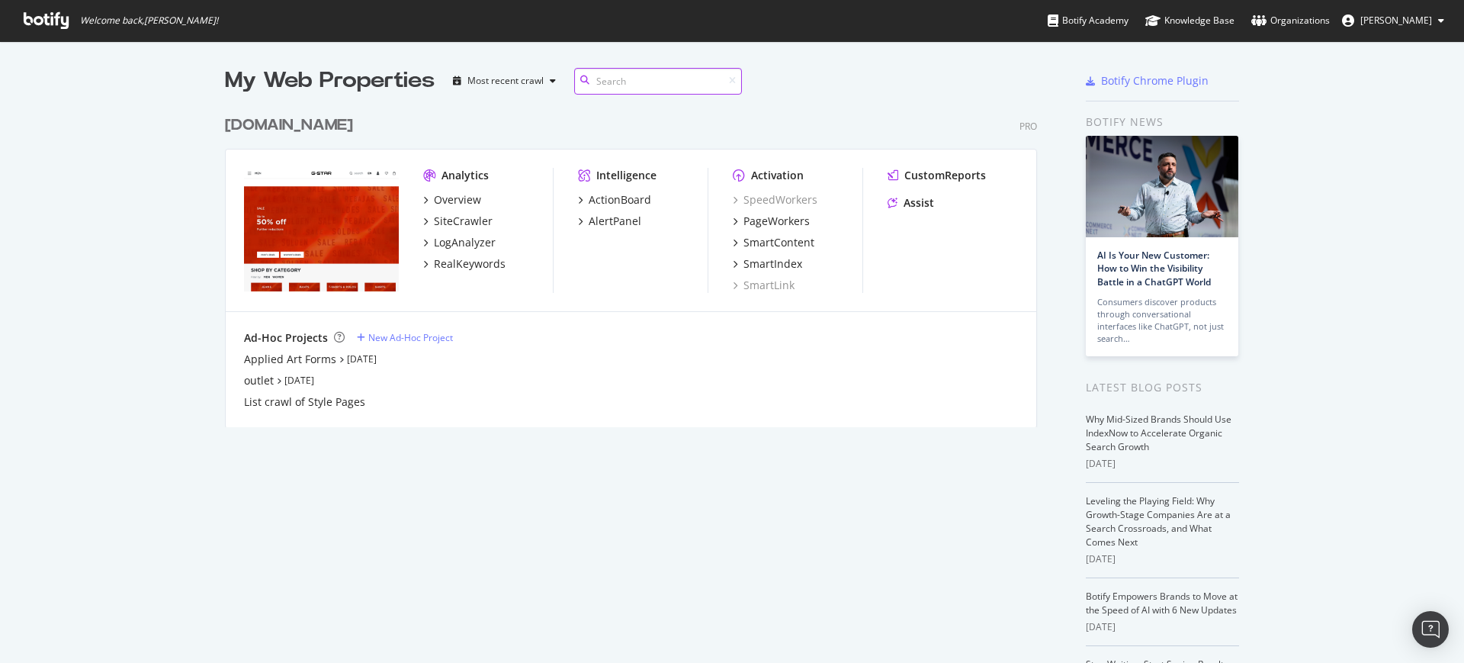
scroll to position [317, 810]
click at [474, 259] on div "RealKeywords" at bounding box center [470, 263] width 72 height 15
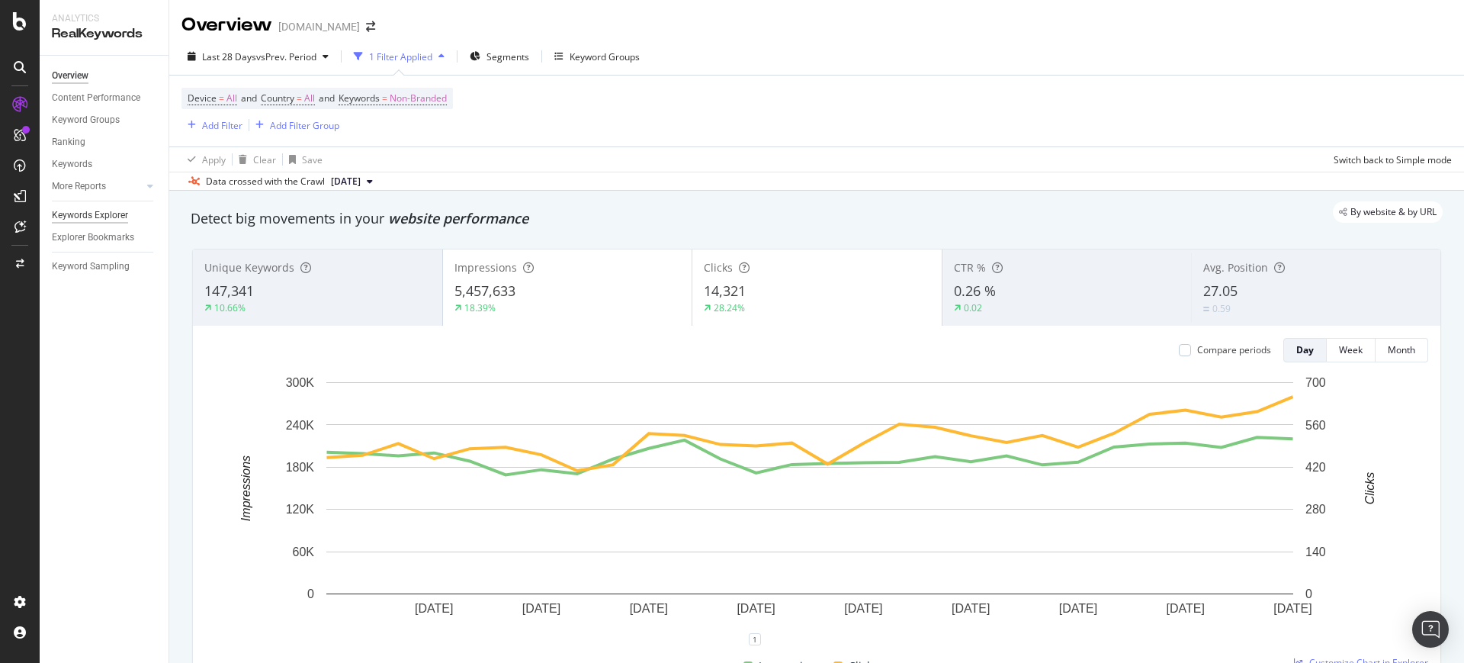
click at [65, 214] on div "Keywords Explorer" at bounding box center [90, 215] width 76 height 16
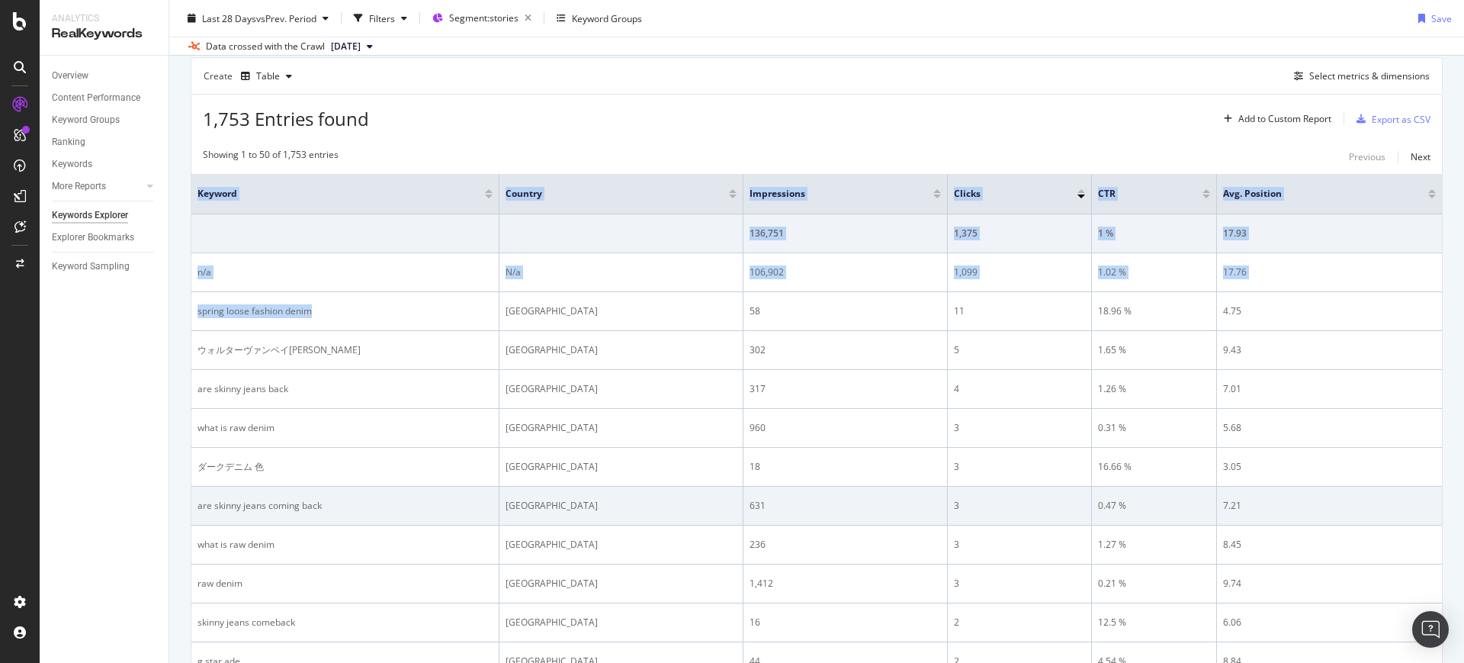
scroll to position [416, 0]
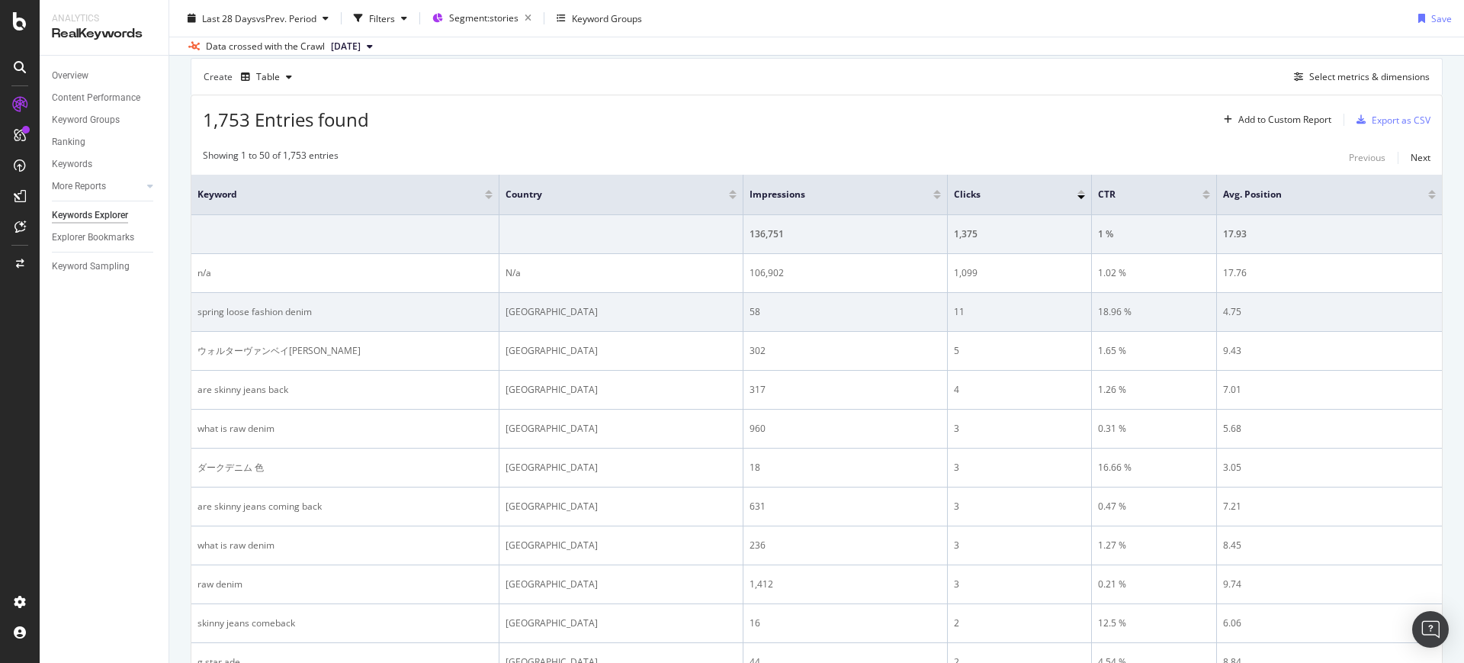
click at [721, 314] on div "[GEOGRAPHIC_DATA]" at bounding box center [621, 312] width 231 height 14
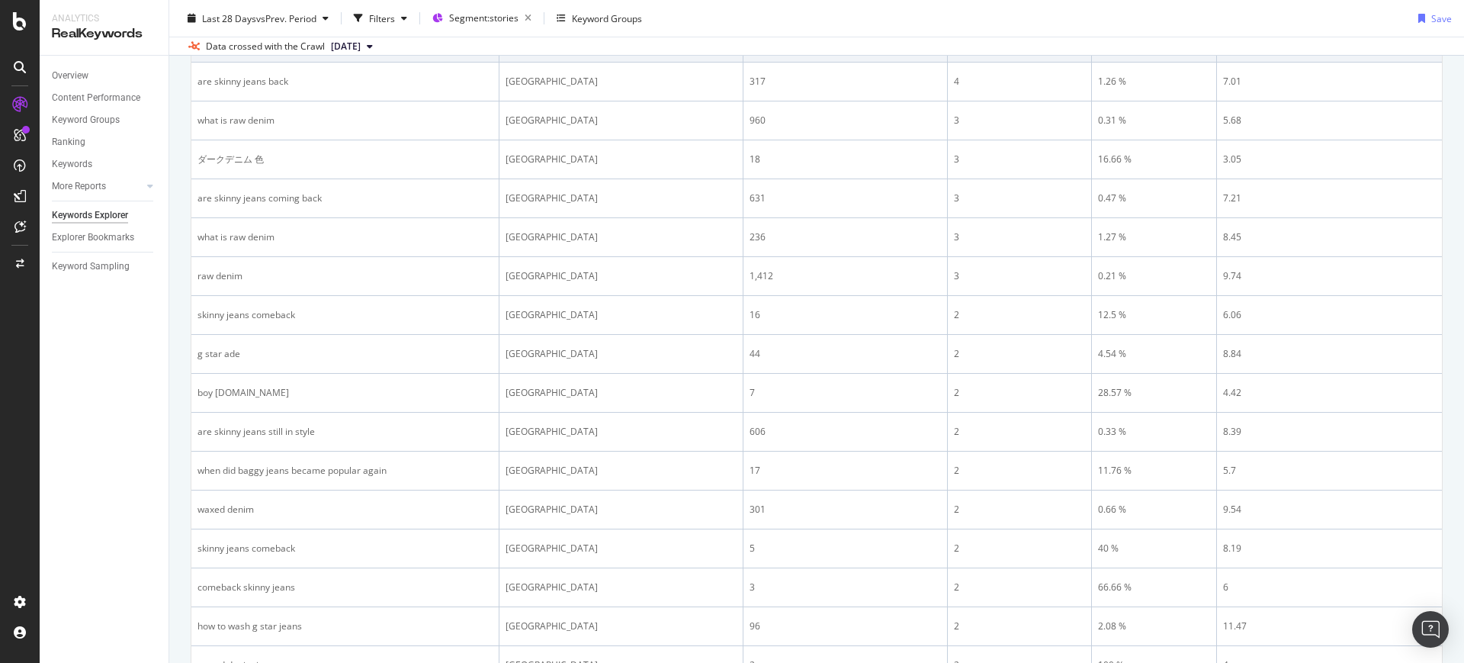
scroll to position [512, 0]
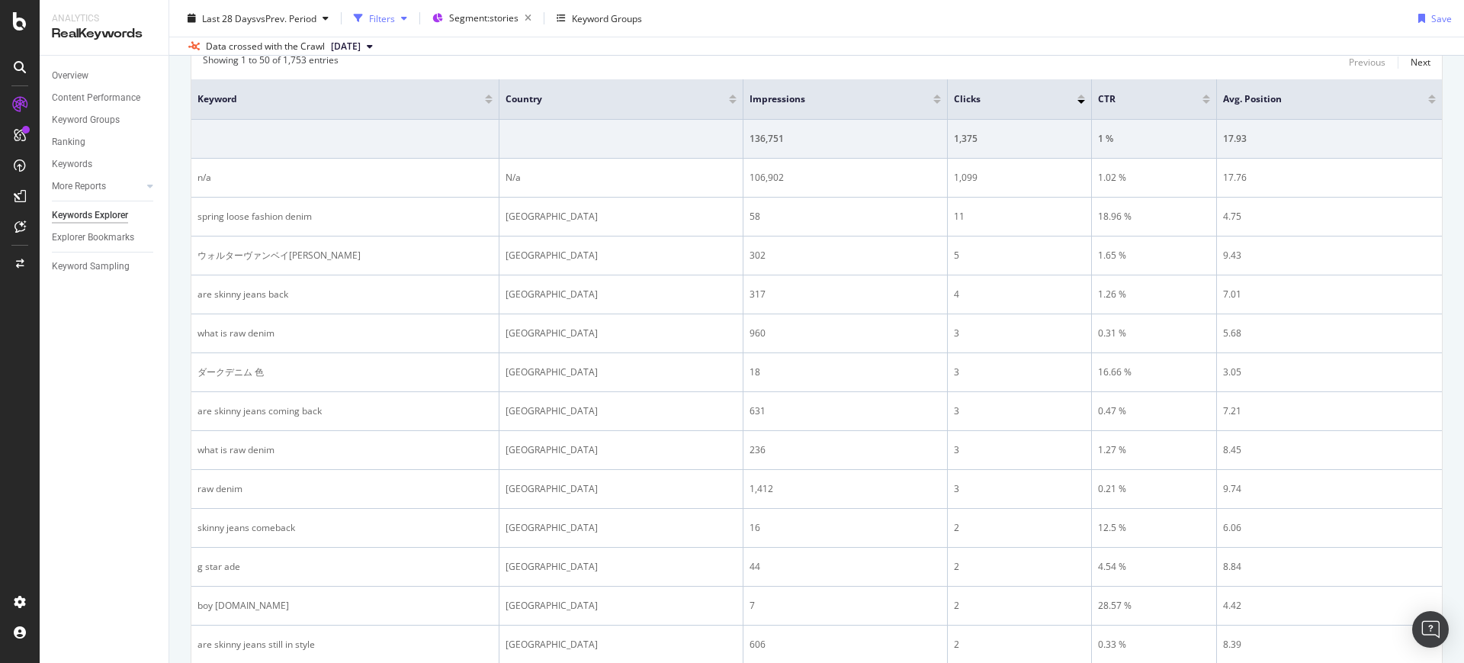
click at [406, 16] on icon "button" at bounding box center [404, 18] width 6 height 9
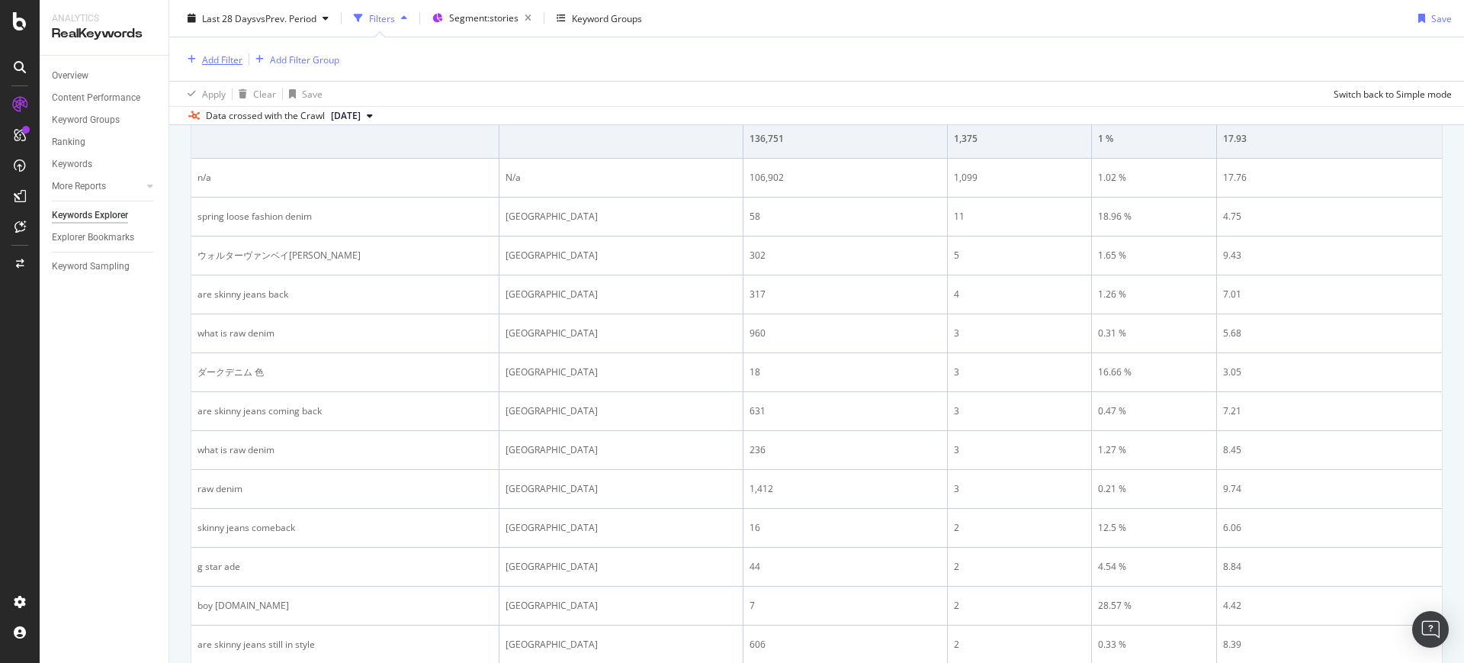
click at [234, 63] on div "Add Filter" at bounding box center [222, 59] width 40 height 13
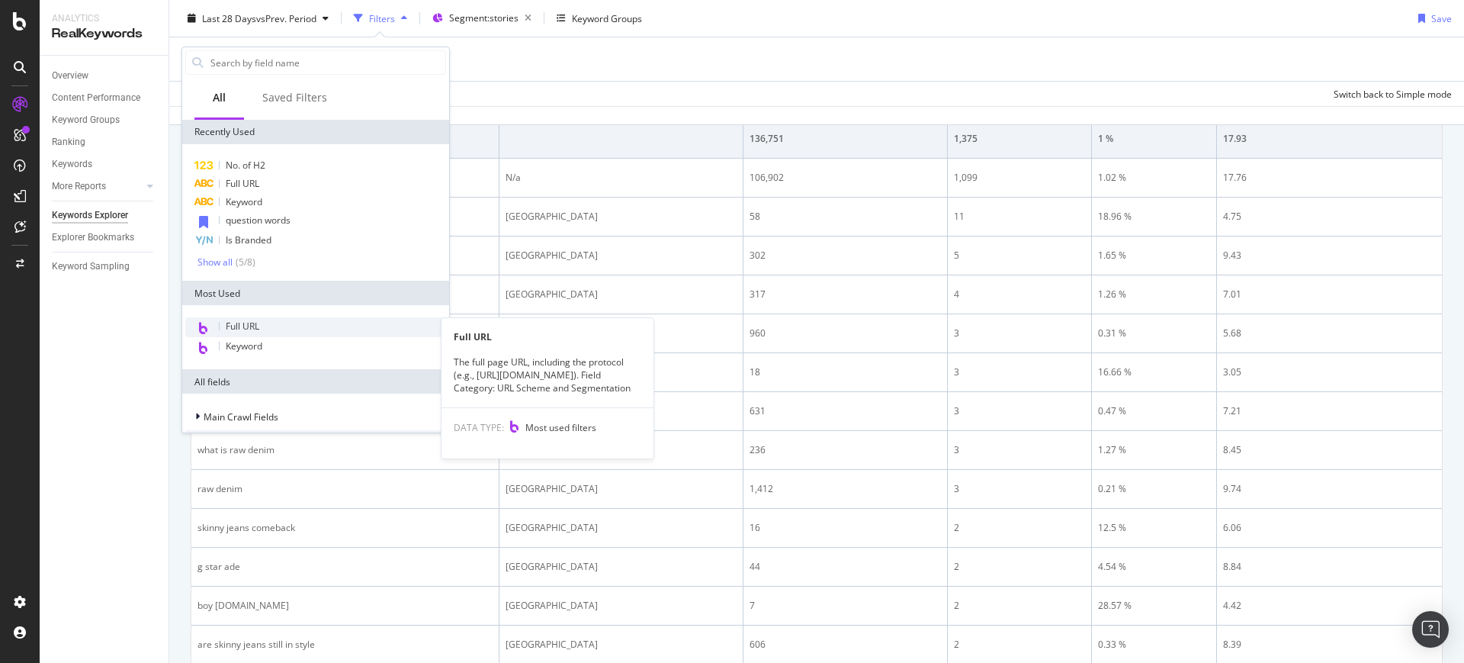
click at [247, 323] on span "Full URL" at bounding box center [243, 326] width 34 height 13
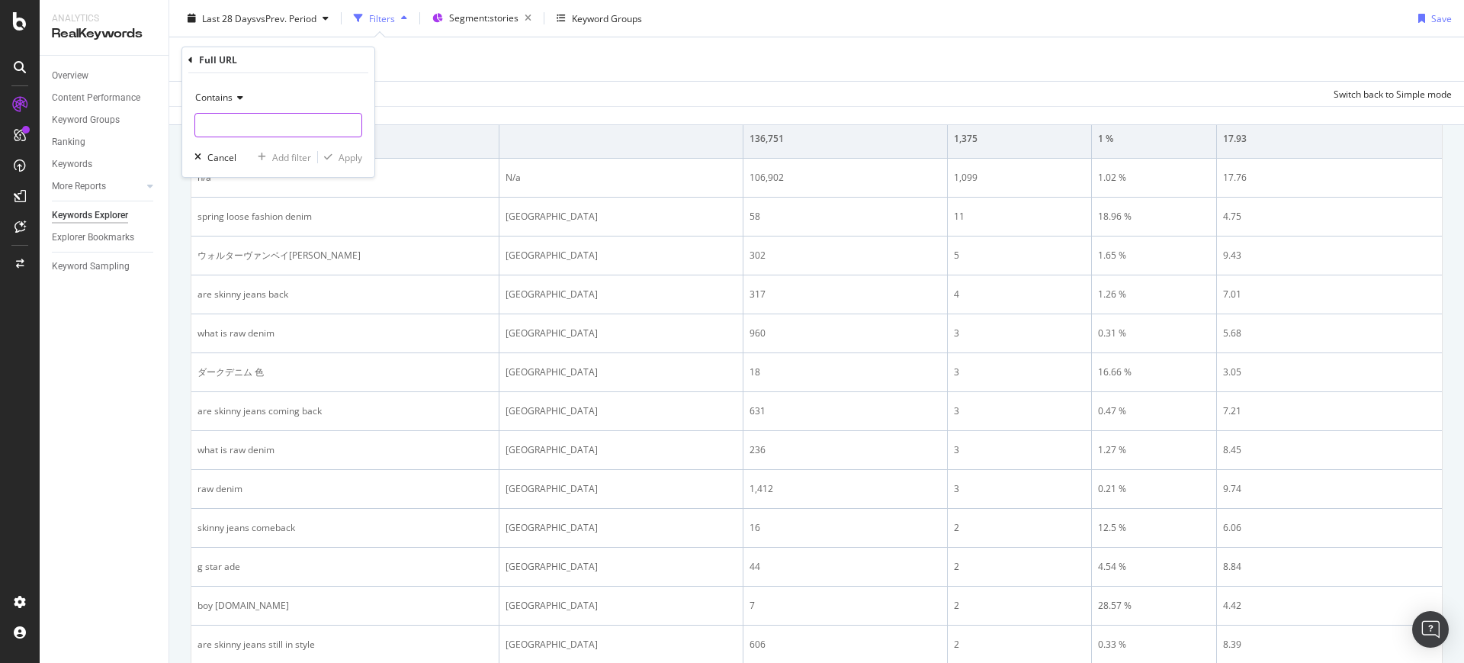
click at [275, 124] on input "text" at bounding box center [278, 125] width 166 height 24
type input "spring"
click at [352, 164] on button "Apply" at bounding box center [340, 156] width 44 height 15
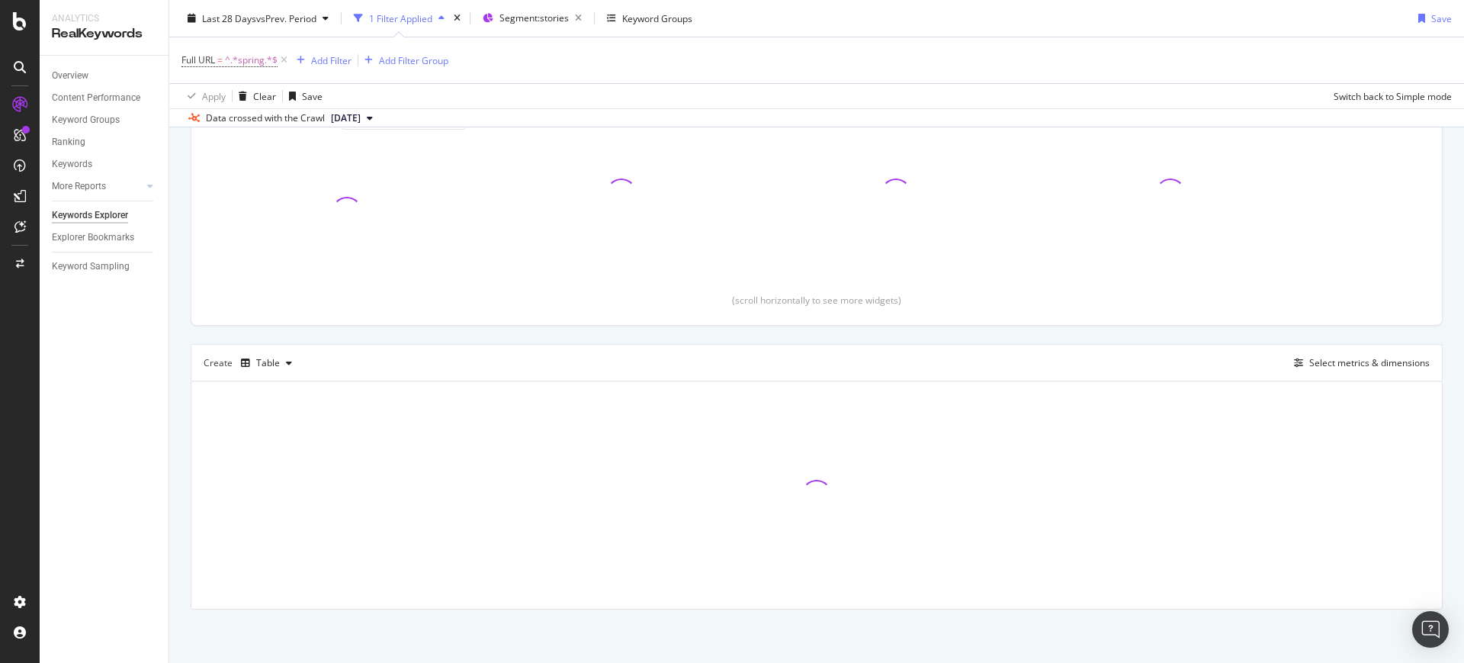
scroll to position [202, 0]
click at [1351, 358] on div "Select metrics & dimensions" at bounding box center [1370, 362] width 121 height 13
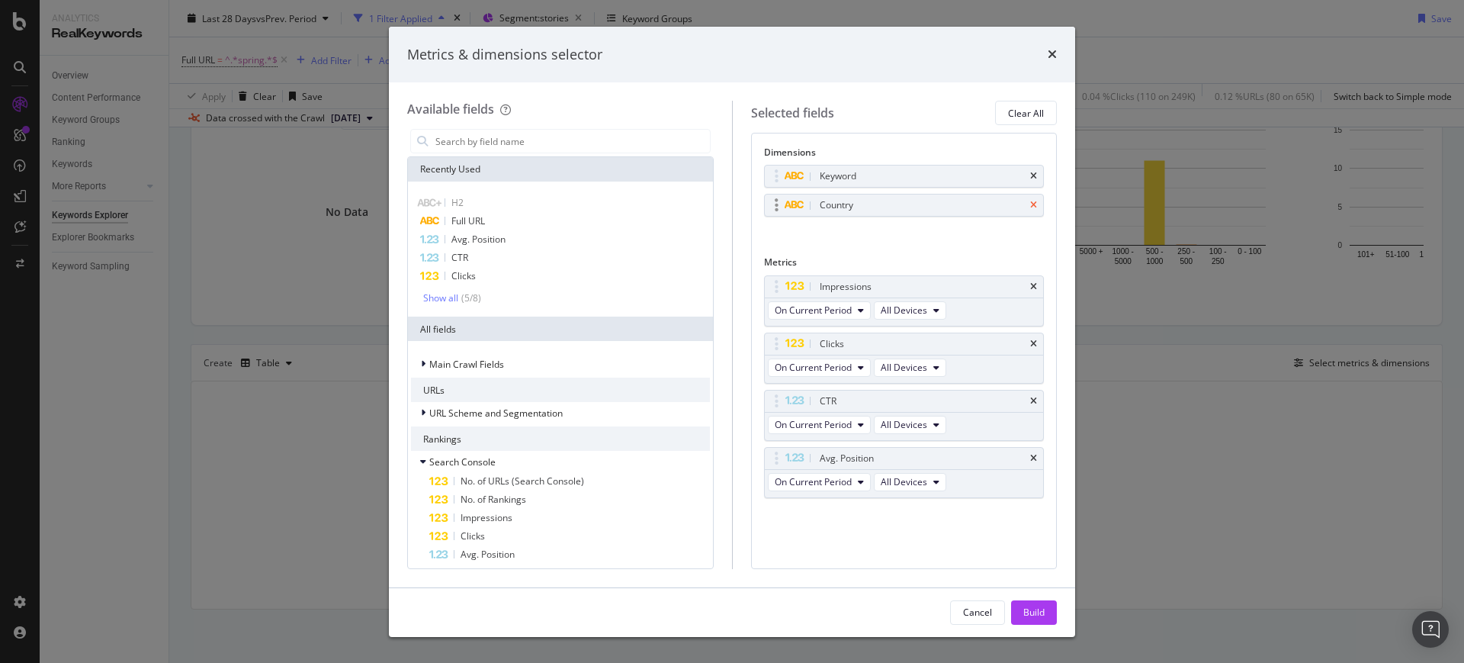
click at [1031, 201] on icon "times" at bounding box center [1033, 205] width 7 height 9
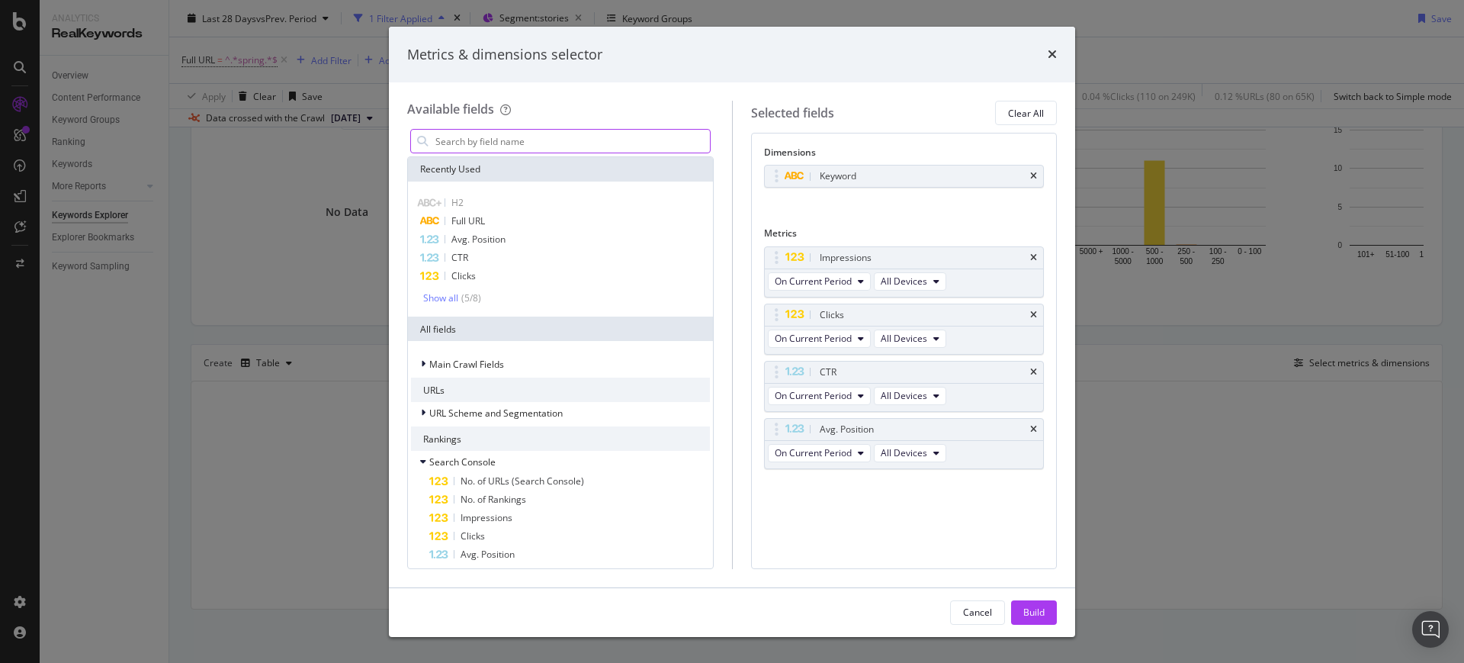
click at [628, 149] on input "modal" at bounding box center [572, 141] width 276 height 23
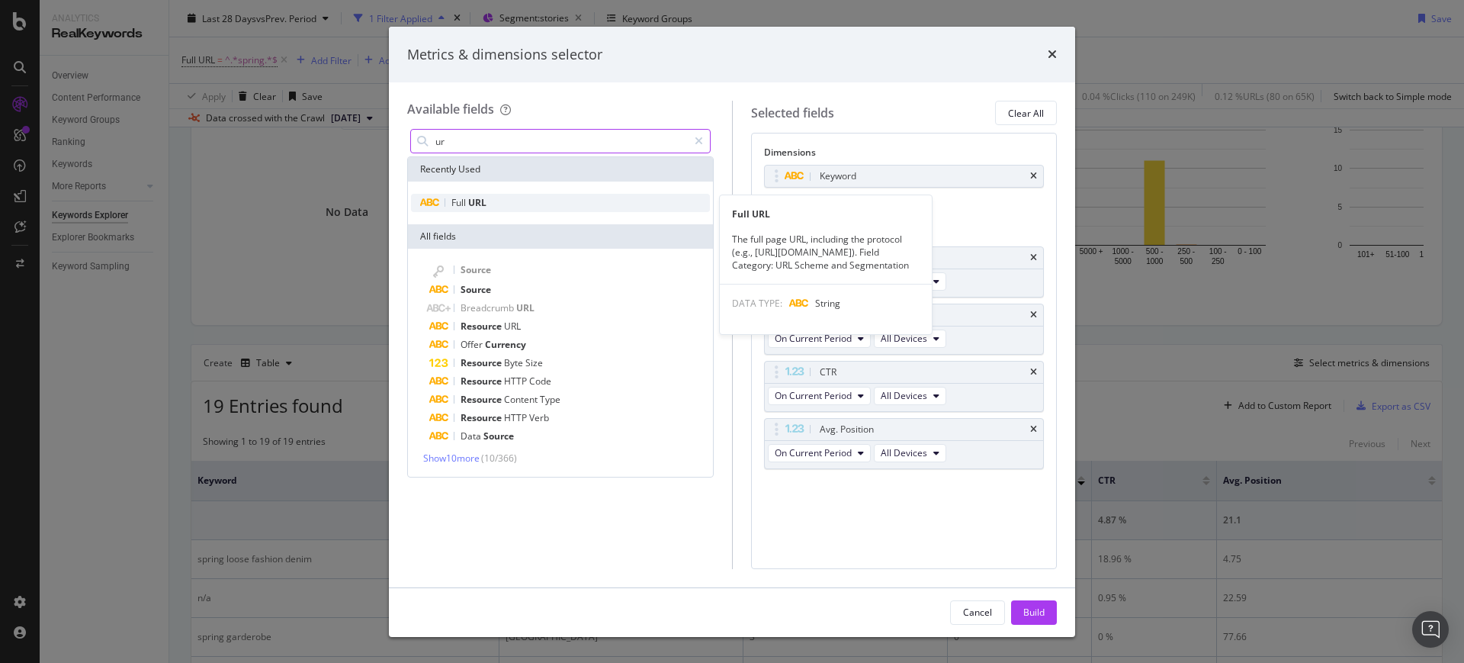
type input "ur"
click at [622, 196] on div "Full URL" at bounding box center [560, 203] width 299 height 18
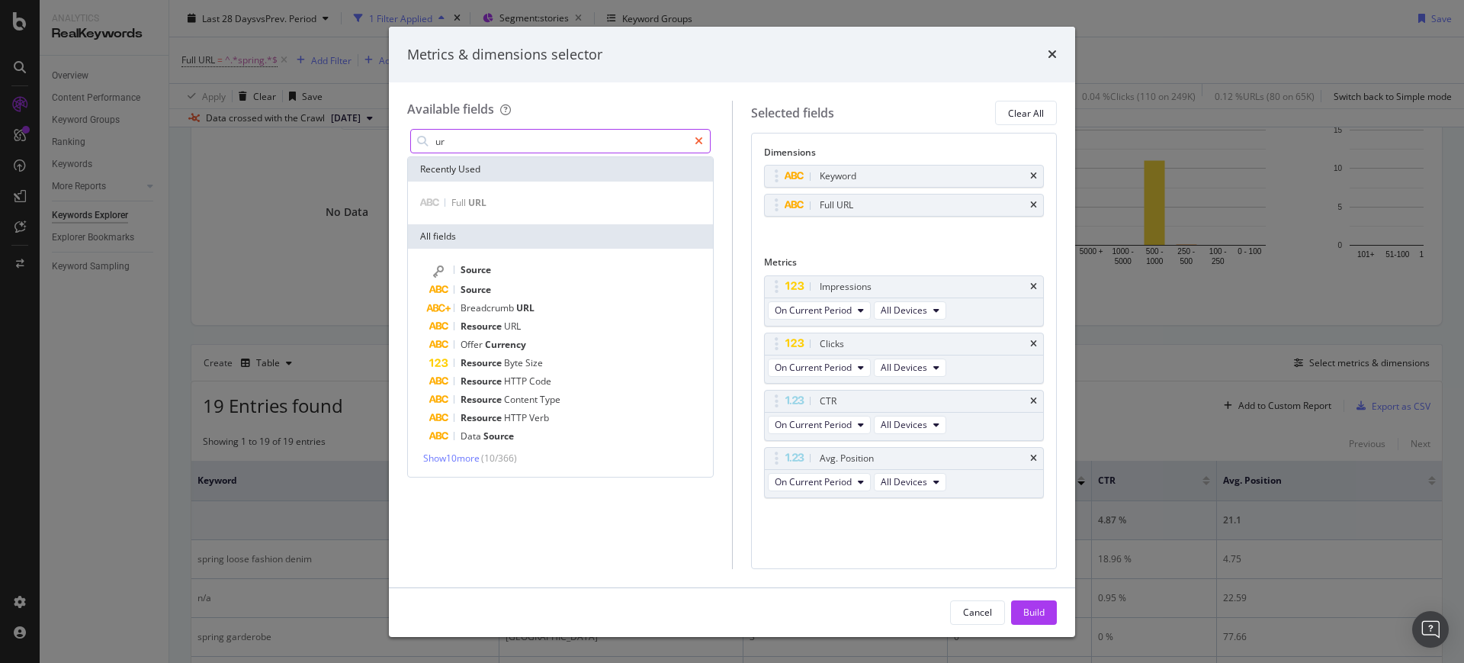
click at [705, 142] on div "modal" at bounding box center [699, 141] width 22 height 24
click at [657, 144] on input "modal" at bounding box center [572, 141] width 276 height 23
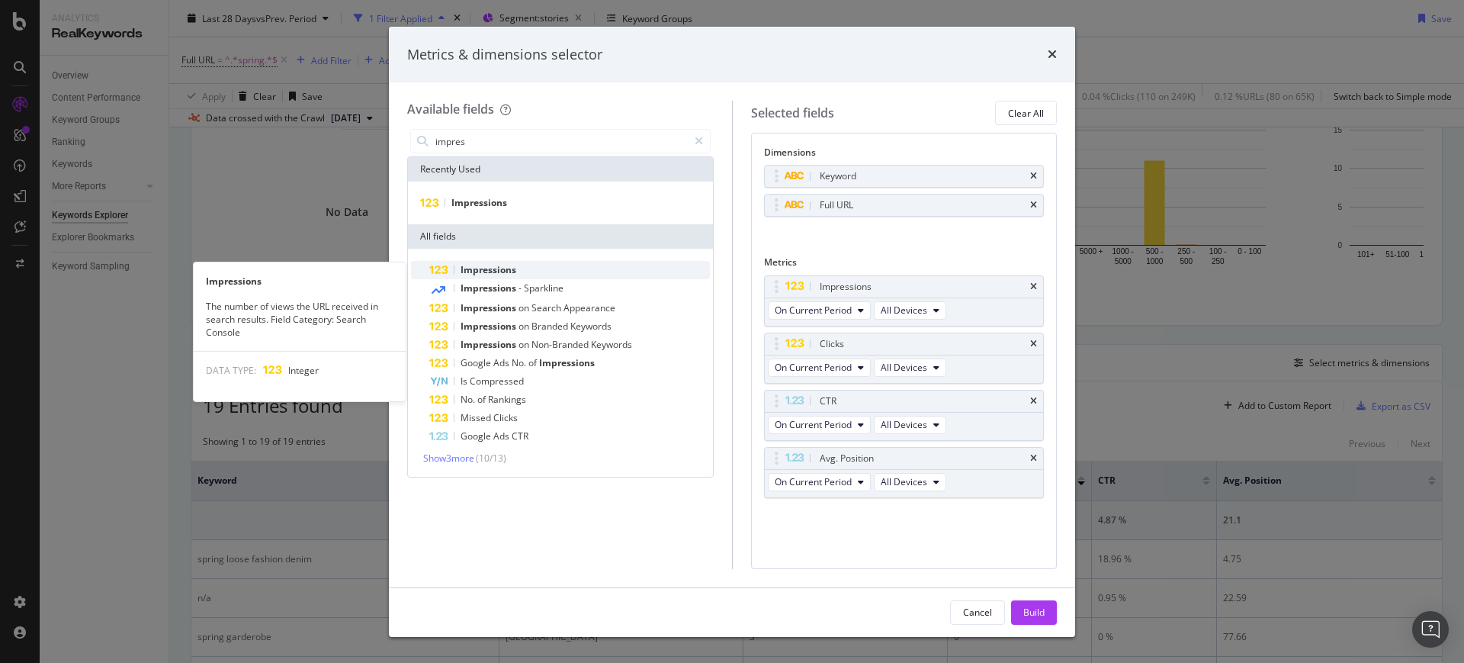
click at [500, 262] on div "Impressions" at bounding box center [569, 270] width 281 height 18
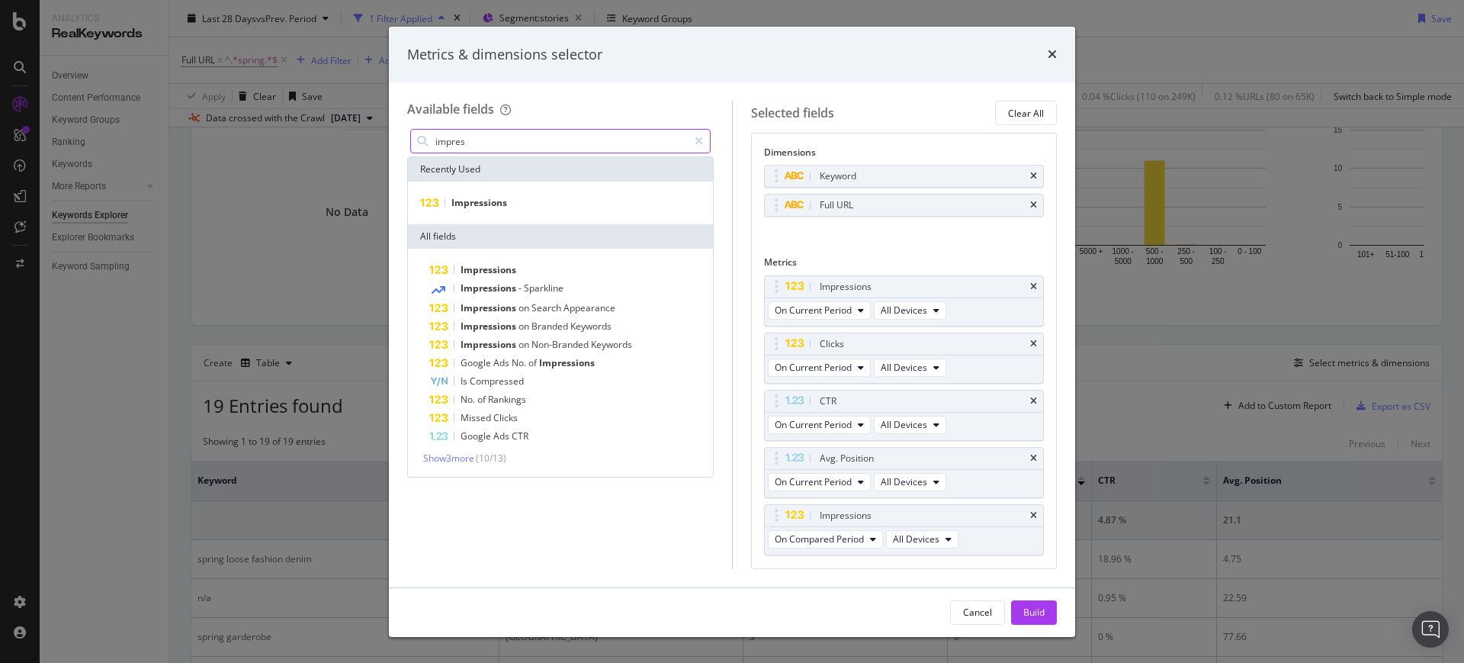
click at [476, 138] on input "impres" at bounding box center [561, 141] width 254 height 23
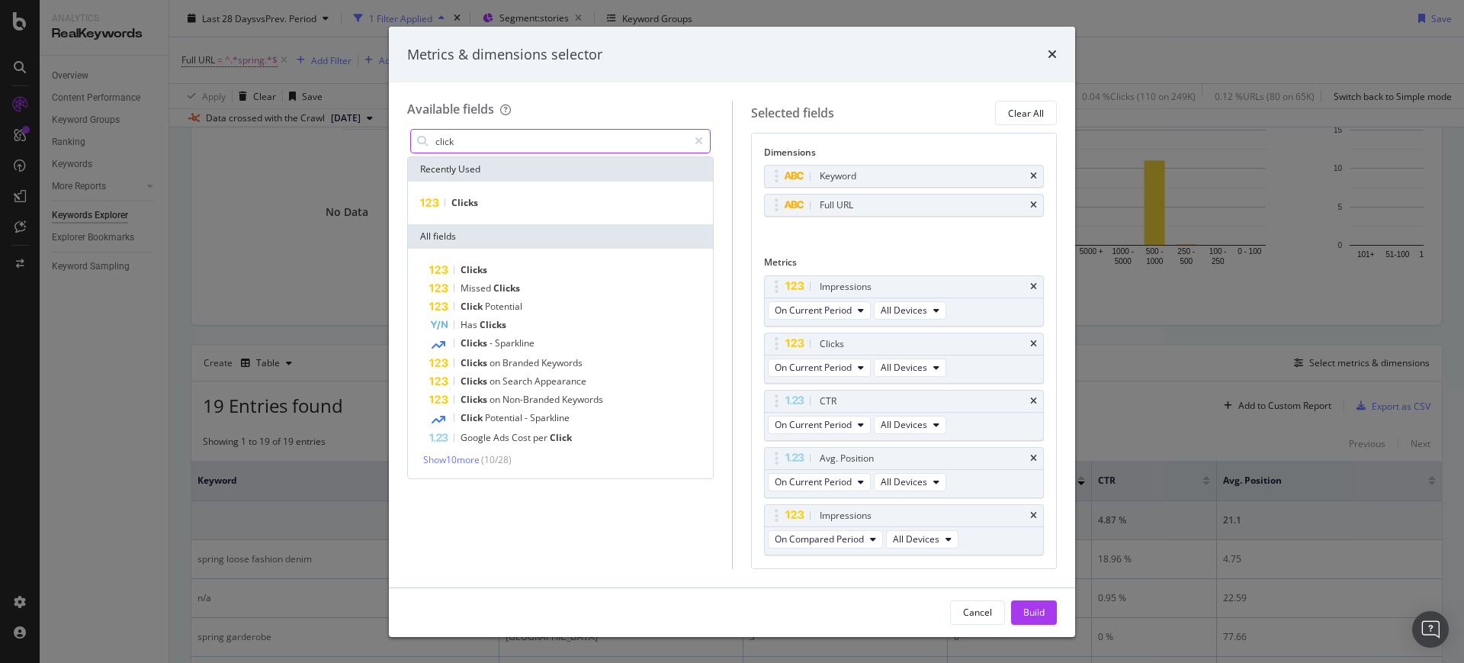
type input "click"
click at [564, 189] on div "Clicks" at bounding box center [560, 203] width 305 height 43
click at [564, 197] on div "Clicks" at bounding box center [560, 203] width 299 height 18
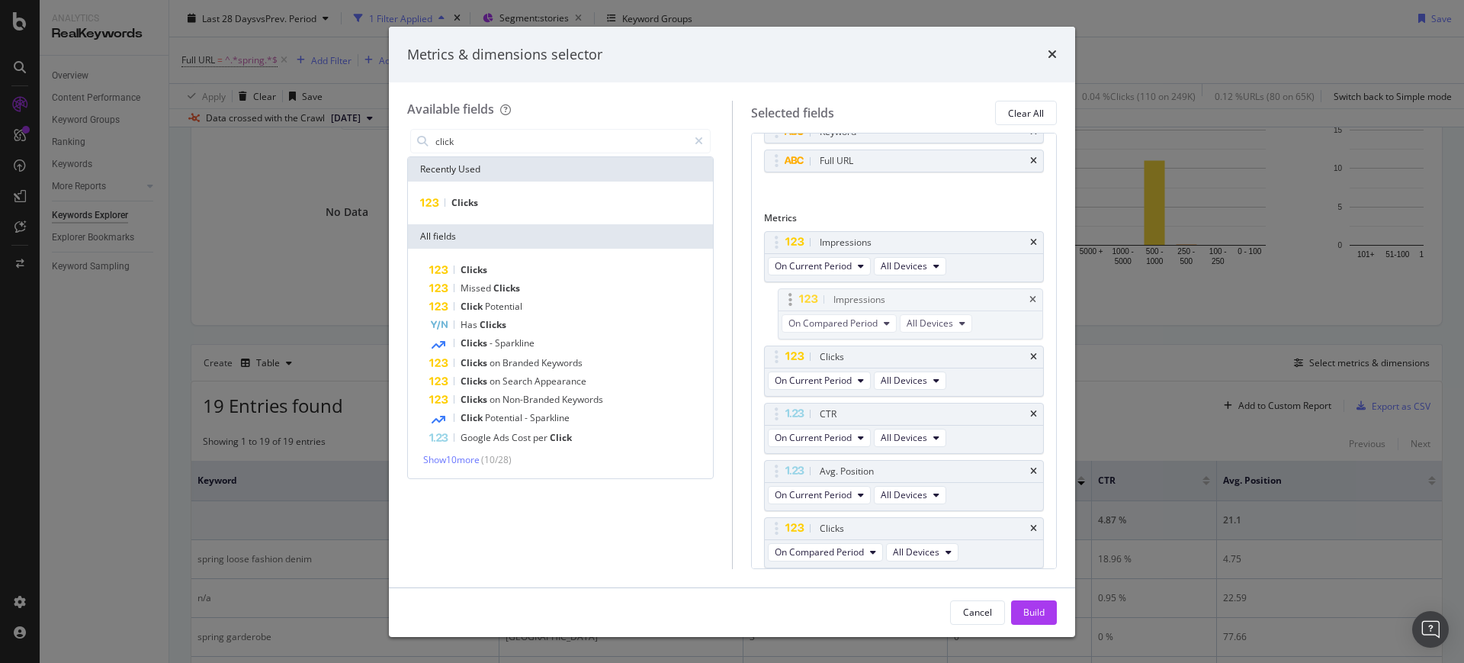
drag, startPoint x: 849, startPoint y: 483, endPoint x: 863, endPoint y: 311, distance: 172.2
click at [863, 311] on body "Analytics RealKeywords Overview Content Performance Keyword Groups Ranking Keyw…" at bounding box center [732, 331] width 1464 height 663
drag, startPoint x: 845, startPoint y: 522, endPoint x: 818, endPoint y: 407, distance: 118.2
click at [818, 407] on body "Analytics RealKeywords Overview Content Performance Keyword Groups Ranking Keyw…" at bounding box center [732, 331] width 1464 height 663
click at [854, 333] on div "On Compared Period All Devices" at bounding box center [865, 324] width 200 height 27
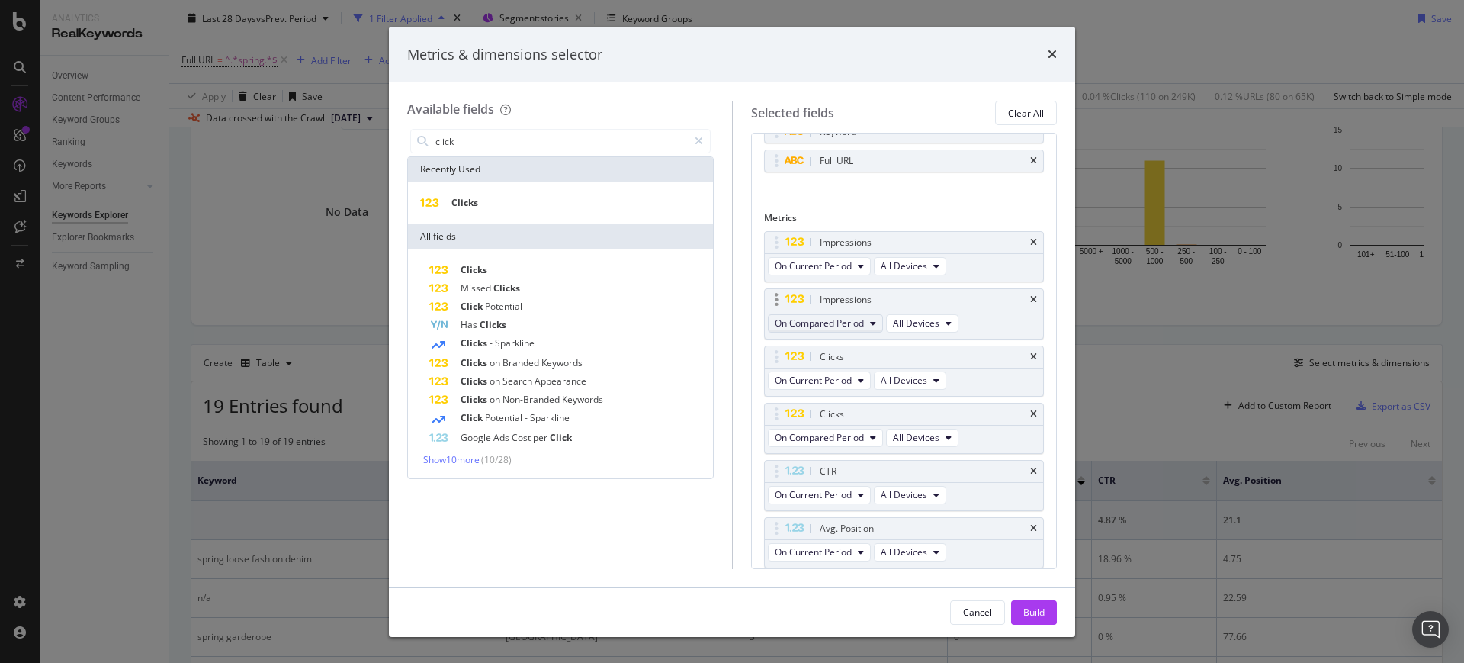
click at [854, 328] on span "On Compared Period" at bounding box center [819, 323] width 89 height 13
click at [860, 429] on span "Diff. between Periods - Value" at bounding box center [854, 436] width 147 height 14
click at [829, 433] on span "On Compared Period" at bounding box center [819, 437] width 89 height 13
click at [859, 555] on span "Diff. between Periods - Value" at bounding box center [854, 550] width 147 height 14
click at [856, 323] on span "Diff. between Periods - Value" at bounding box center [836, 323] width 122 height 13
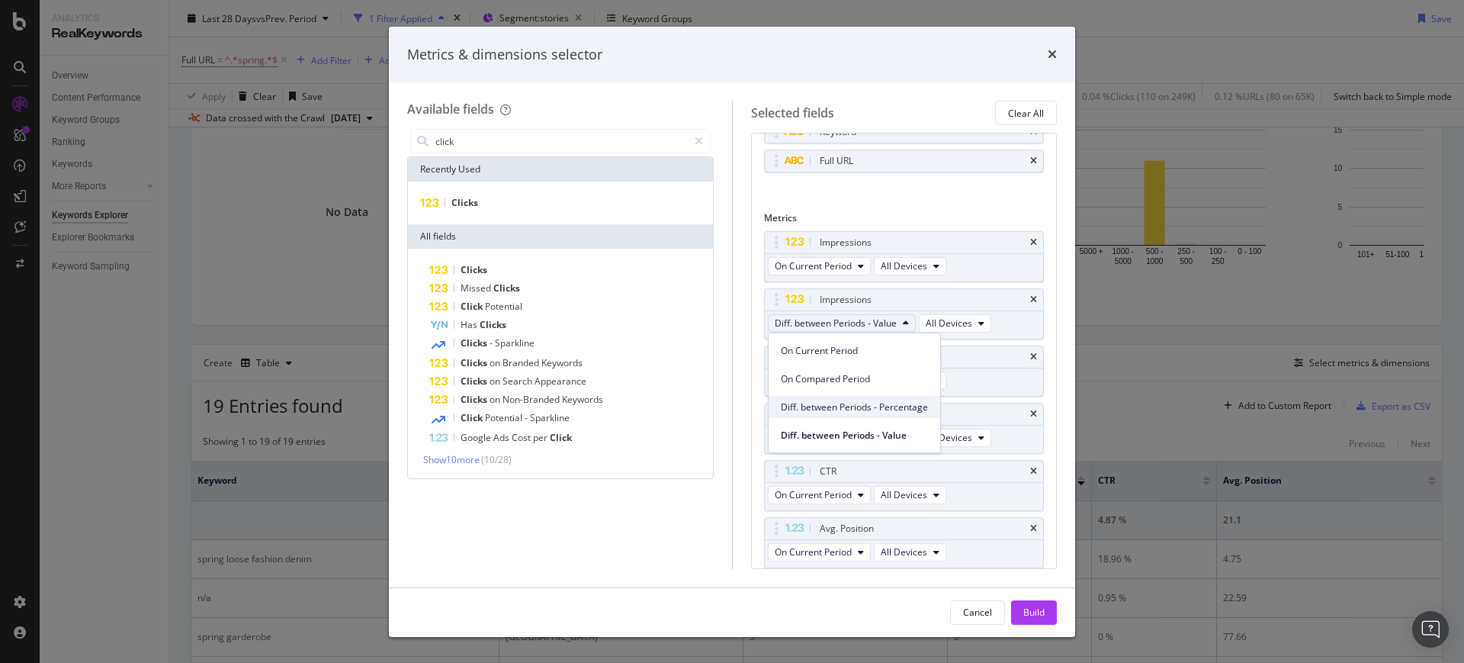
click at [875, 406] on span "Diff. between Periods - Percentage" at bounding box center [854, 407] width 147 height 14
click at [862, 436] on span "Diff. between Periods - Value" at bounding box center [836, 437] width 122 height 13
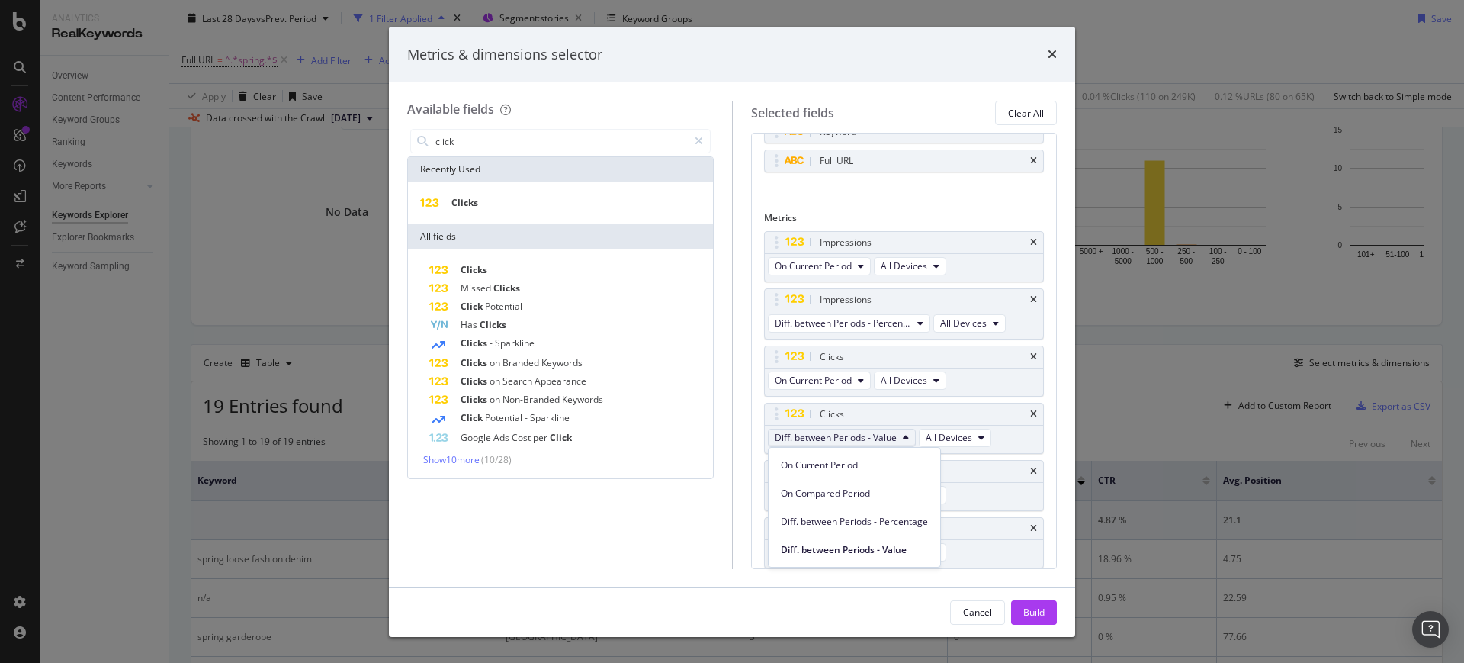
drag, startPoint x: 872, startPoint y: 519, endPoint x: 935, endPoint y: 567, distance: 79.9
click at [871, 520] on span "Diff. between Periods - Percentage" at bounding box center [854, 522] width 147 height 14
drag, startPoint x: 1061, startPoint y: 622, endPoint x: 1049, endPoint y: 613, distance: 14.8
click at [1058, 618] on div "Cancel Build" at bounding box center [732, 612] width 686 height 49
click at [1040, 611] on div "Build" at bounding box center [1034, 612] width 21 height 13
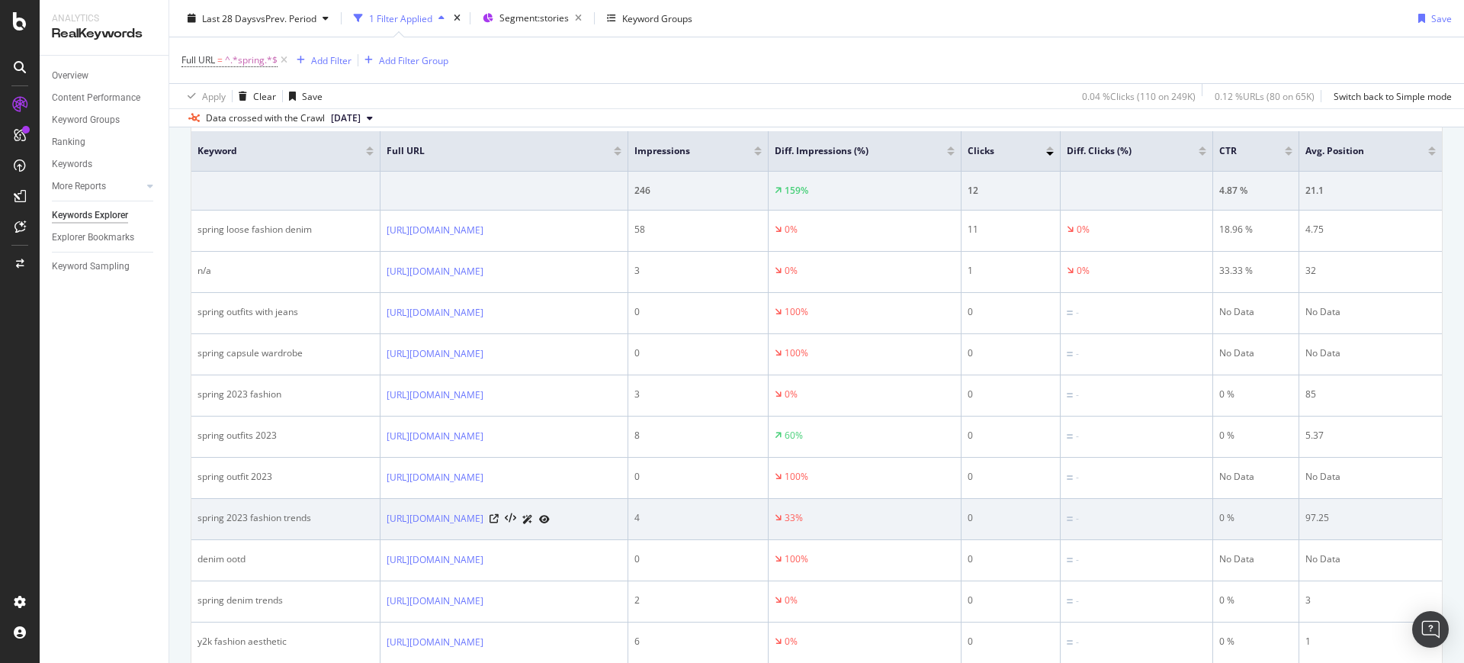
scroll to position [436, 0]
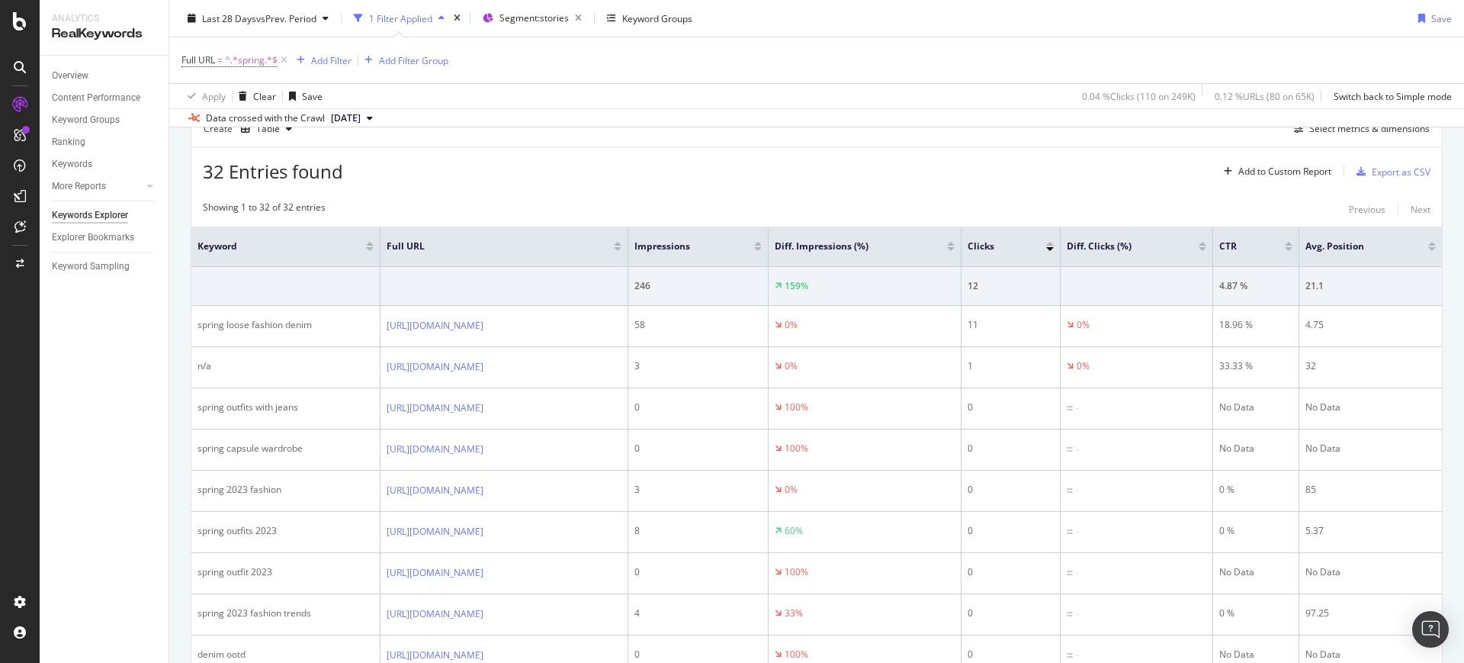
click at [220, 67] on span "Full URL = ^.*spring.*$" at bounding box center [236, 60] width 109 height 21
click at [219, 57] on span "=" at bounding box center [219, 59] width 5 height 13
click at [278, 118] on input "spring" at bounding box center [267, 123] width 144 height 24
click at [288, 124] on input "spring" at bounding box center [267, 123] width 144 height 24
type input "spring-outfits-with-denim"
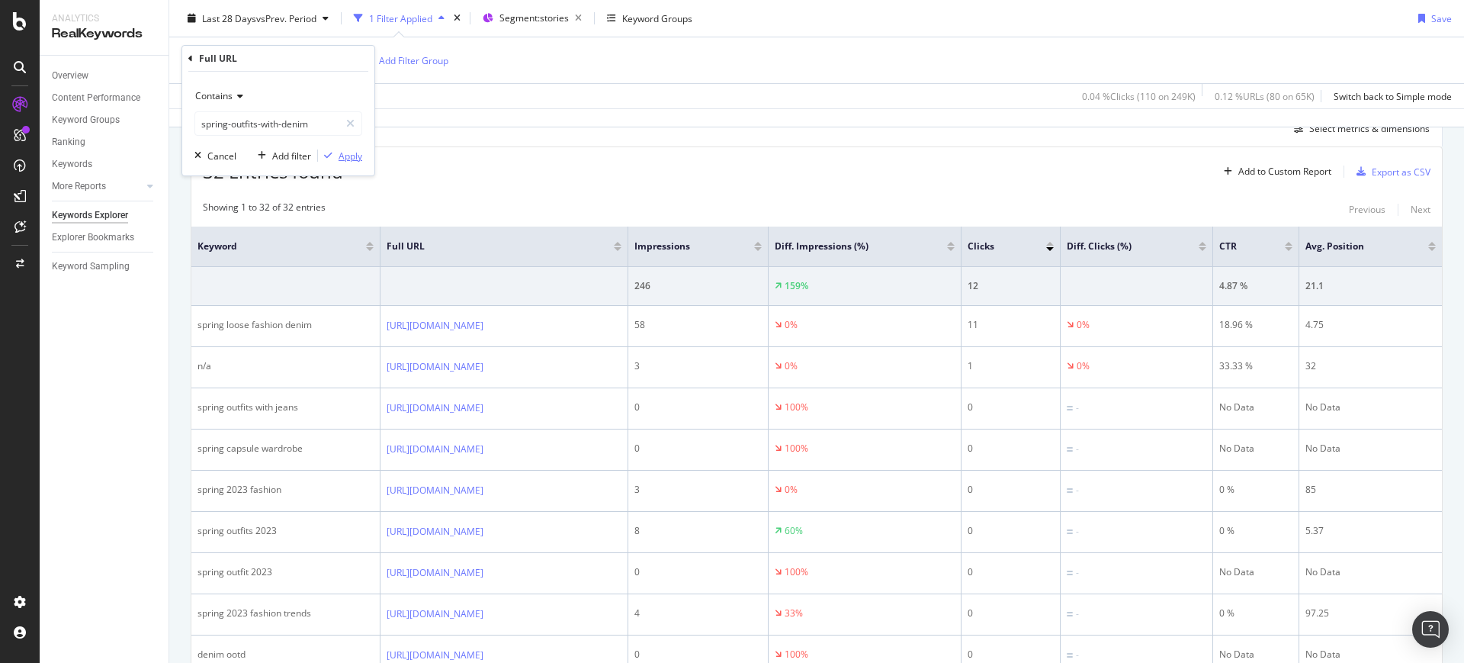
click at [341, 156] on div "Apply" at bounding box center [351, 155] width 24 height 13
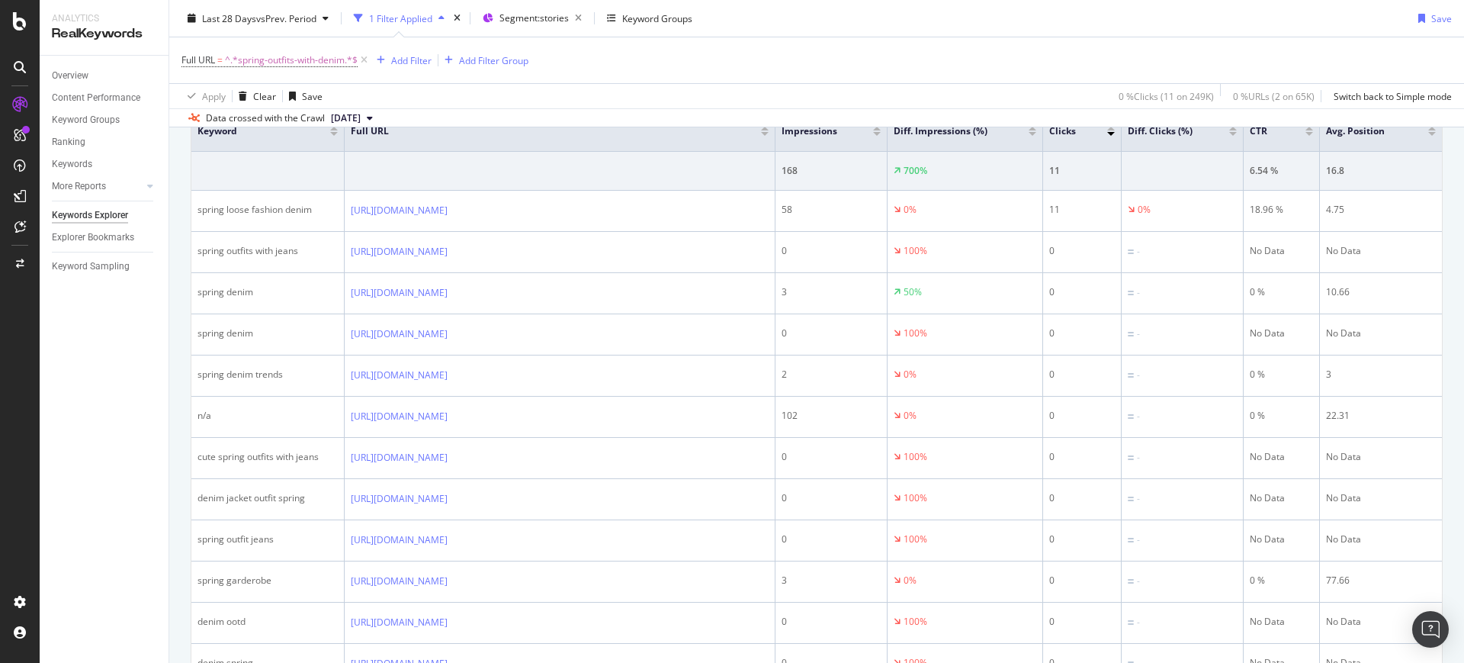
scroll to position [471, 0]
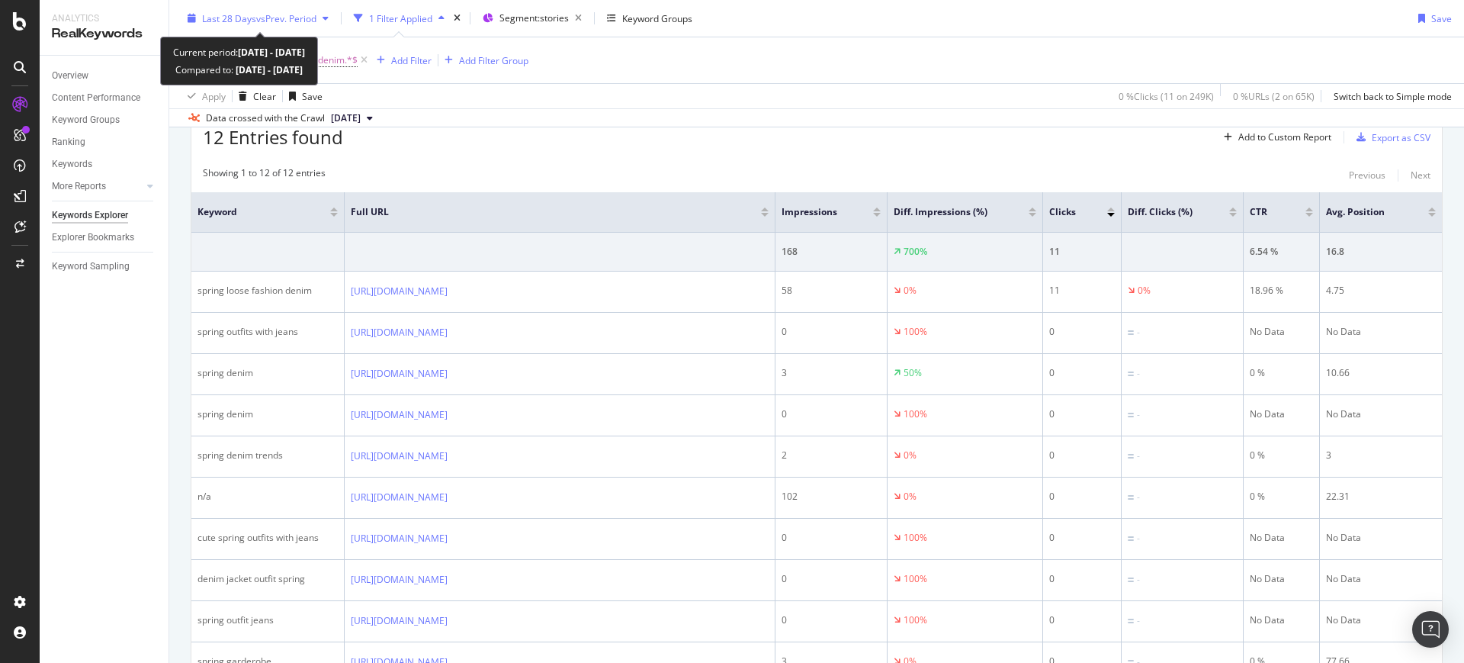
click at [273, 11] on span "vs Prev. Period" at bounding box center [286, 17] width 60 height 13
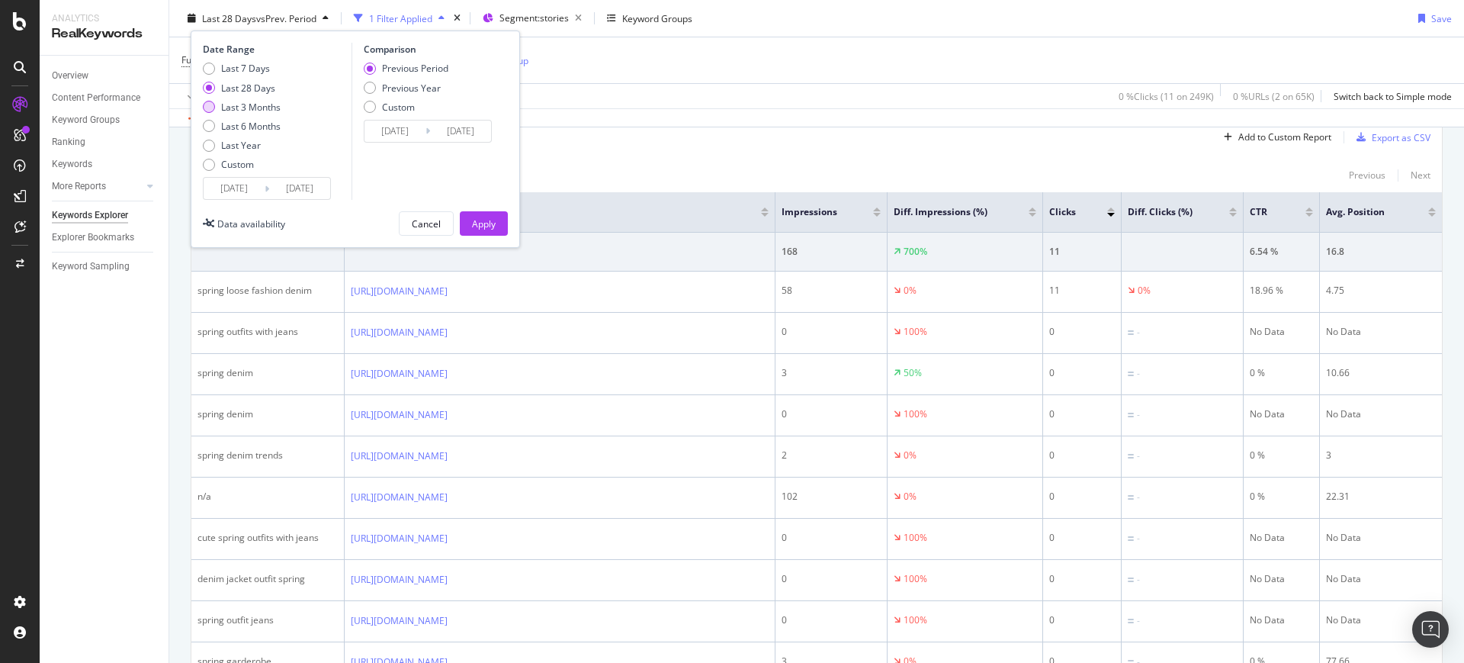
click at [278, 104] on div "Last 3 Months" at bounding box center [250, 106] width 59 height 13
type input "[DATE]"
click at [490, 223] on div "Apply" at bounding box center [484, 223] width 24 height 13
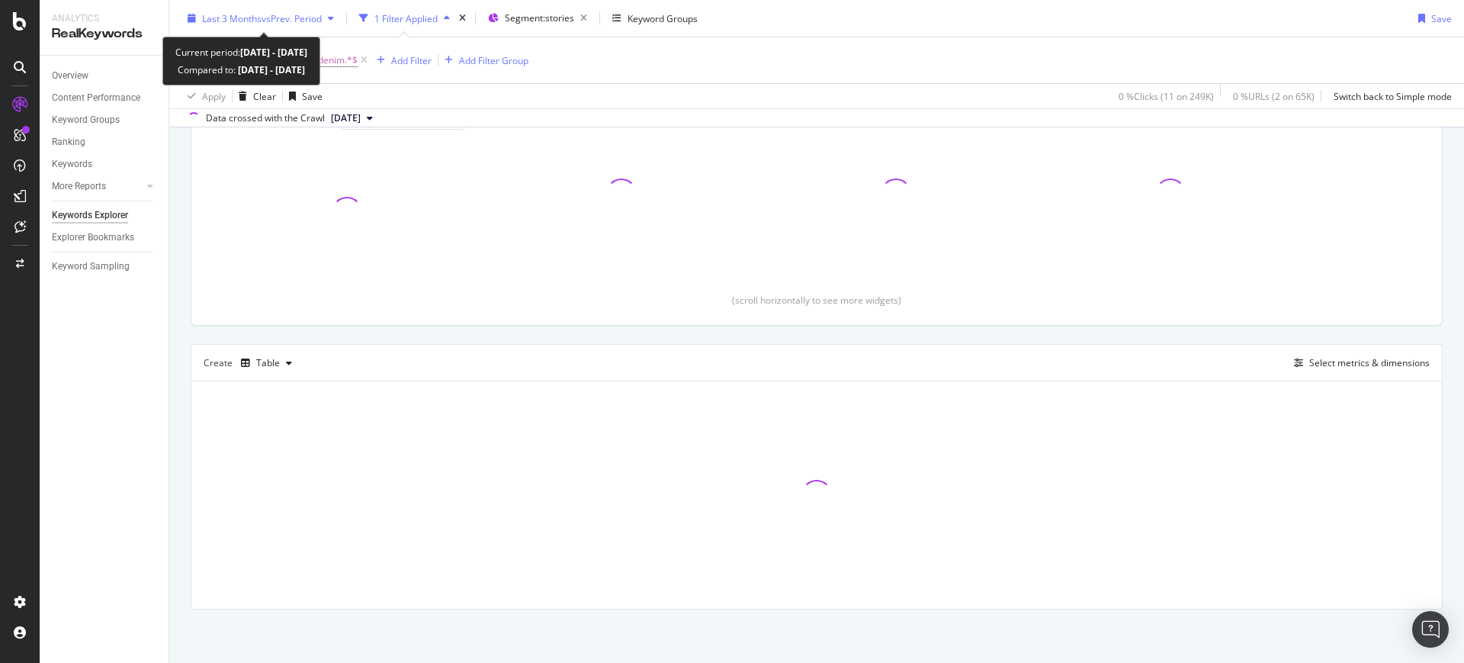
scroll to position [202, 0]
click at [281, 24] on div "Last 3 Months vs Prev. Period" at bounding box center [261, 18] width 159 height 23
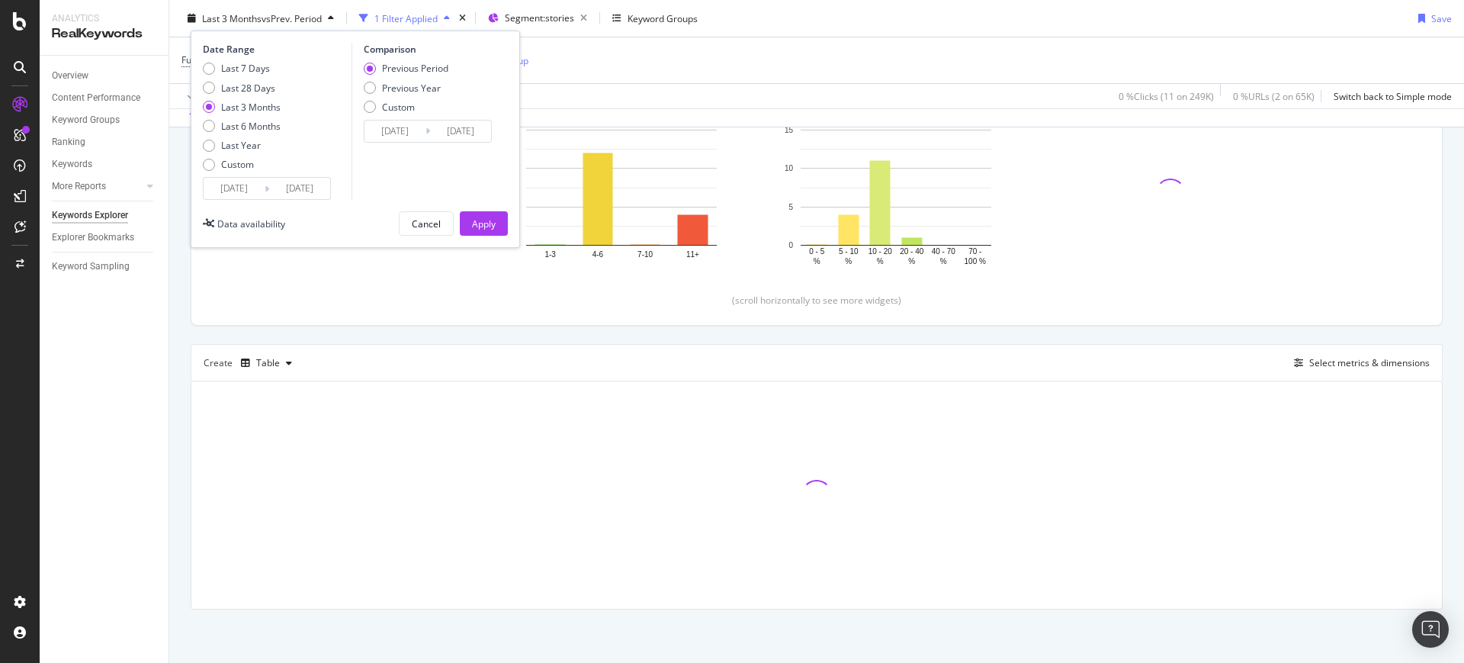
click at [281, 24] on div "Last 3 Months vs Prev. Period" at bounding box center [261, 18] width 159 height 23
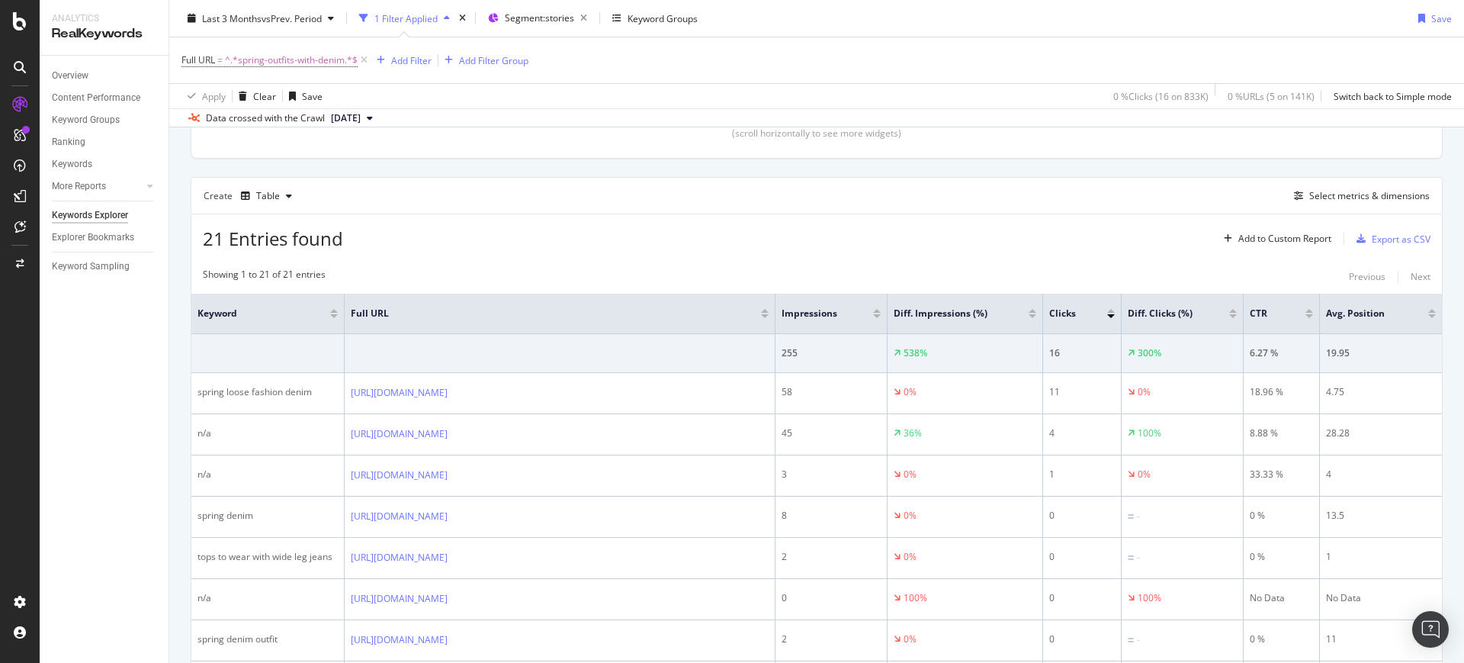
scroll to position [365, 0]
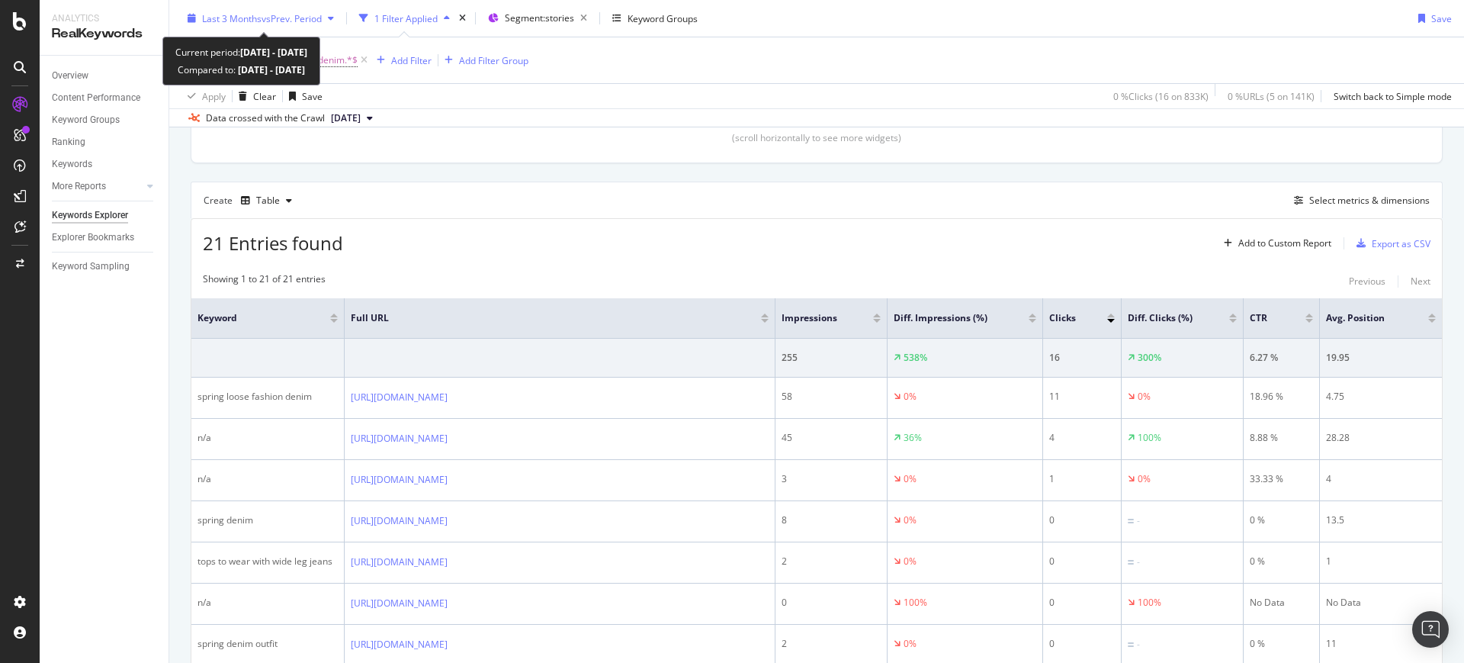
click at [210, 27] on div "Last 3 Months vs Prev. Period" at bounding box center [261, 18] width 159 height 23
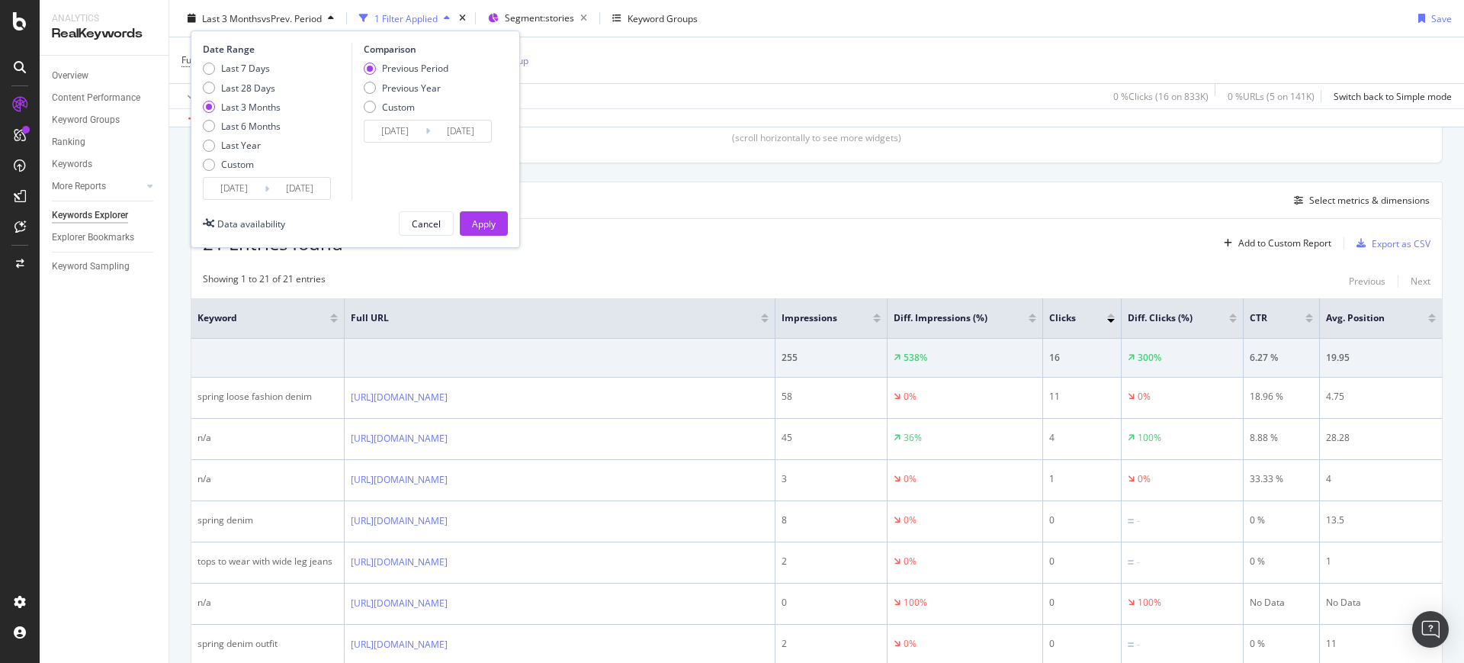
click at [259, 133] on div "Last 7 Days Last 28 Days Last 3 Months Last 6 Months Last Year Custom" at bounding box center [242, 119] width 78 height 115
click at [254, 128] on div "Last 6 Months" at bounding box center [250, 126] width 59 height 13
type input "[DATE]"
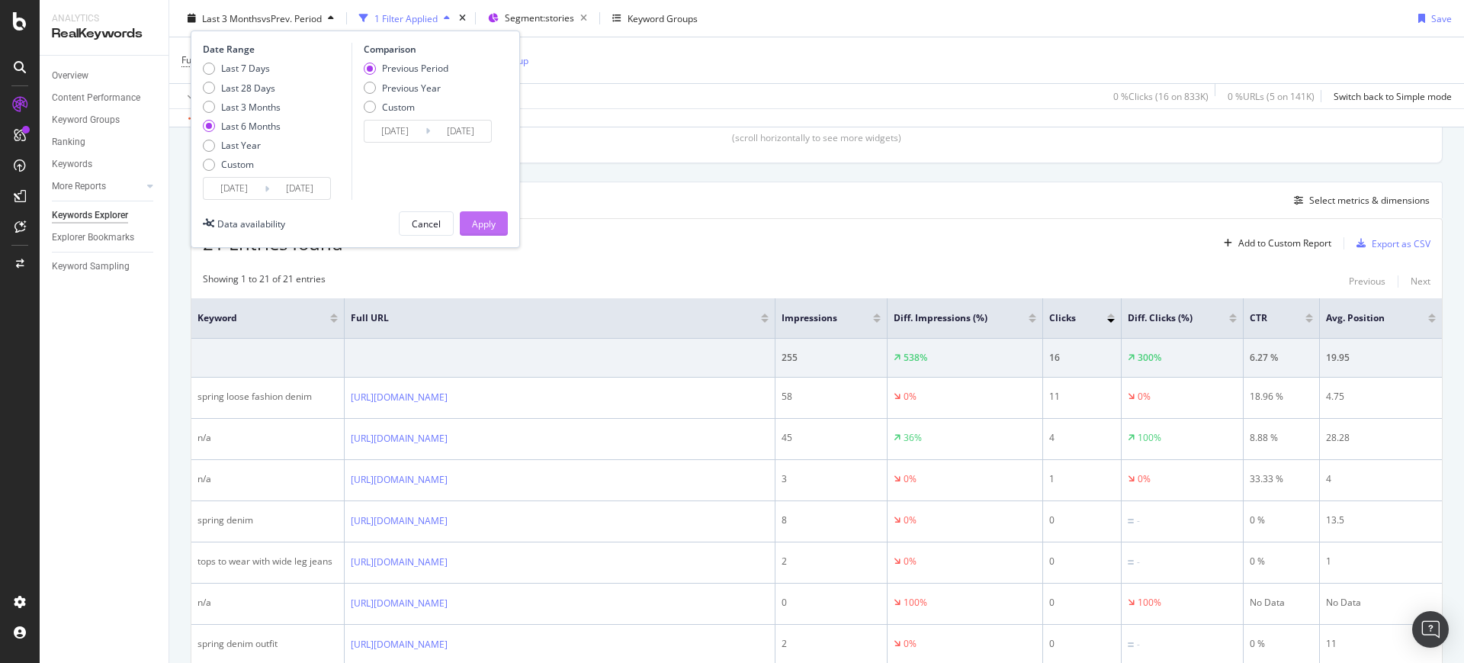
click at [484, 222] on div "Apply" at bounding box center [484, 223] width 24 height 13
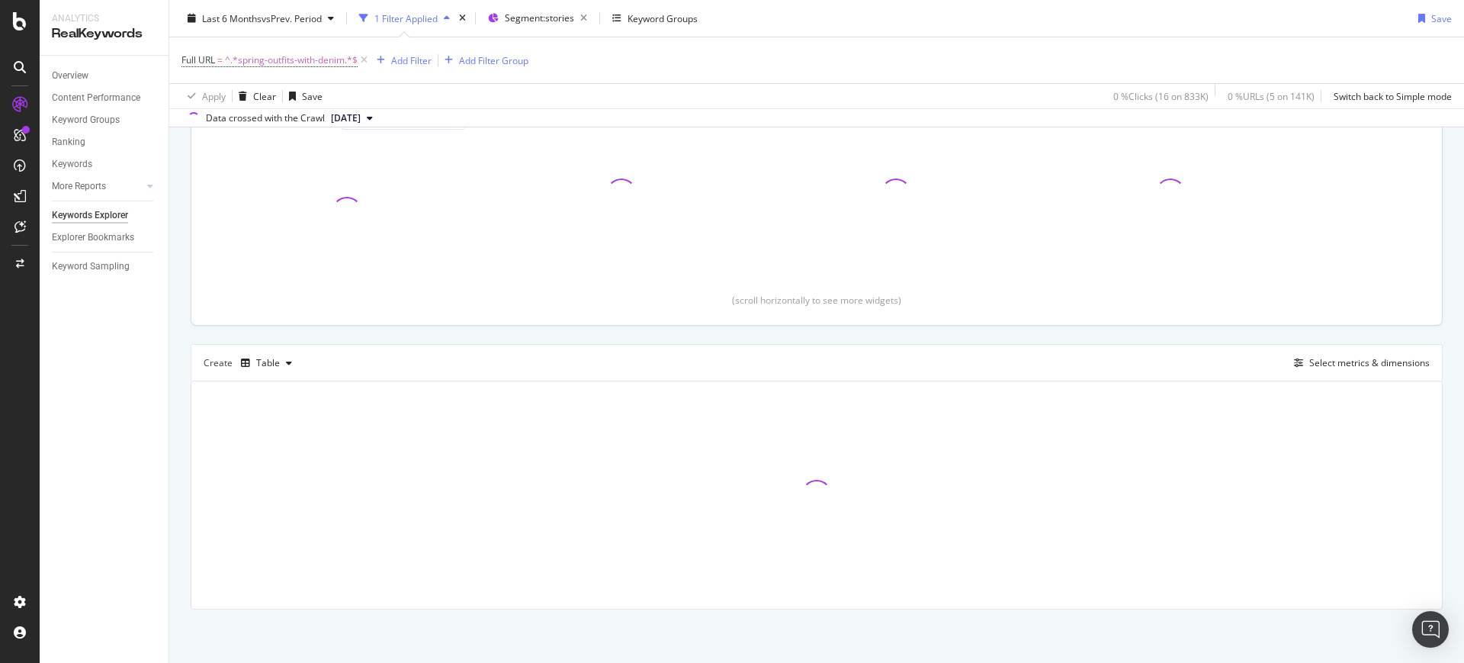
scroll to position [202, 0]
